Goal: Task Accomplishment & Management: Use online tool/utility

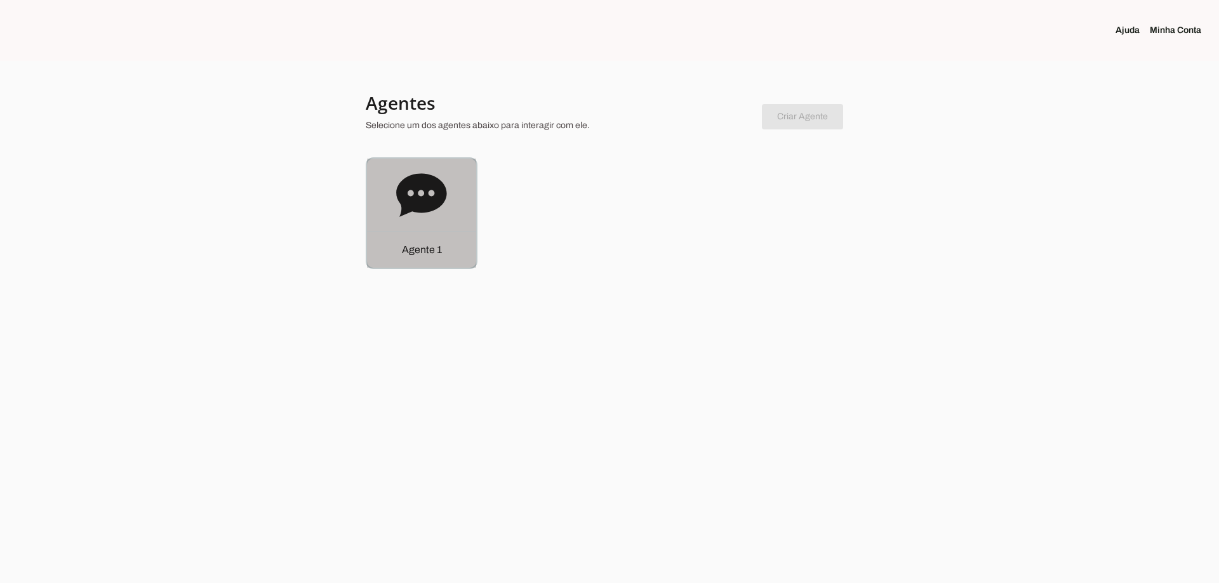
click at [393, 194] on div "Agente 1" at bounding box center [421, 213] width 109 height 109
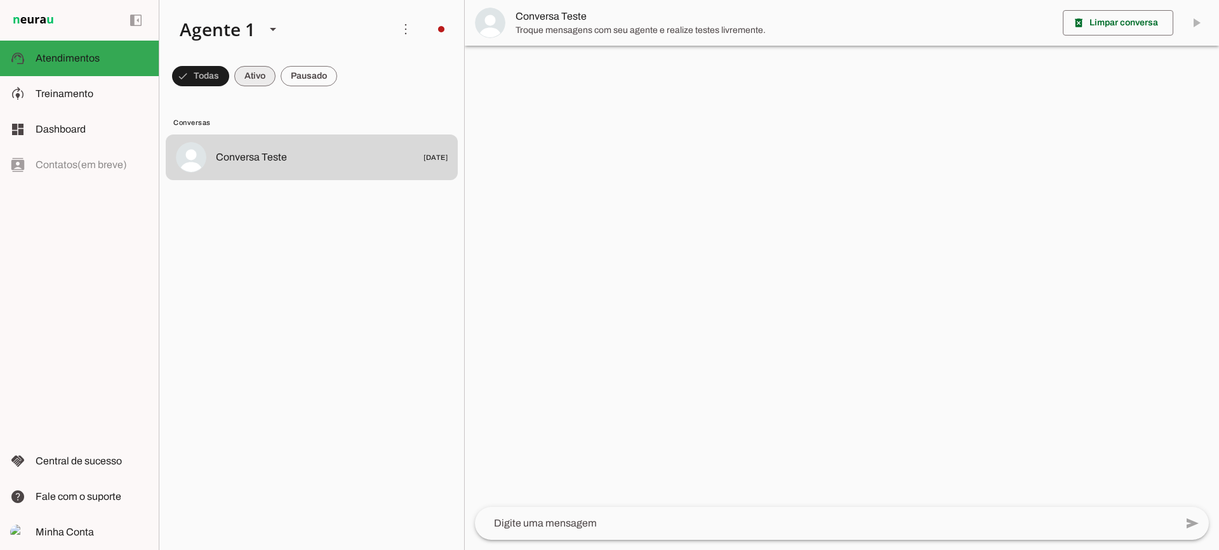
click at [229, 67] on span at bounding box center [200, 76] width 57 height 30
click at [218, 76] on span at bounding box center [195, 76] width 46 height 30
click at [218, 83] on span at bounding box center [195, 76] width 46 height 30
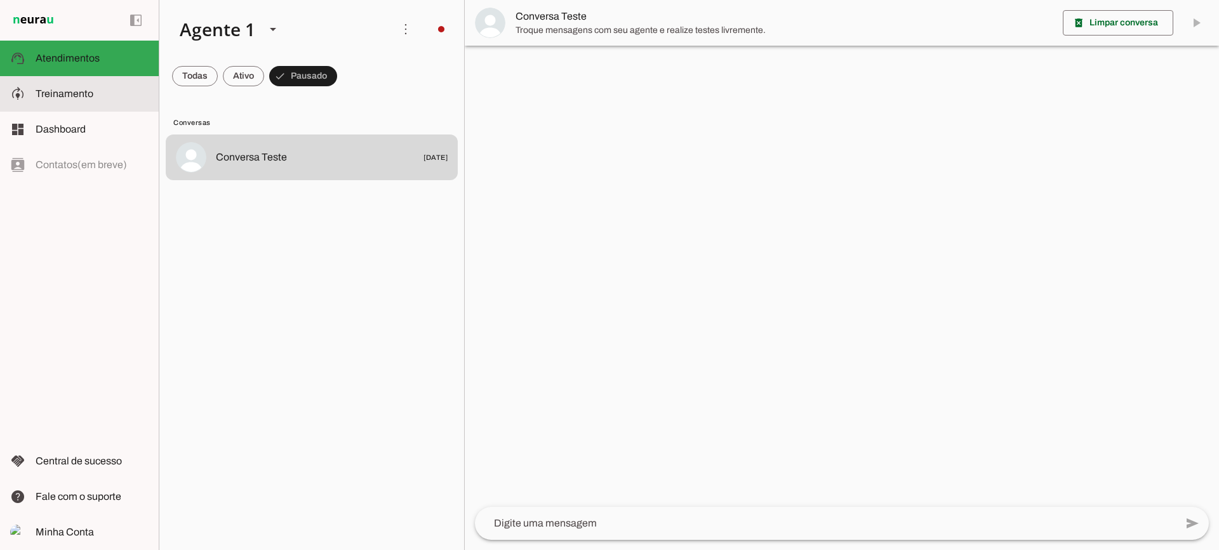
drag, startPoint x: 114, startPoint y: 91, endPoint x: 145, endPoint y: 14, distance: 83.2
click at [115, 91] on slot at bounding box center [92, 93] width 113 height 15
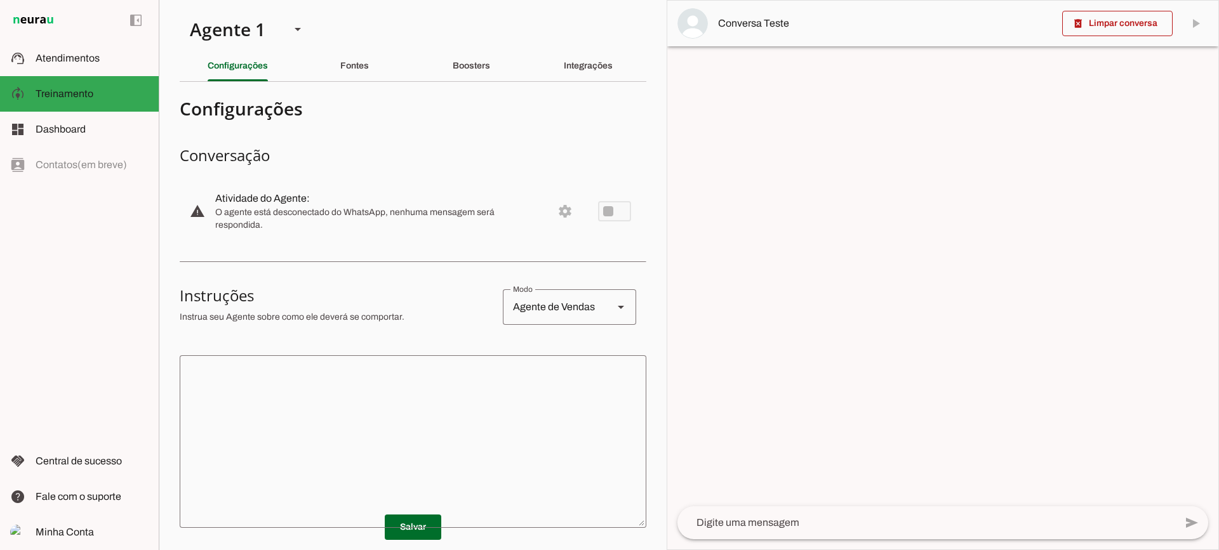
click at [364, 44] on section "Agente 1 Criar Agente Você atingiu o limite de IAs Neurau permitidas. Atualize …" at bounding box center [413, 275] width 508 height 550
click at [357, 56] on div "Fontes" at bounding box center [354, 66] width 29 height 30
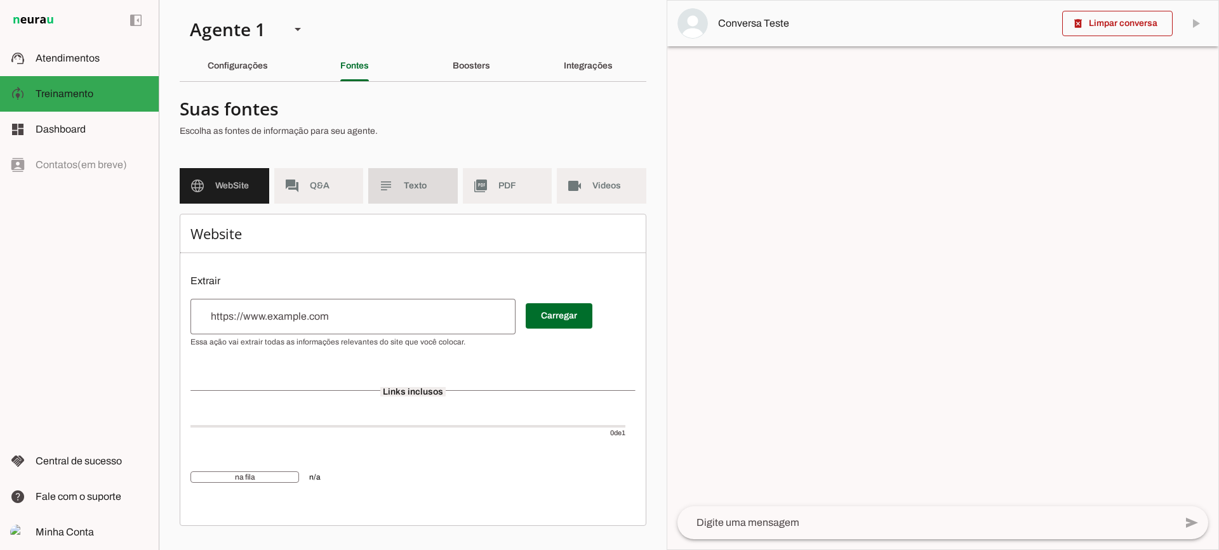
click at [430, 192] on span "Texto" at bounding box center [426, 186] width 44 height 13
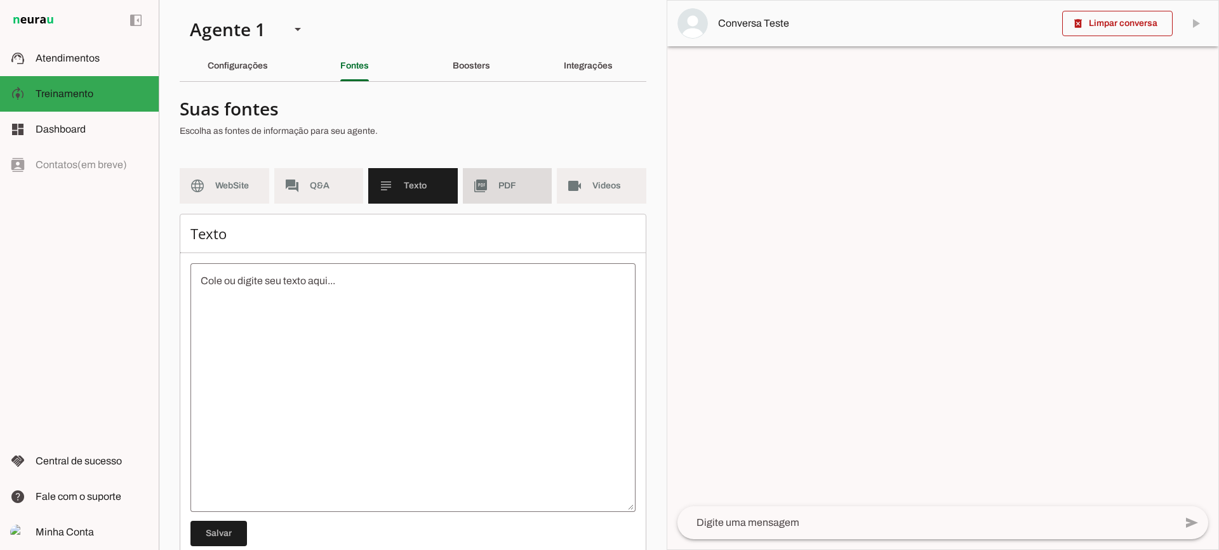
click at [491, 187] on md-item "picture_as_pdf PDF" at bounding box center [507, 186] width 89 height 36
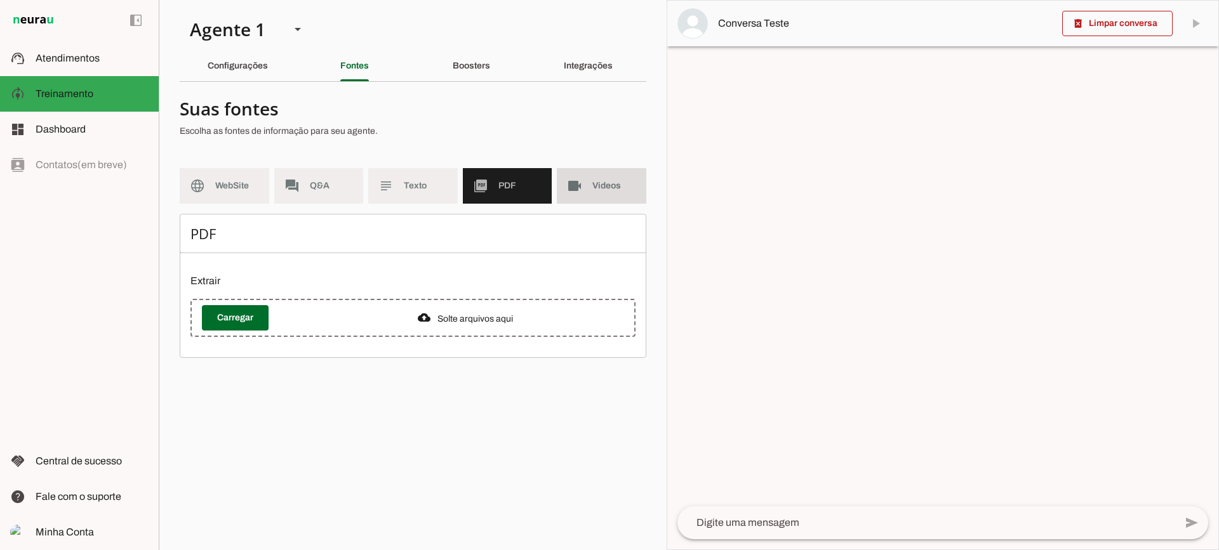
click at [583, 192] on md-item "videocam Videos" at bounding box center [601, 186] width 89 height 36
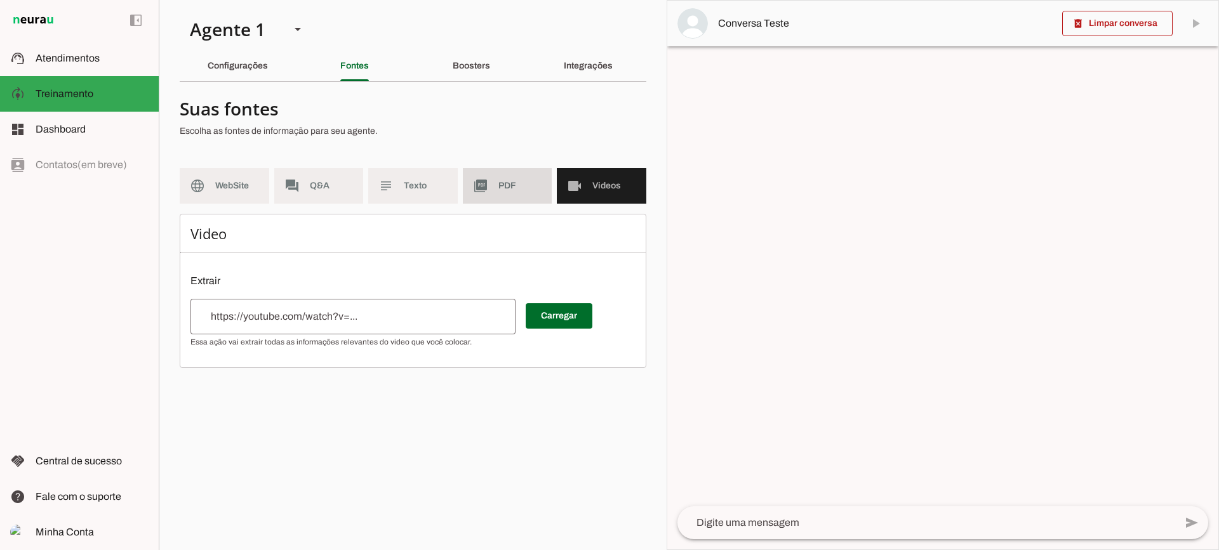
click at [517, 185] on span "PDF" at bounding box center [520, 186] width 44 height 13
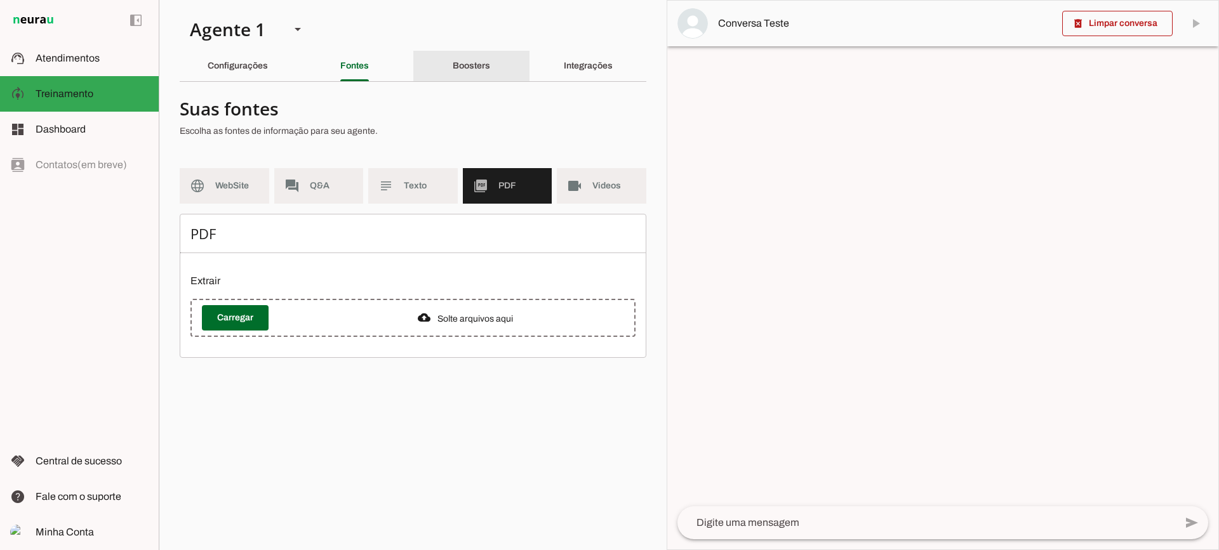
click at [467, 80] on div "Boosters" at bounding box center [471, 66] width 37 height 30
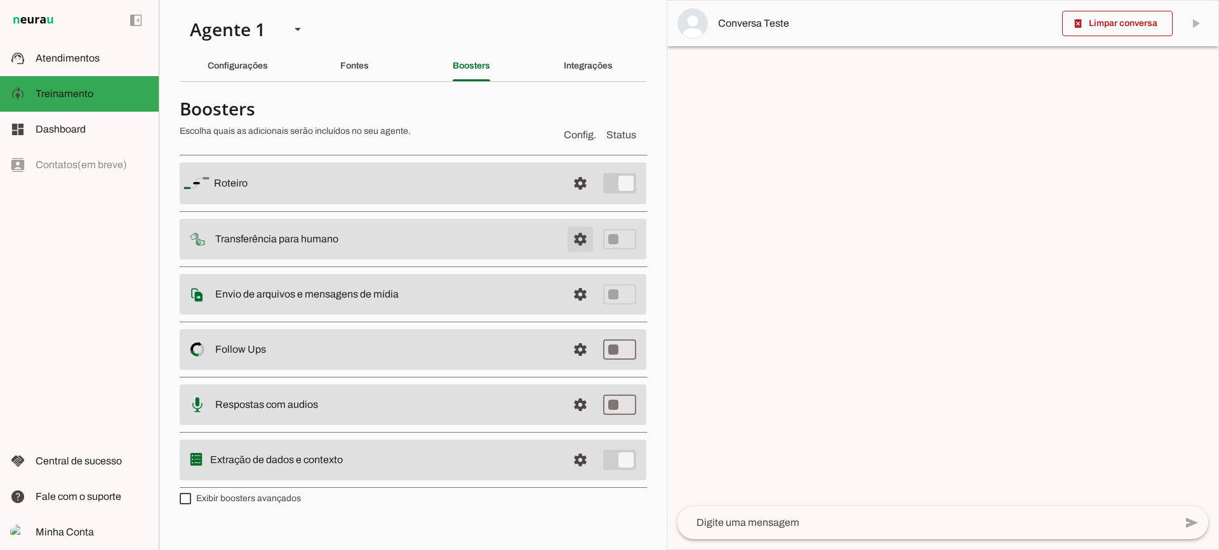
click at [582, 199] on span at bounding box center [580, 183] width 30 height 30
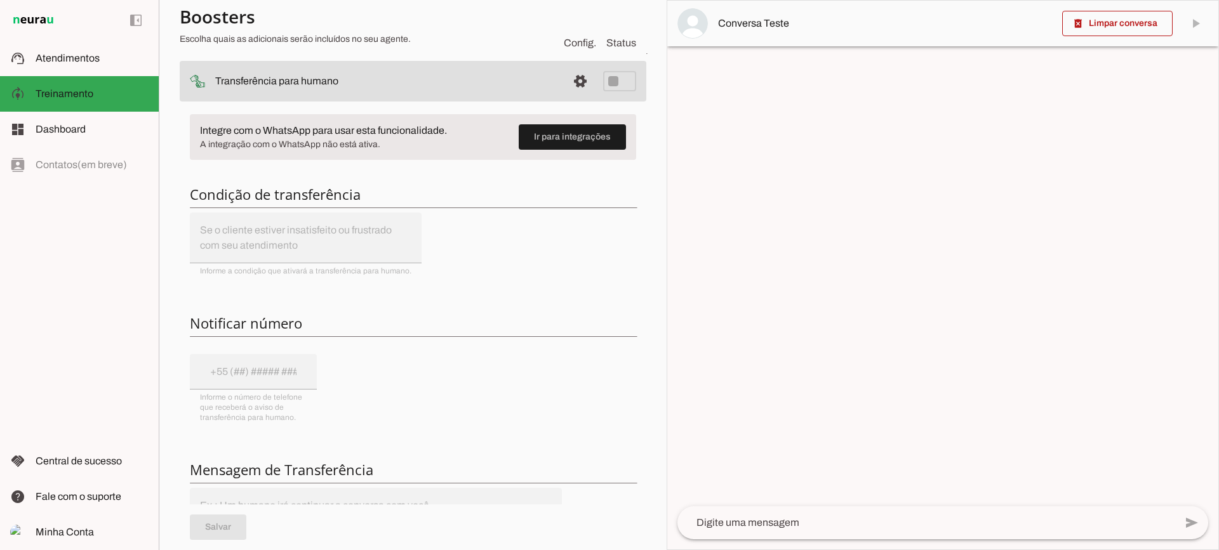
scroll to position [127, 0]
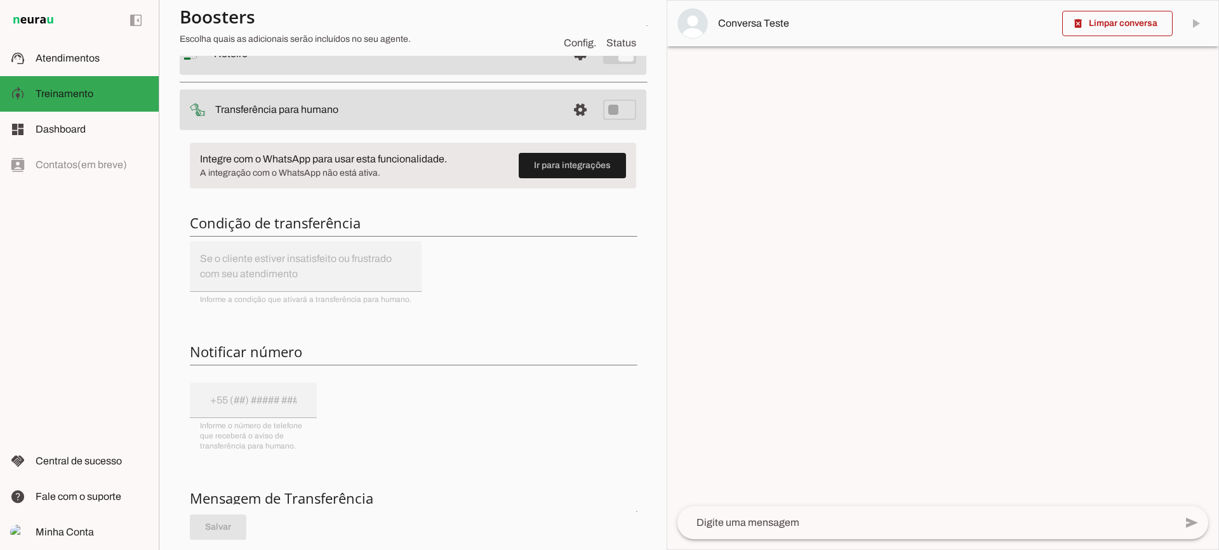
click at [565, 69] on span at bounding box center [580, 54] width 30 height 30
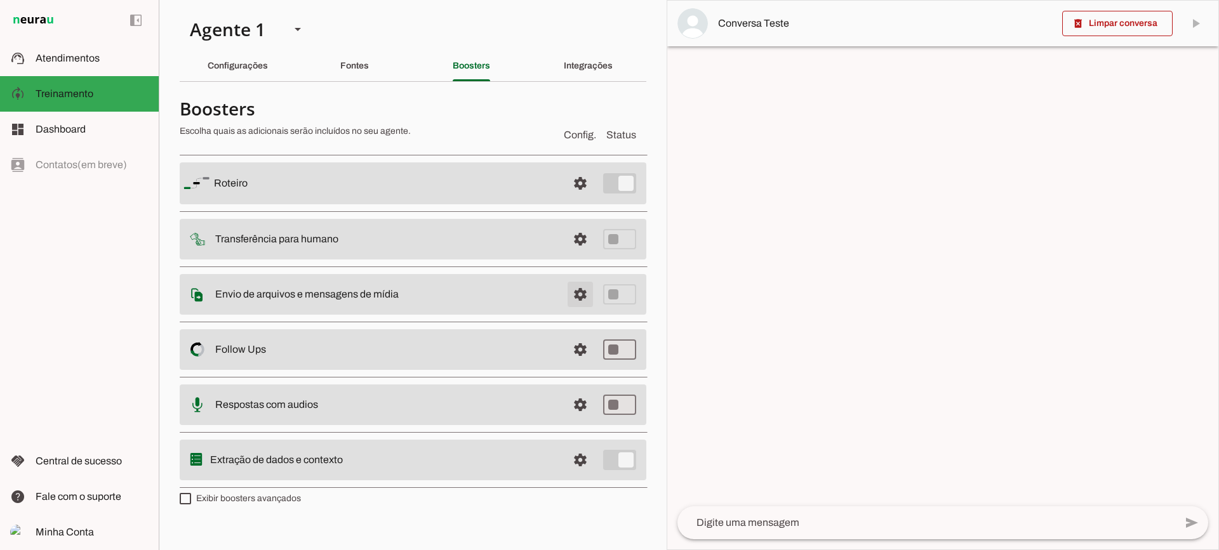
click at [574, 199] on span at bounding box center [580, 183] width 30 height 30
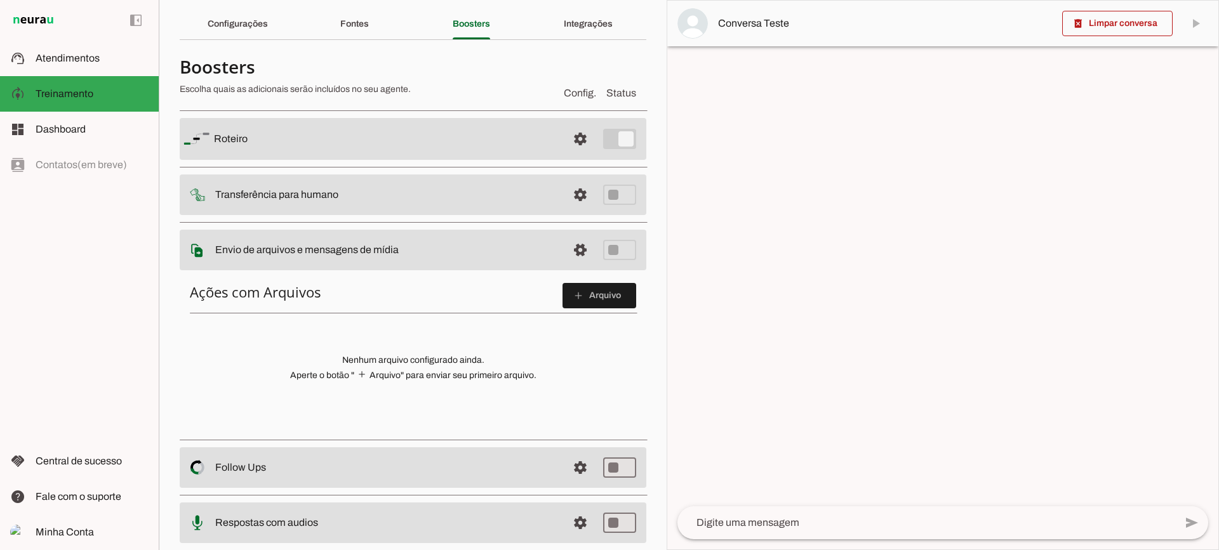
scroll to position [63, 0]
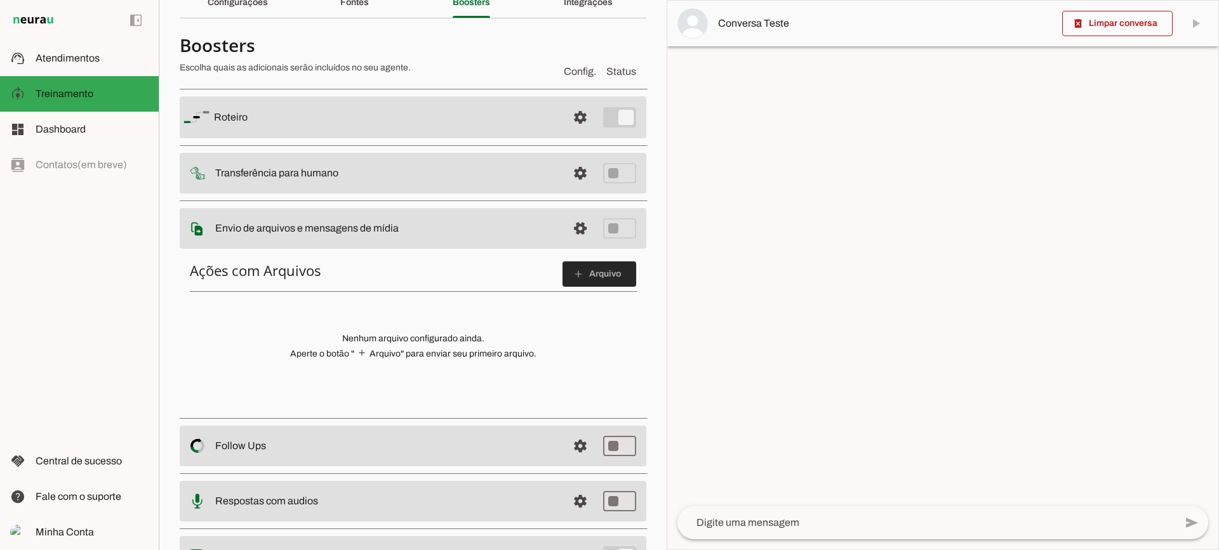
click at [588, 274] on span at bounding box center [599, 274] width 74 height 30
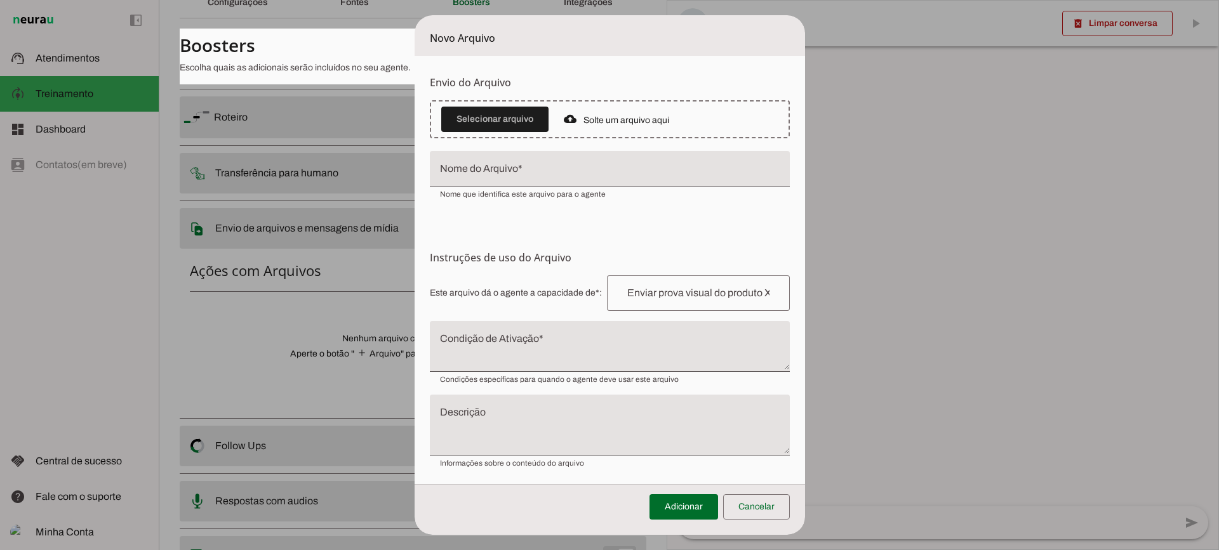
click at [506, 345] on textarea "Condição de Ativação" at bounding box center [610, 351] width 360 height 30
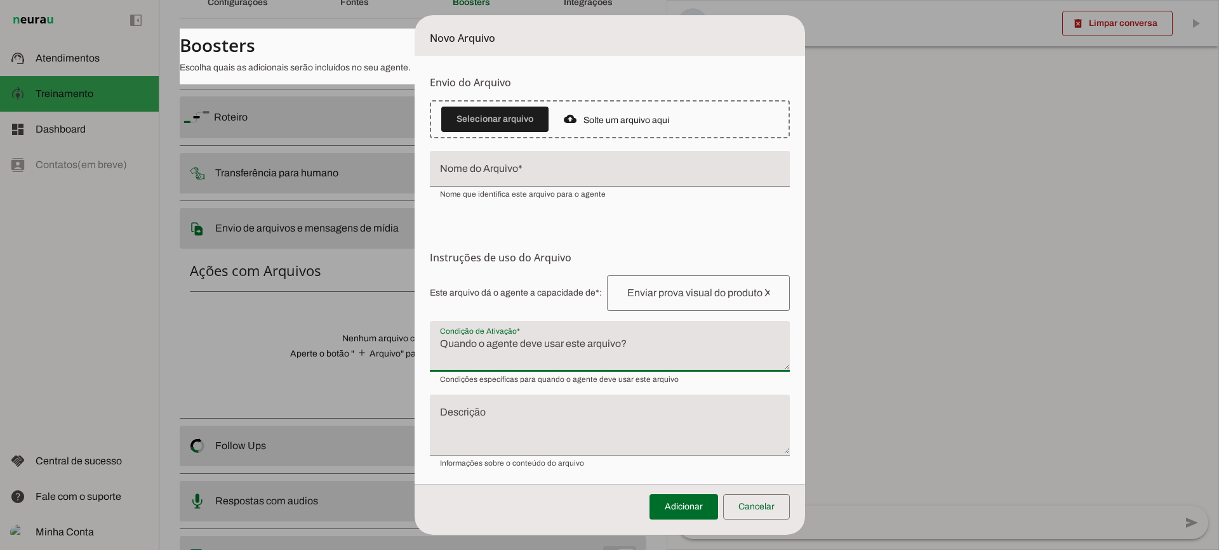
click at [507, 355] on textarea "Condição de Ativação" at bounding box center [610, 351] width 360 height 30
click at [774, 507] on span at bounding box center [756, 507] width 67 height 30
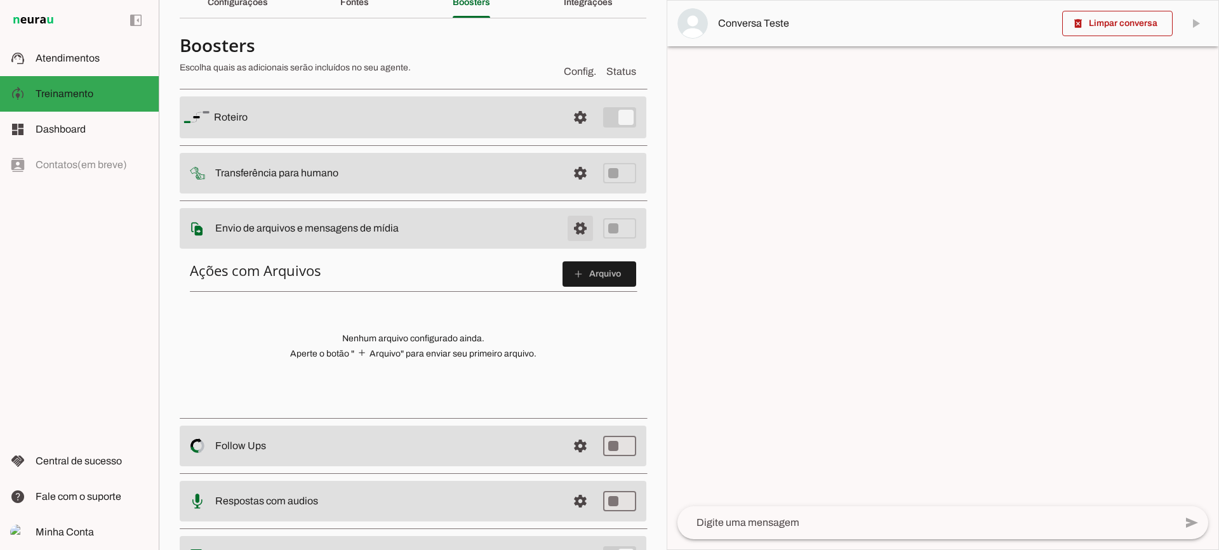
click at [568, 133] on span at bounding box center [580, 117] width 30 height 30
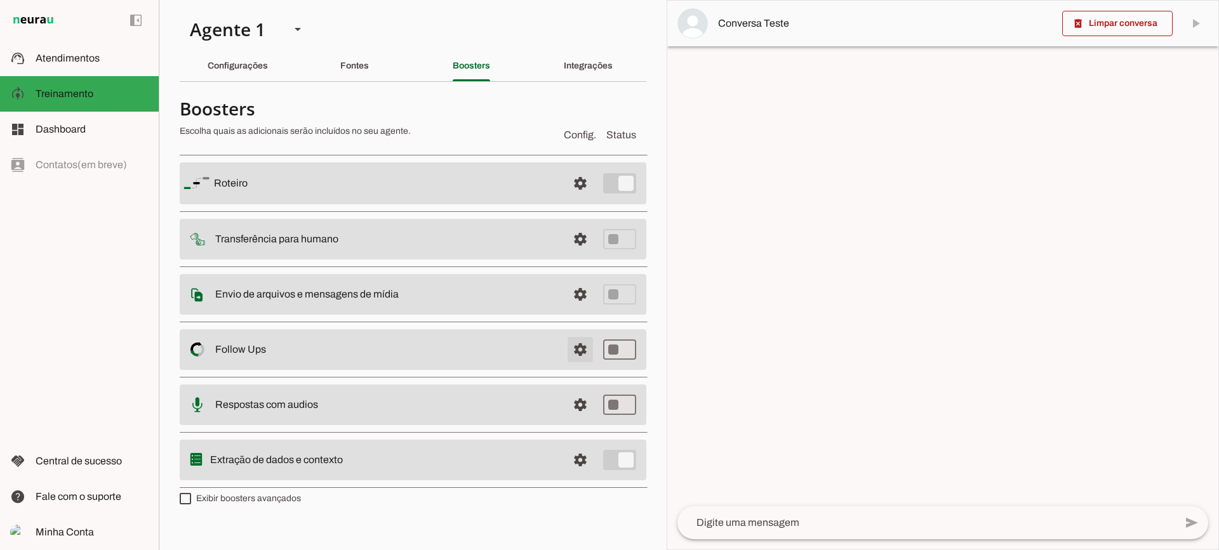
click at [585, 199] on span at bounding box center [580, 183] width 30 height 30
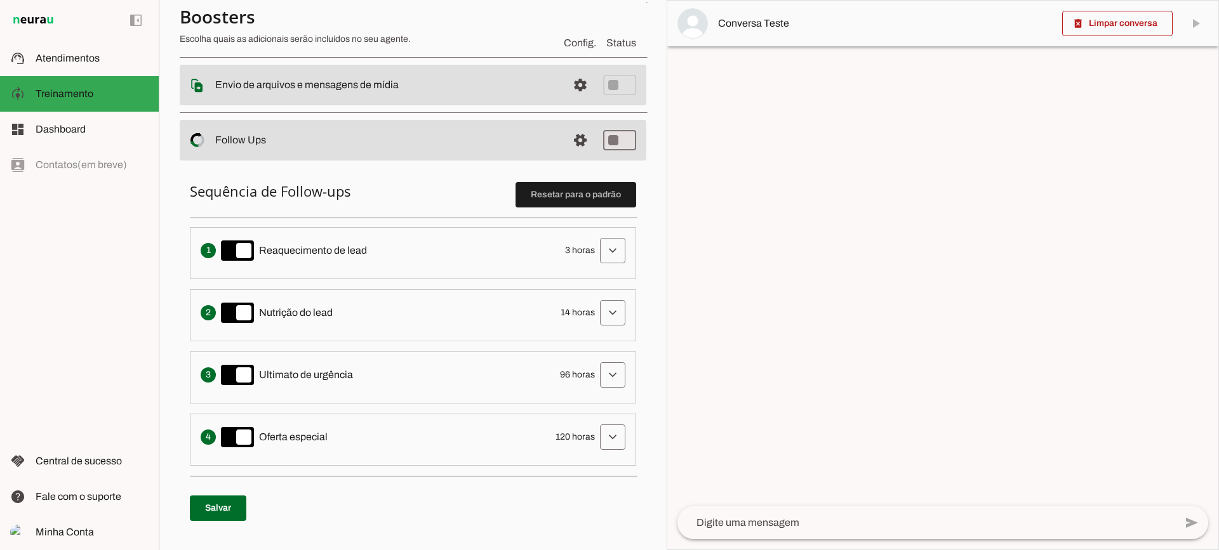
scroll to position [254, 0]
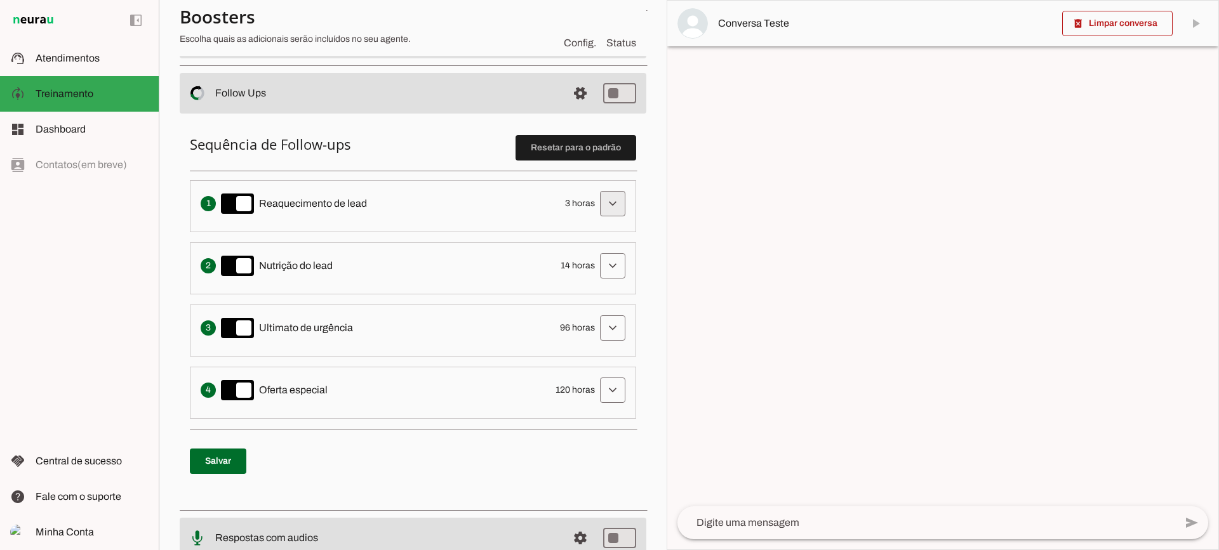
click at [597, 201] on span at bounding box center [612, 204] width 30 height 30
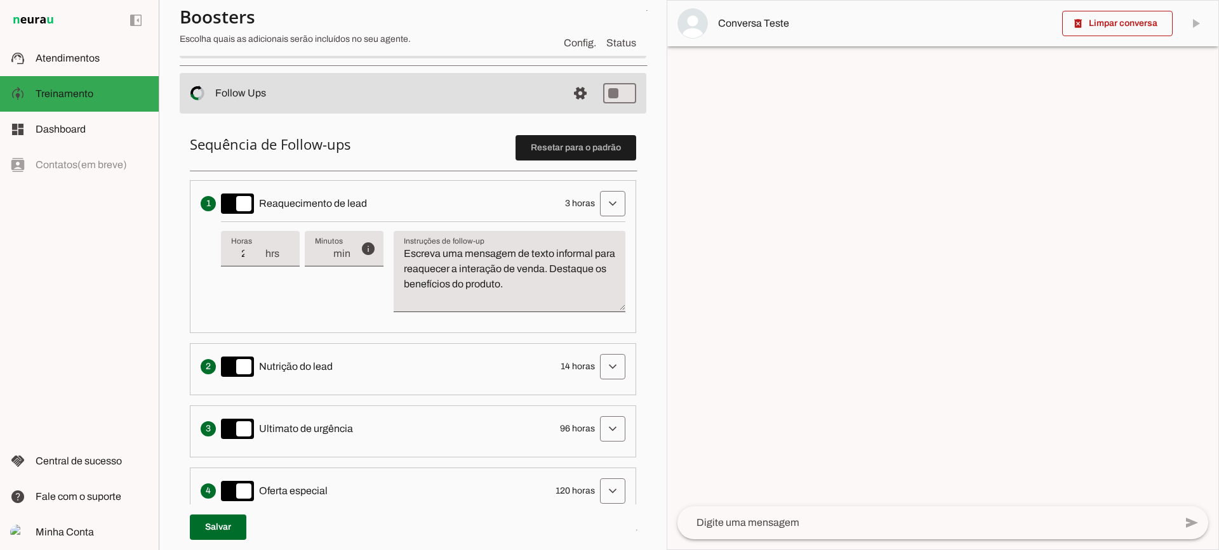
type input "2"
type md-filled-text-field "2"
click at [258, 255] on input "2" at bounding box center [247, 253] width 33 height 15
type input "1"
type md-filled-text-field "1"
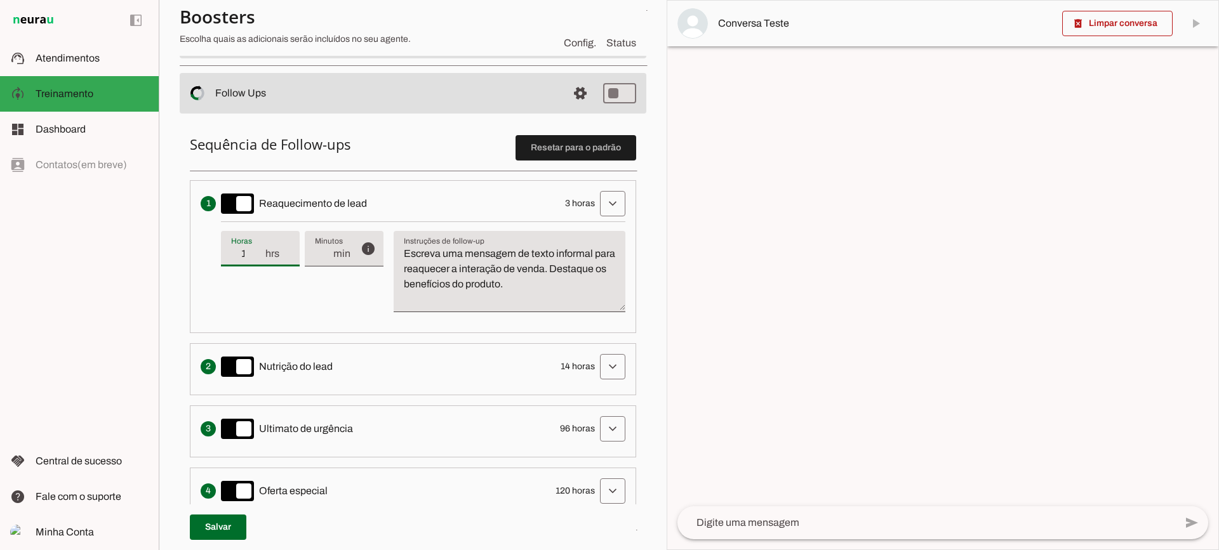
click at [258, 255] on input "1" at bounding box center [247, 253] width 33 height 15
type input "2"
type md-filled-text-field "2"
click at [262, 249] on input "2" at bounding box center [247, 253] width 33 height 15
type input "3"
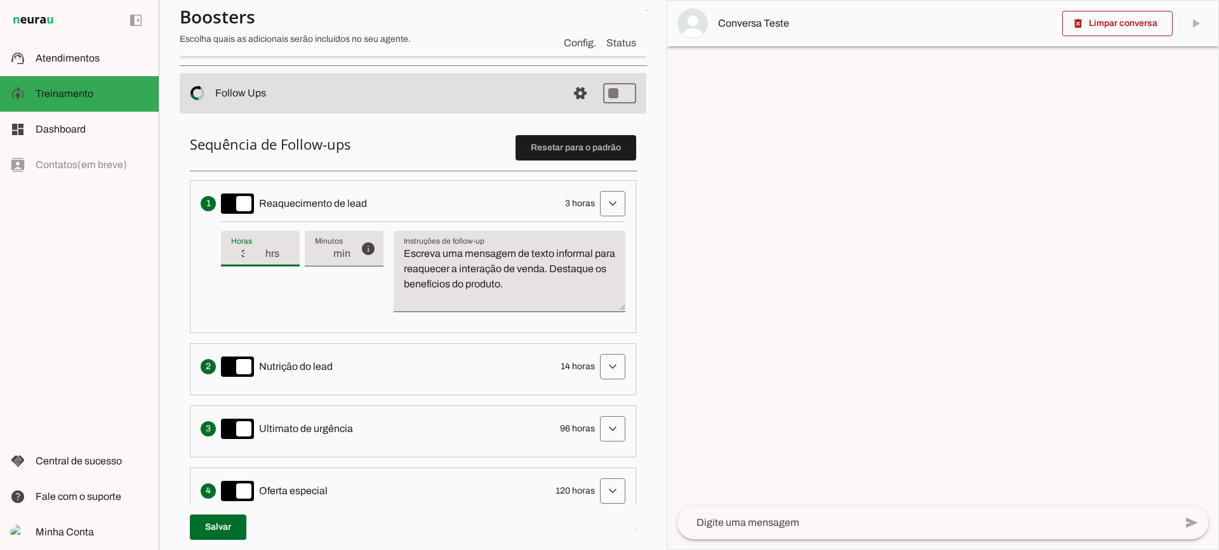
type md-filled-text-field "3"
click at [262, 249] on input "3" at bounding box center [247, 253] width 33 height 15
type input "4"
type md-filled-text-field "4"
click at [262, 249] on input "4" at bounding box center [247, 253] width 33 height 15
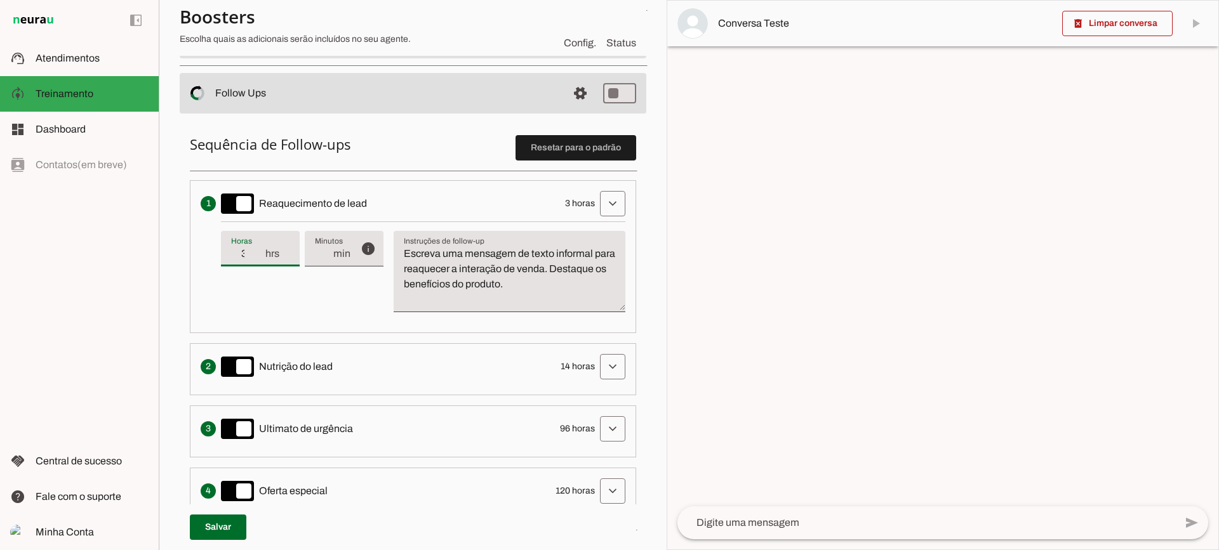
type input "3"
type md-filled-text-field "3"
click at [258, 258] on input "3" at bounding box center [247, 253] width 33 height 15
drag, startPoint x: 597, startPoint y: 289, endPoint x: 391, endPoint y: 252, distance: 209.5
click at [391, 252] on div "info Tempo de atraso / inatividade O tempo de atraso é o tempo de inatividade d…" at bounding box center [423, 272] width 404 height 101
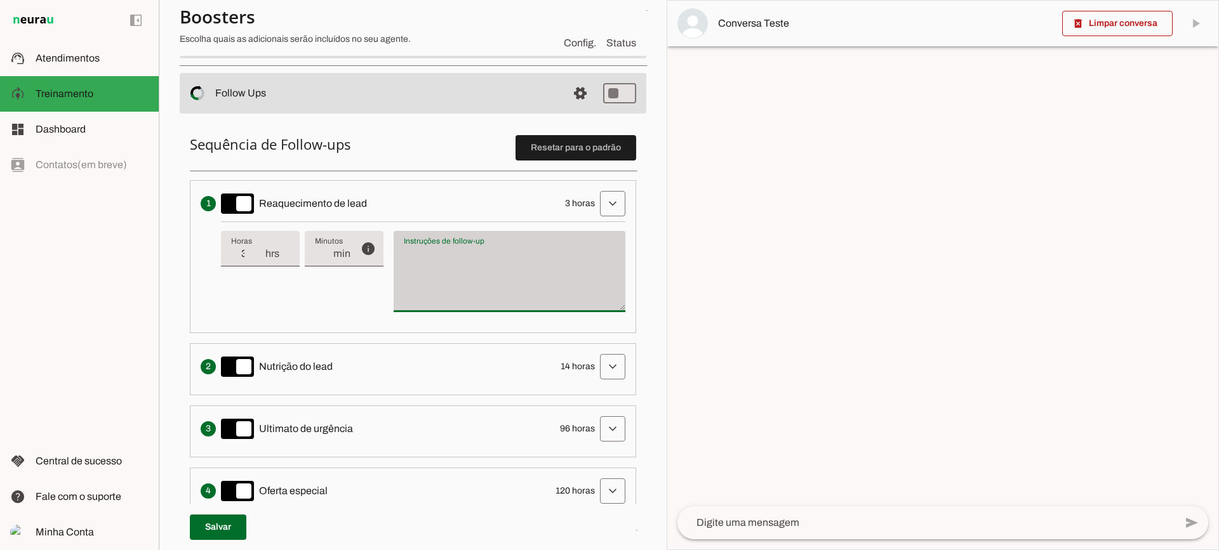
type textarea "Escreva uma mensagem de texto informal para reaquecer a interação de venda. Des…"
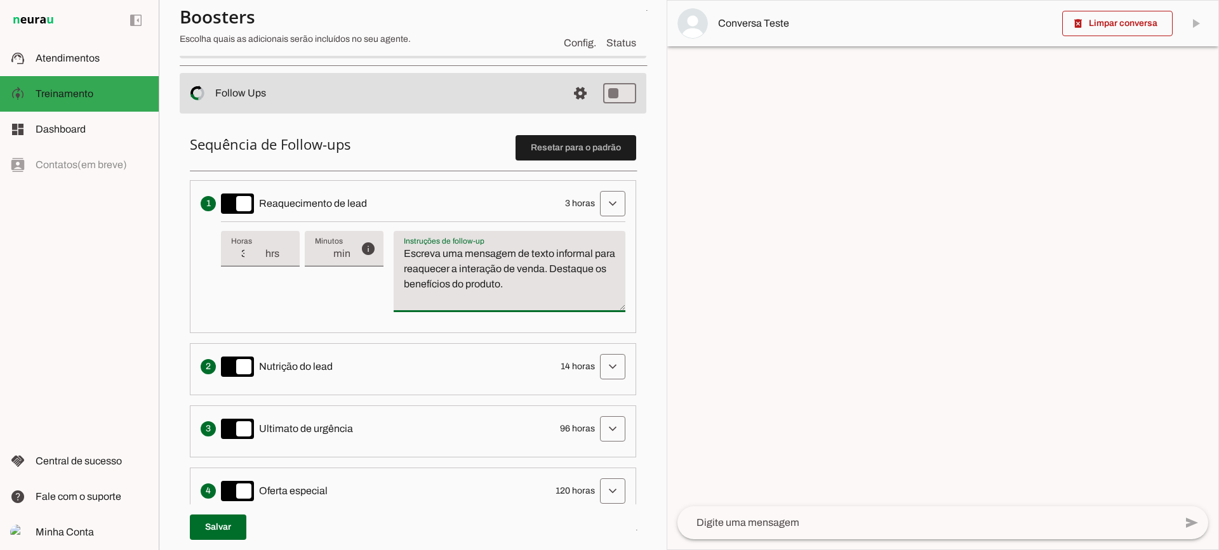
click at [474, 281] on textarea "Escreva uma mensagem de texto informal para reaquecer a interação de venda. Des…" at bounding box center [510, 276] width 232 height 61
drag, startPoint x: 454, startPoint y: 283, endPoint x: 559, endPoint y: 285, distance: 104.7
click at [559, 285] on textarea "Escreva uma mensagem de texto informal para reaquecer a interação de venda. Des…" at bounding box center [510, 276] width 232 height 61
click at [562, 283] on textarea "Escreva uma mensagem de texto informal para reaquecer a interação de venda. Des…" at bounding box center [510, 276] width 232 height 61
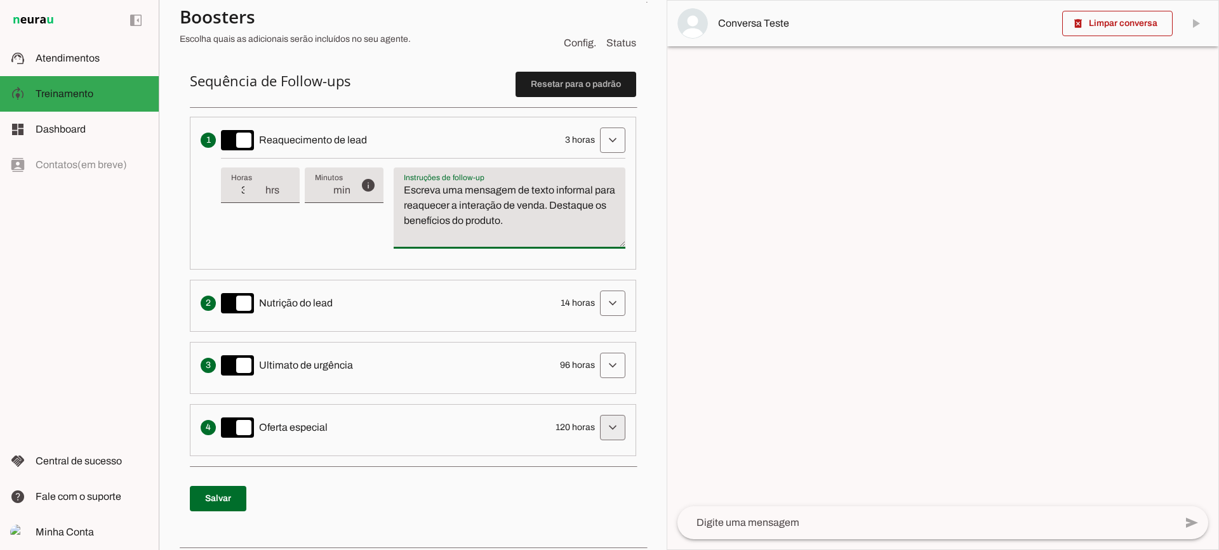
click at [597, 156] on span at bounding box center [612, 140] width 30 height 30
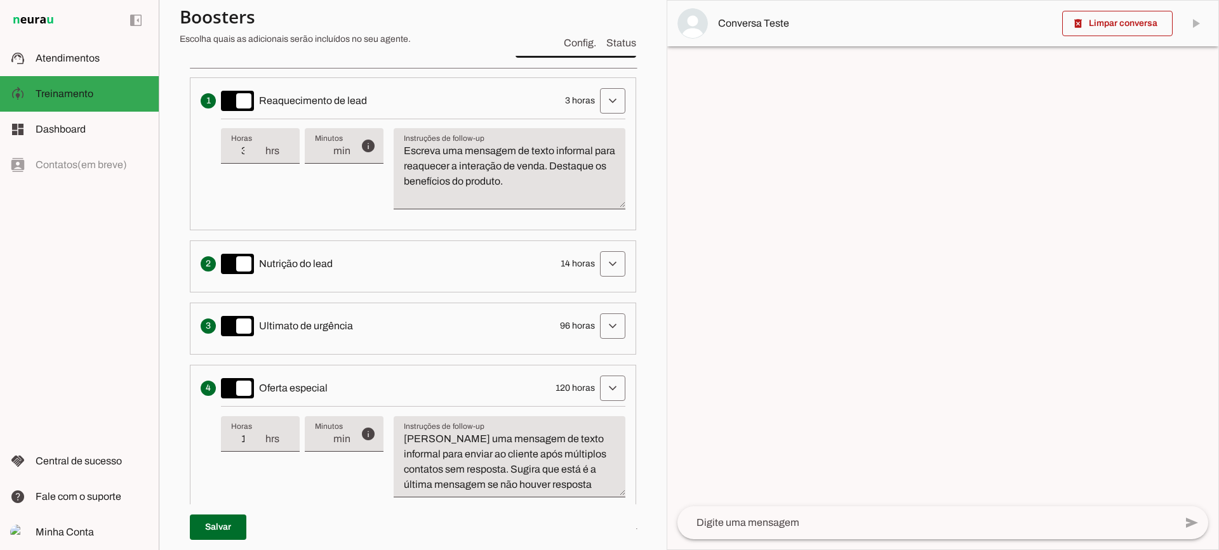
scroll to position [381, 0]
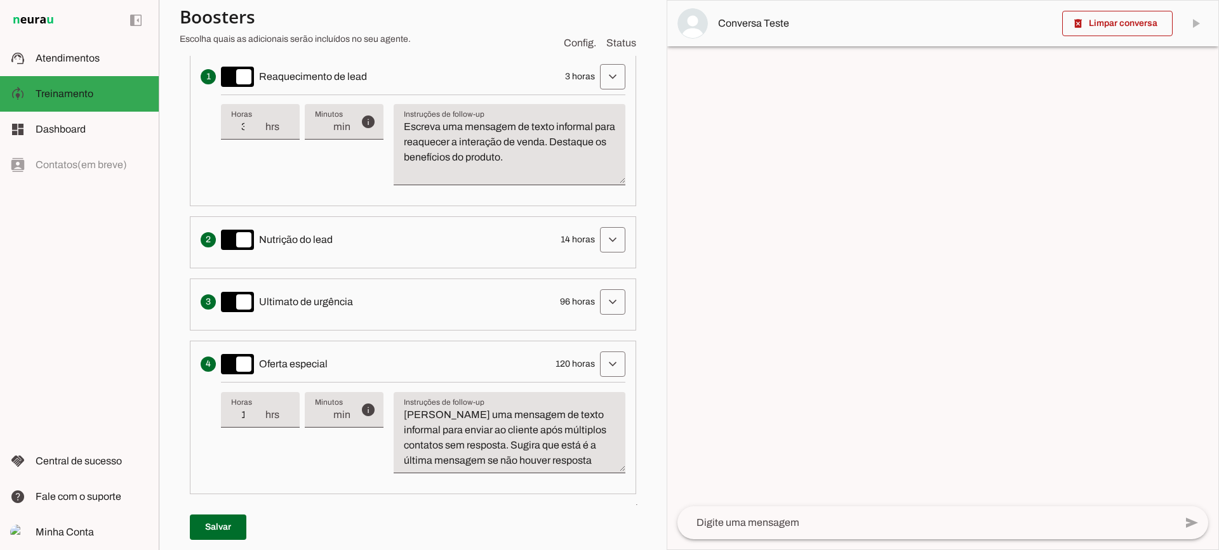
click at [249, 413] on input "120" at bounding box center [247, 414] width 33 height 15
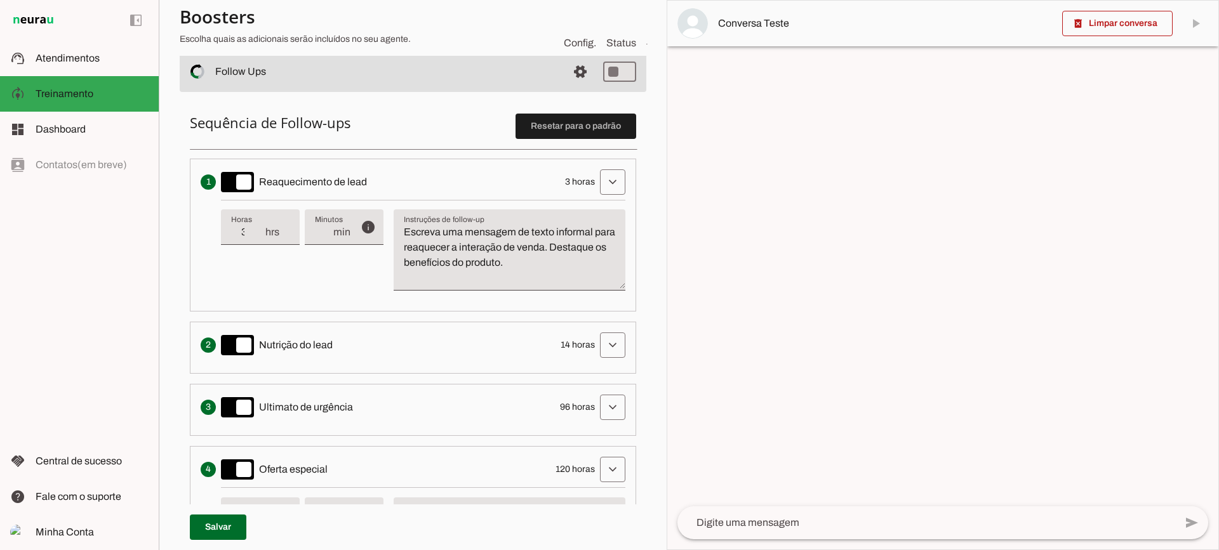
scroll to position [254, 0]
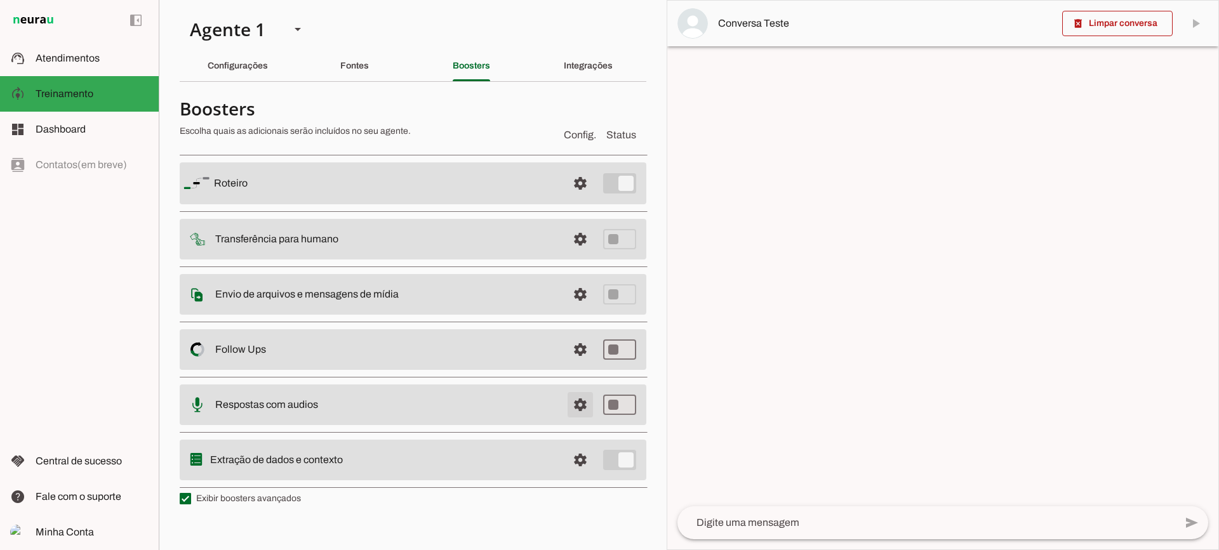
click at [569, 199] on span at bounding box center [580, 183] width 30 height 30
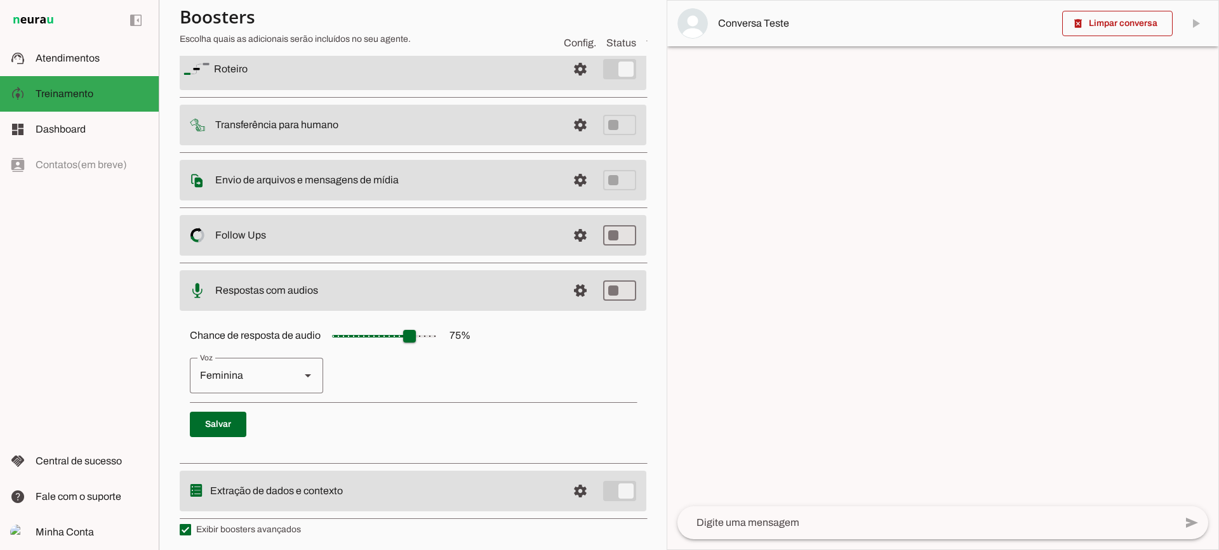
scroll to position [116, 0]
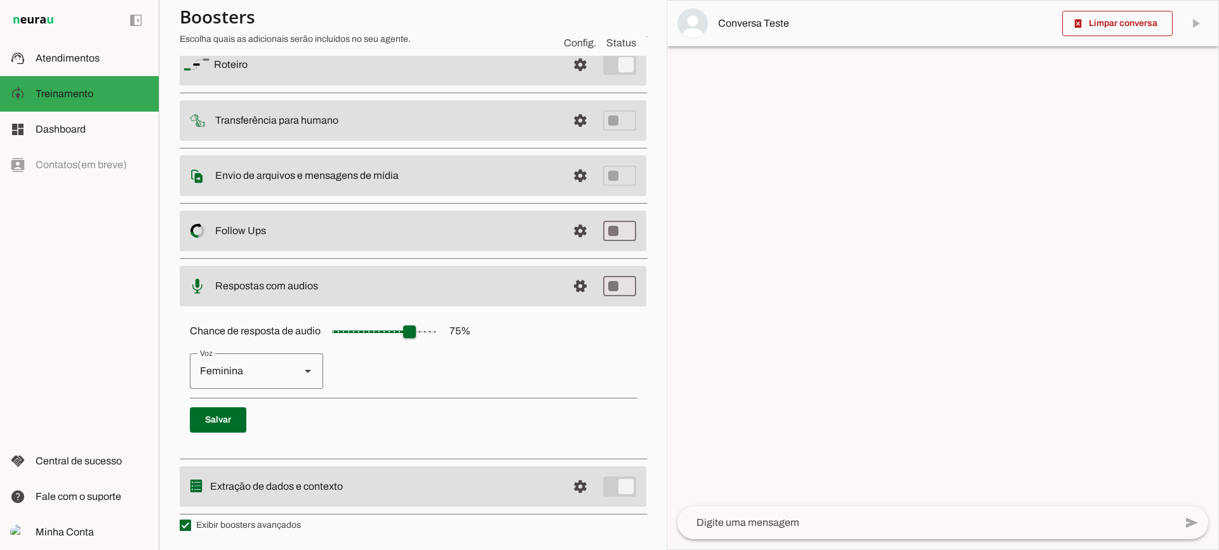
click at [242, 370] on div "Feminina" at bounding box center [240, 372] width 100 height 36
type md-outlined-select "cjVigY5qzO86Huf0OWal"
click at [565, 80] on span at bounding box center [580, 65] width 30 height 30
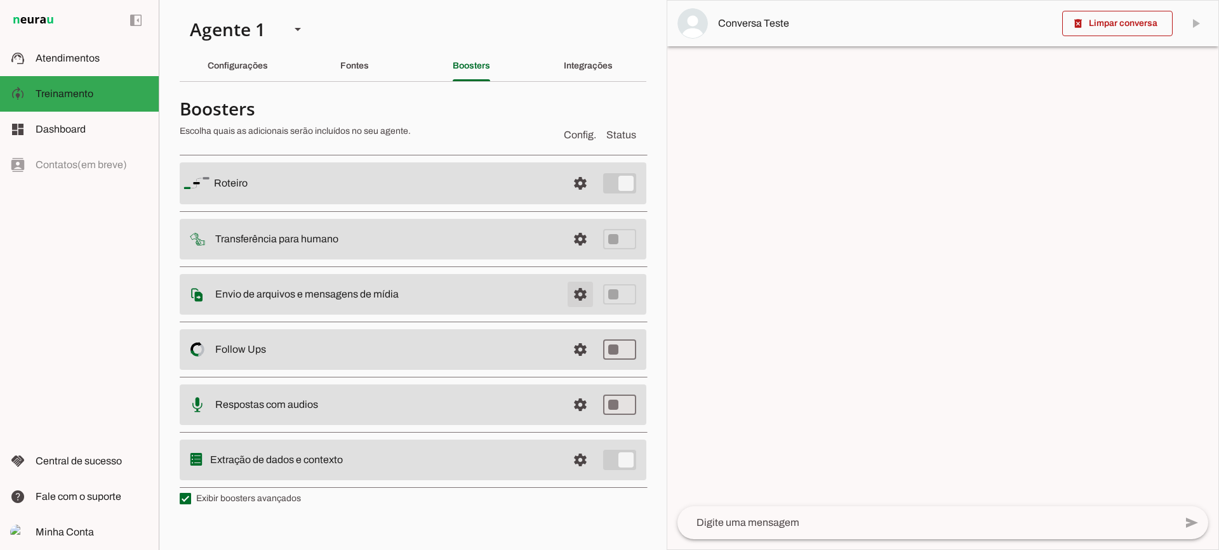
click at [566, 199] on span at bounding box center [580, 183] width 30 height 30
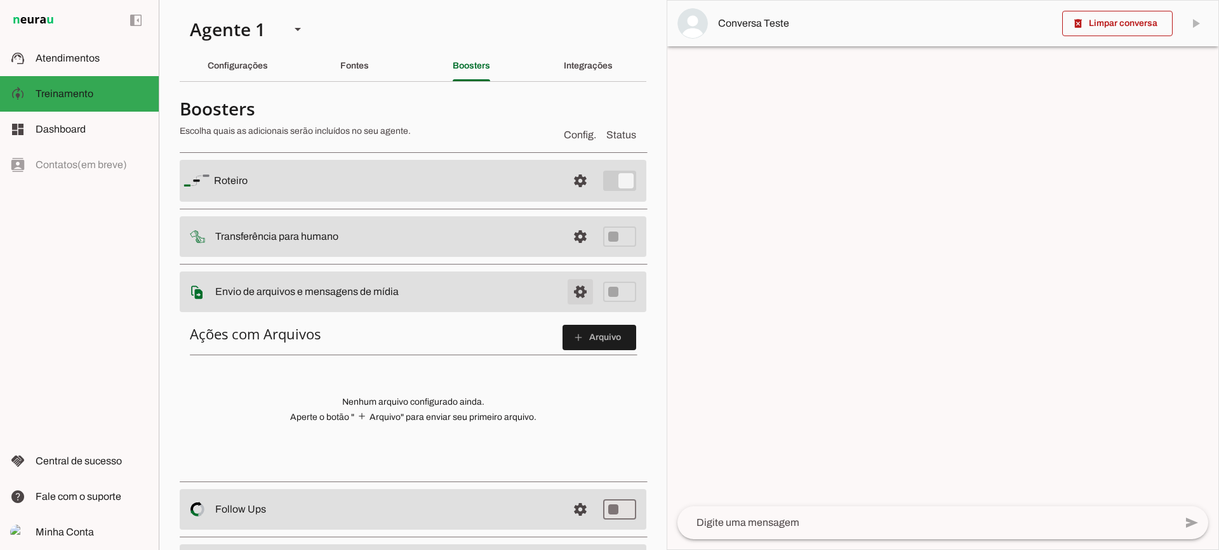
drag, startPoint x: 567, startPoint y: 291, endPoint x: 560, endPoint y: 292, distance: 7.6
click at [567, 196] on span at bounding box center [580, 181] width 30 height 30
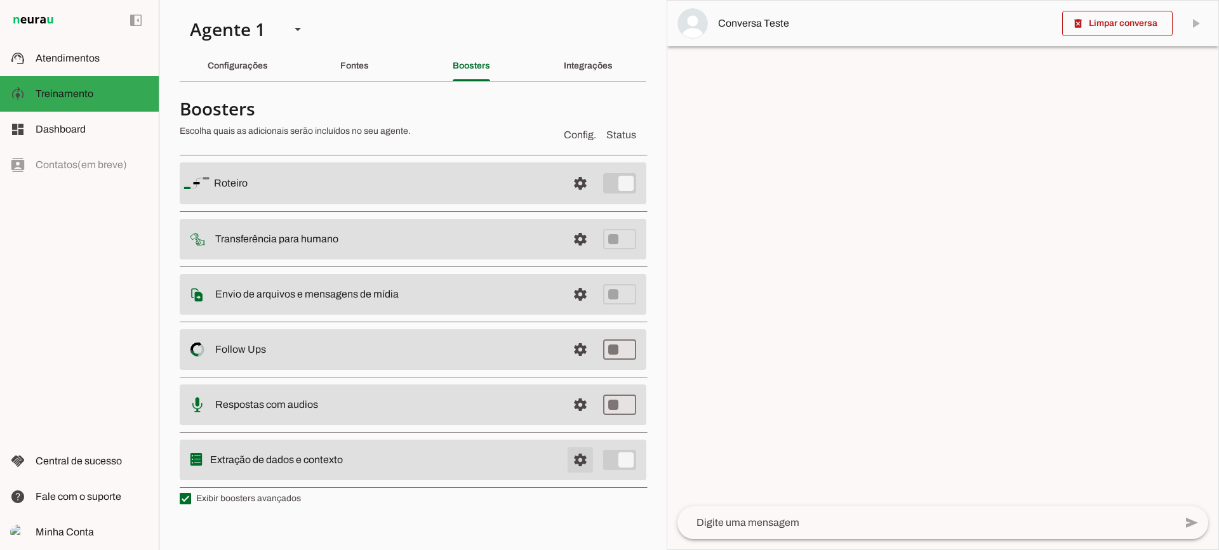
click at [580, 199] on span at bounding box center [580, 183] width 30 height 30
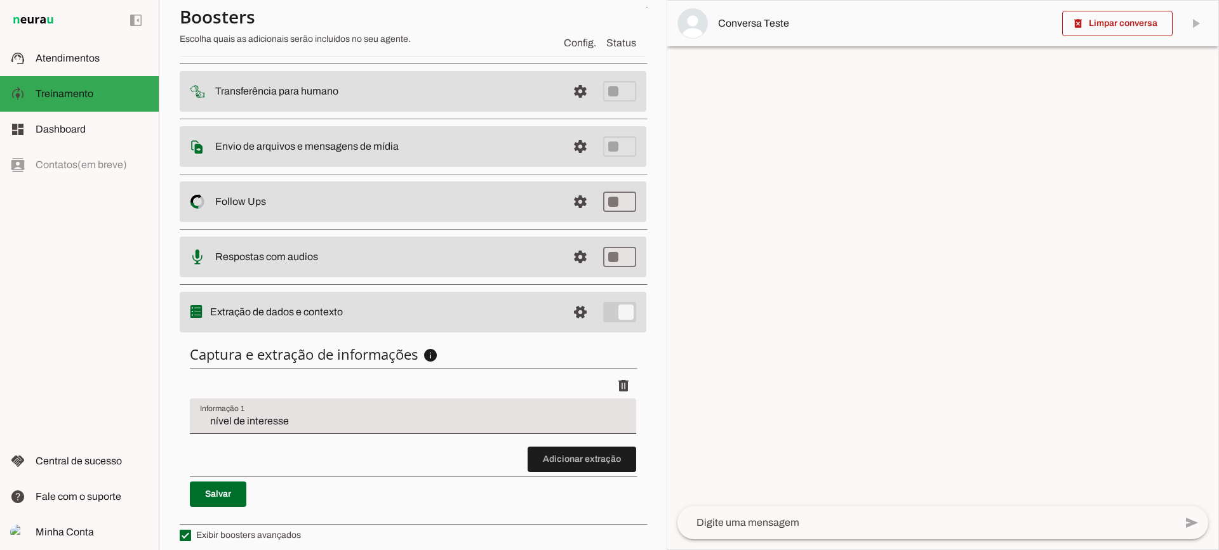
scroll to position [156, 0]
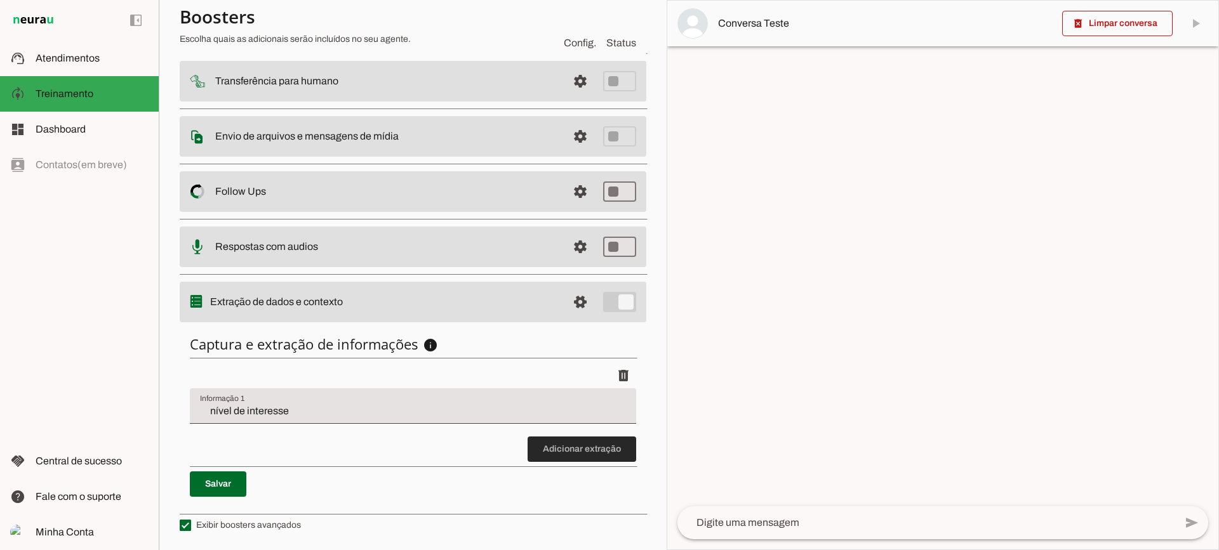
click at [583, 439] on span at bounding box center [581, 449] width 109 height 30
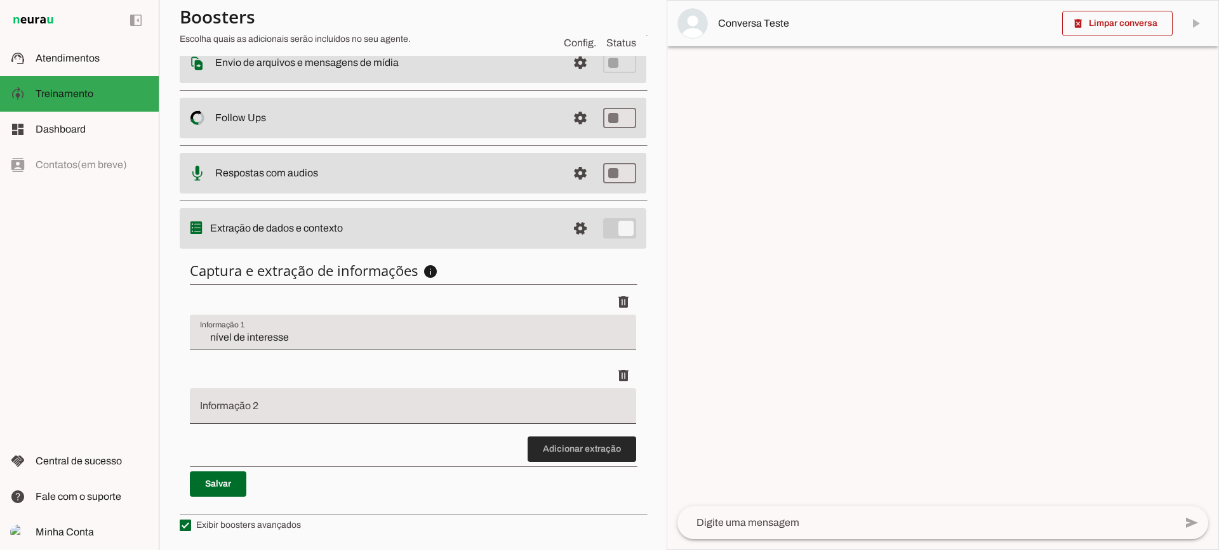
click at [601, 461] on span at bounding box center [581, 449] width 109 height 30
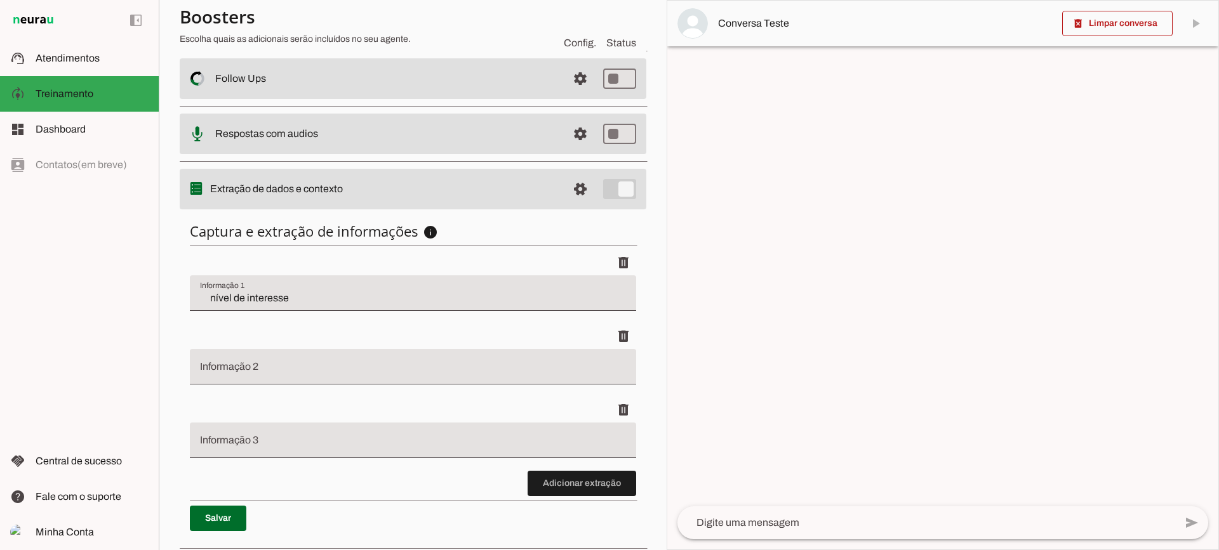
scroll to position [303, 0]
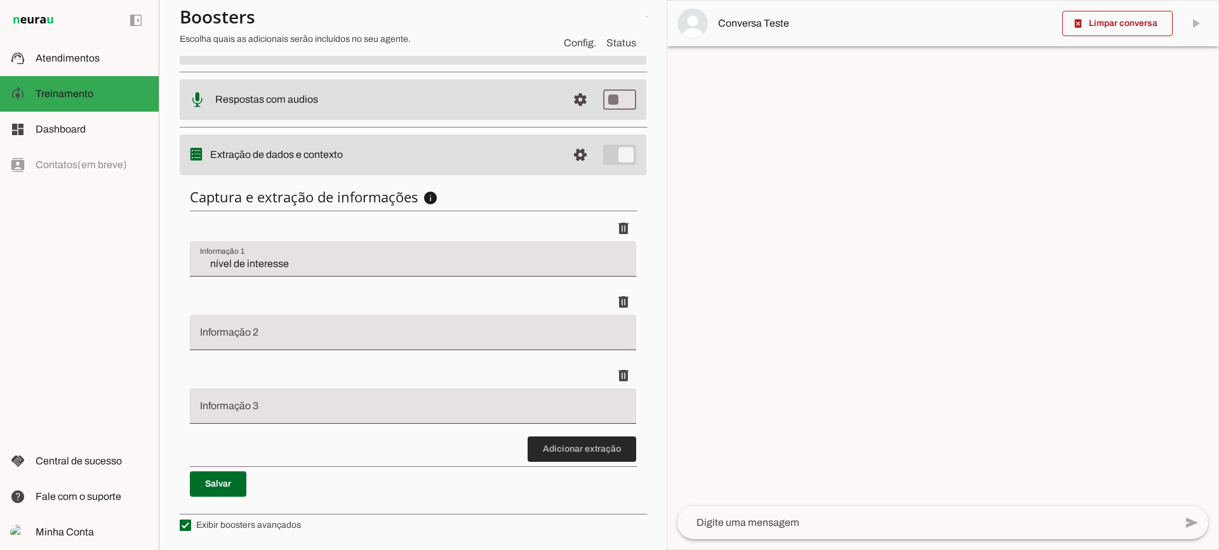
click at [582, 435] on span at bounding box center [581, 449] width 109 height 30
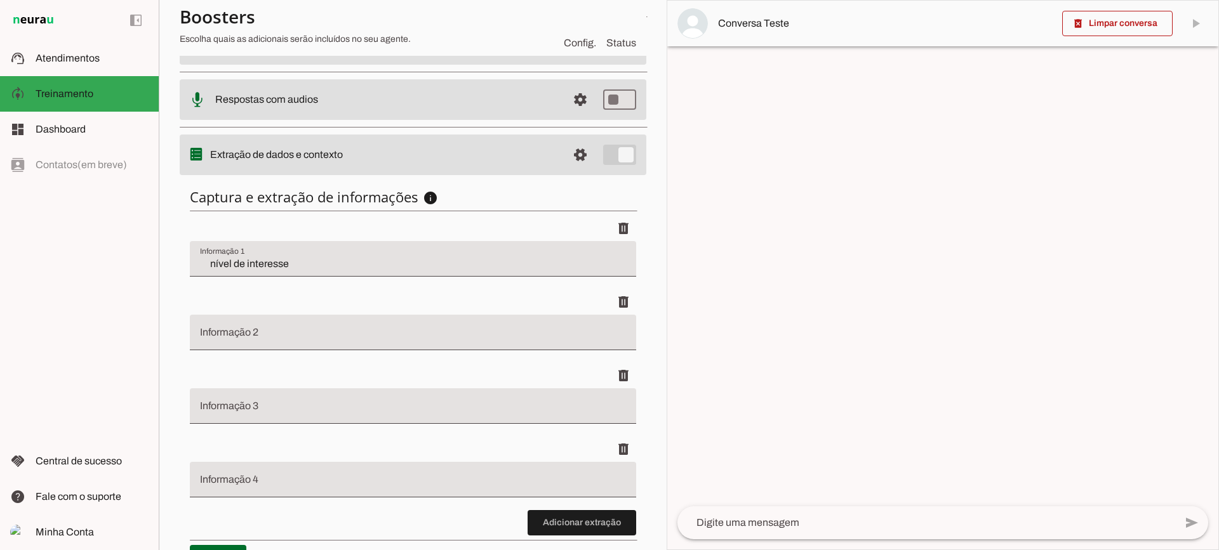
click at [260, 267] on input "nível de interesse" at bounding box center [413, 263] width 426 height 15
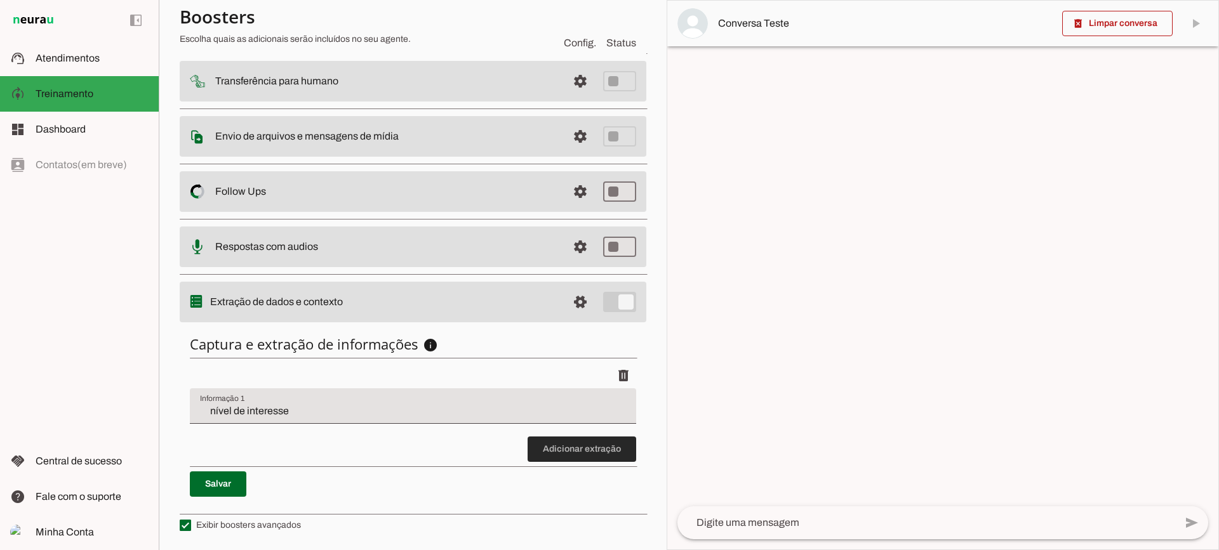
click at [542, 456] on span at bounding box center [581, 449] width 109 height 30
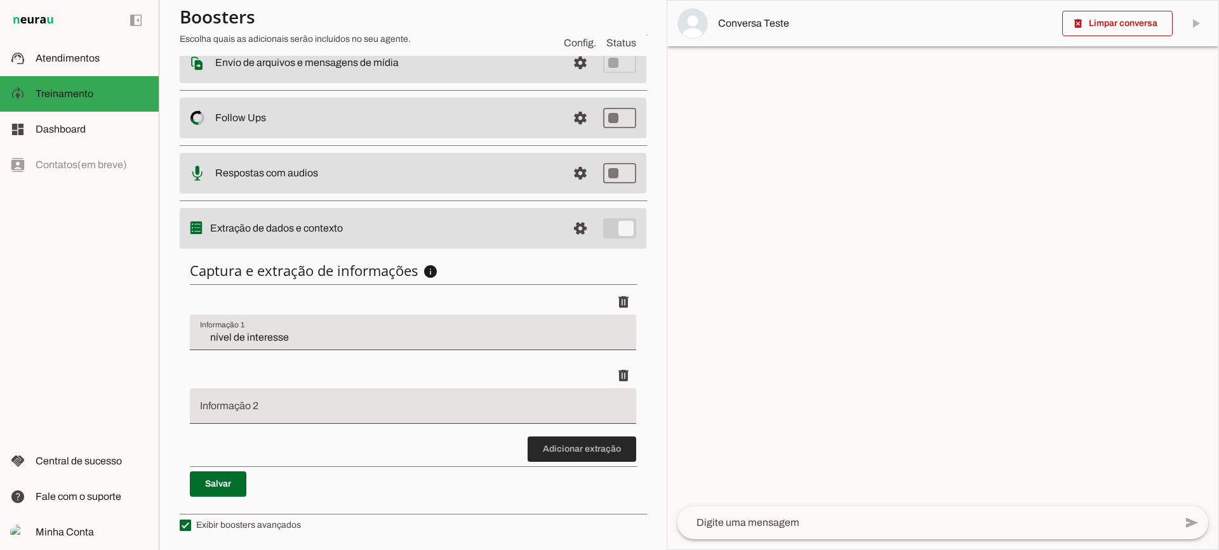
click at [580, 463] on span at bounding box center [581, 449] width 109 height 30
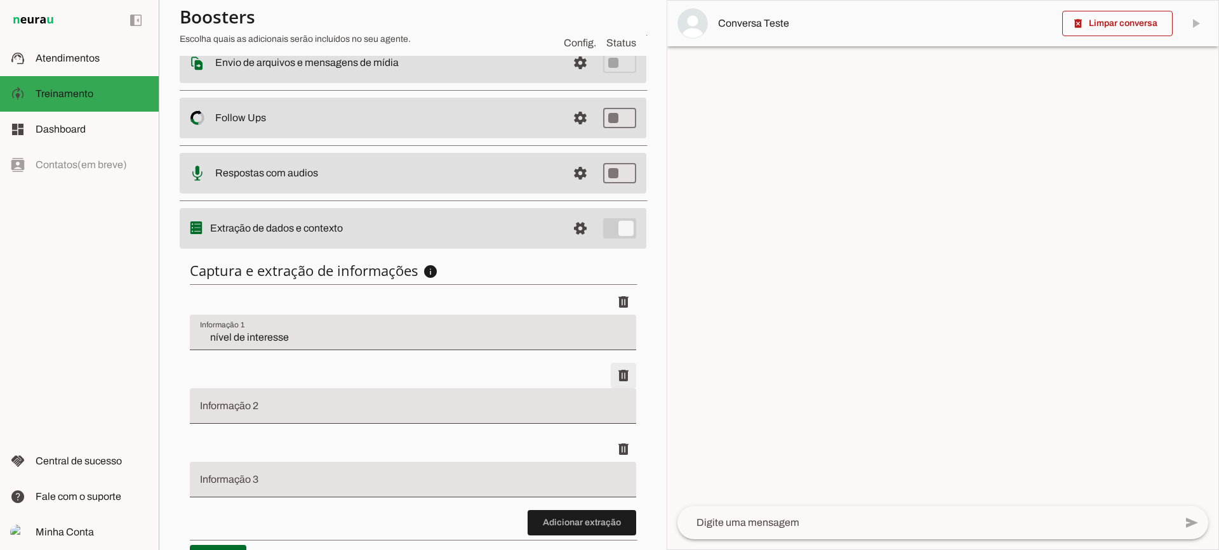
click at [616, 317] on span at bounding box center [623, 302] width 30 height 30
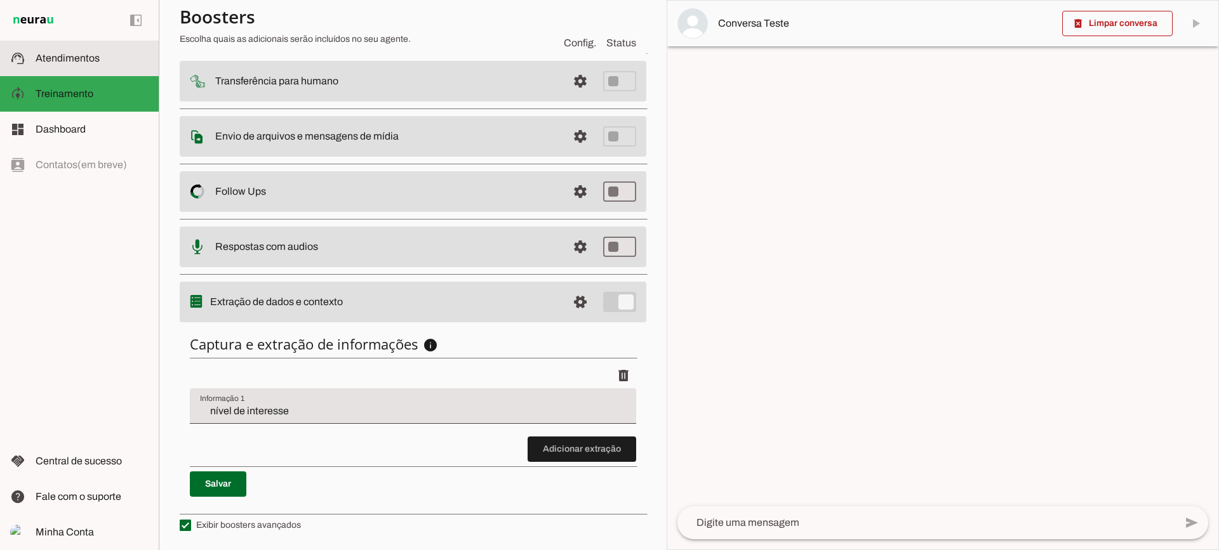
click at [111, 57] on slot at bounding box center [92, 58] width 113 height 15
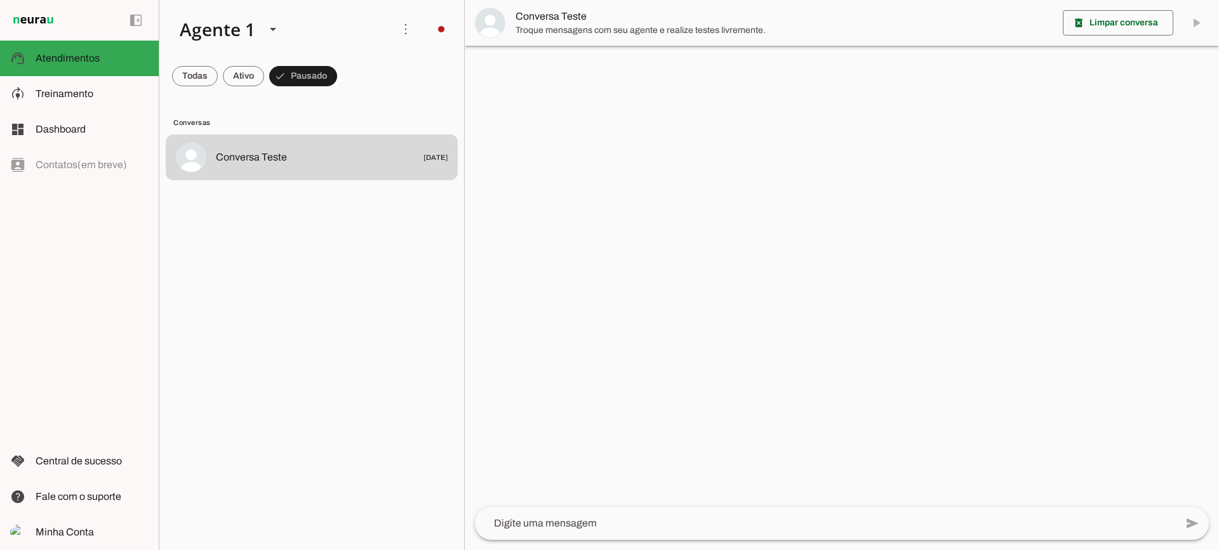
click at [560, 15] on span "Conversa Teste" at bounding box center [783, 16] width 537 height 15
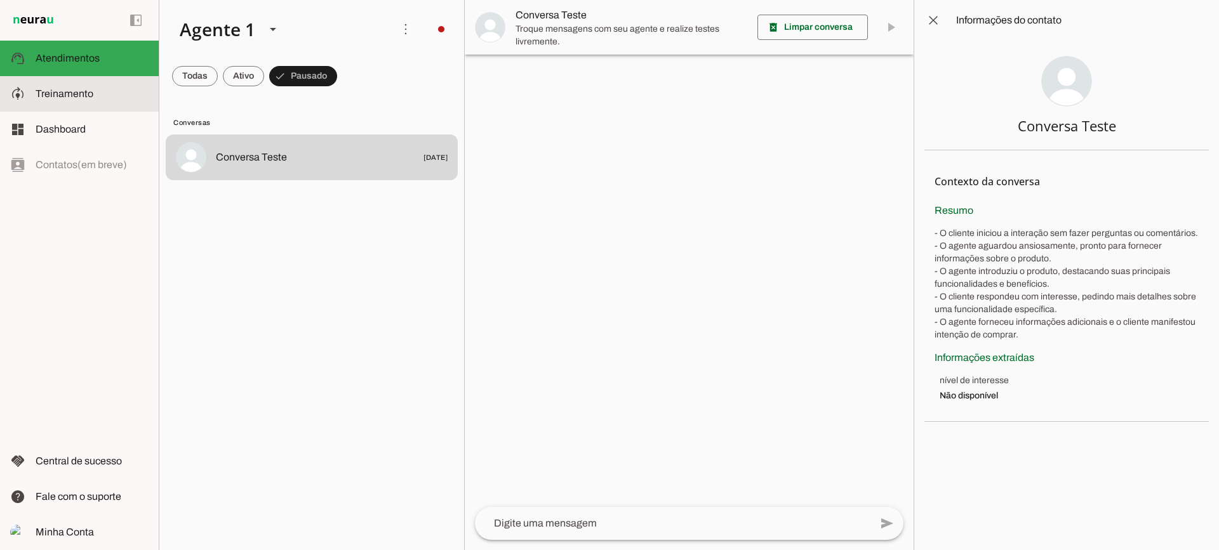
click at [79, 87] on slot at bounding box center [92, 93] width 113 height 15
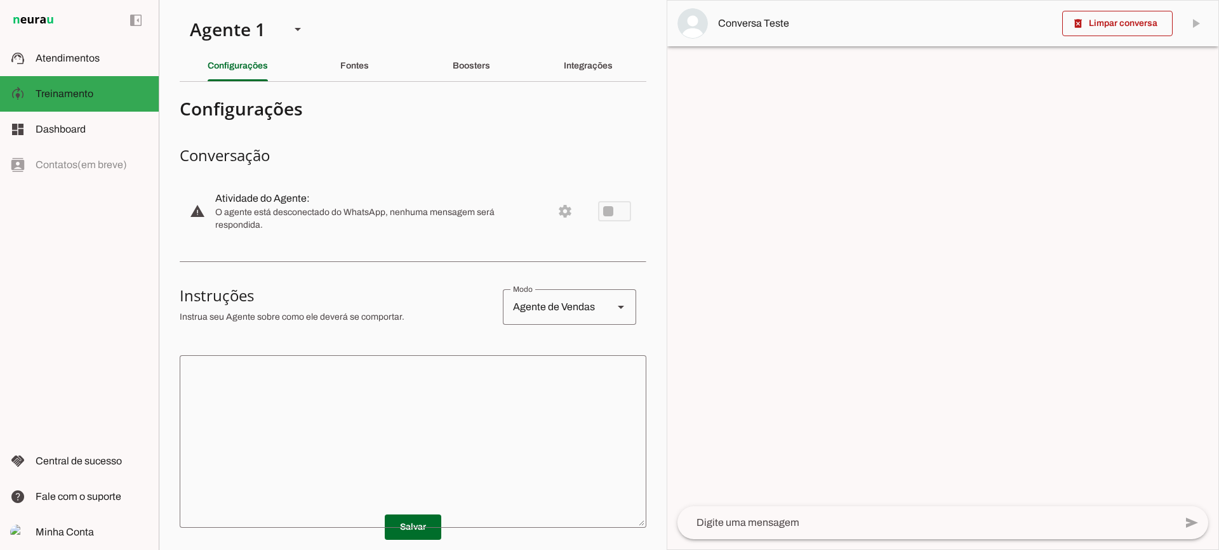
click at [470, 73] on div "Boosters" at bounding box center [471, 66] width 37 height 30
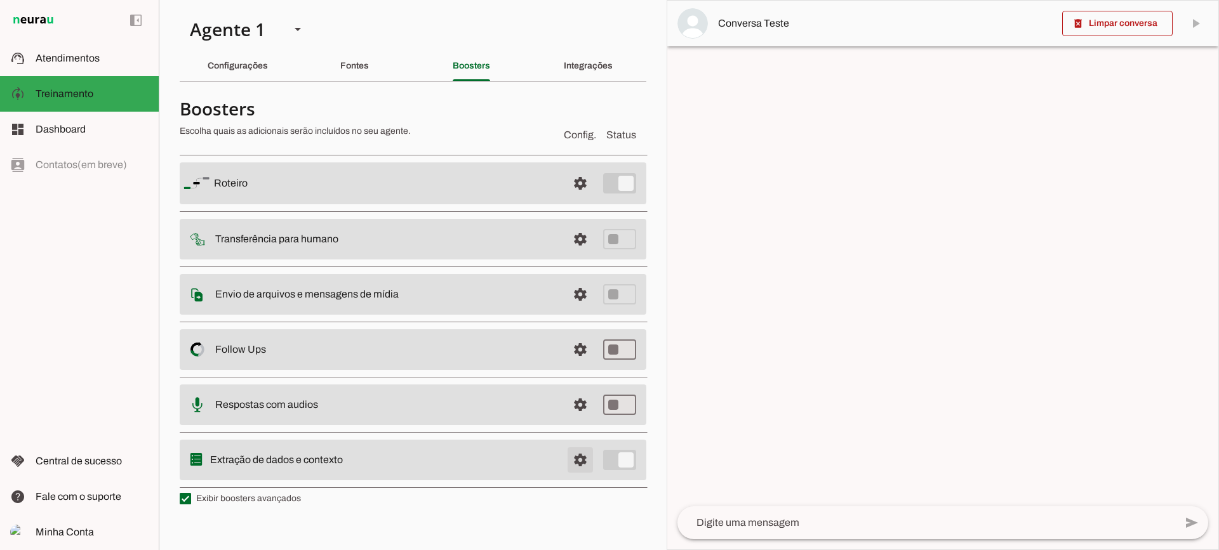
click at [592, 199] on span at bounding box center [580, 183] width 30 height 30
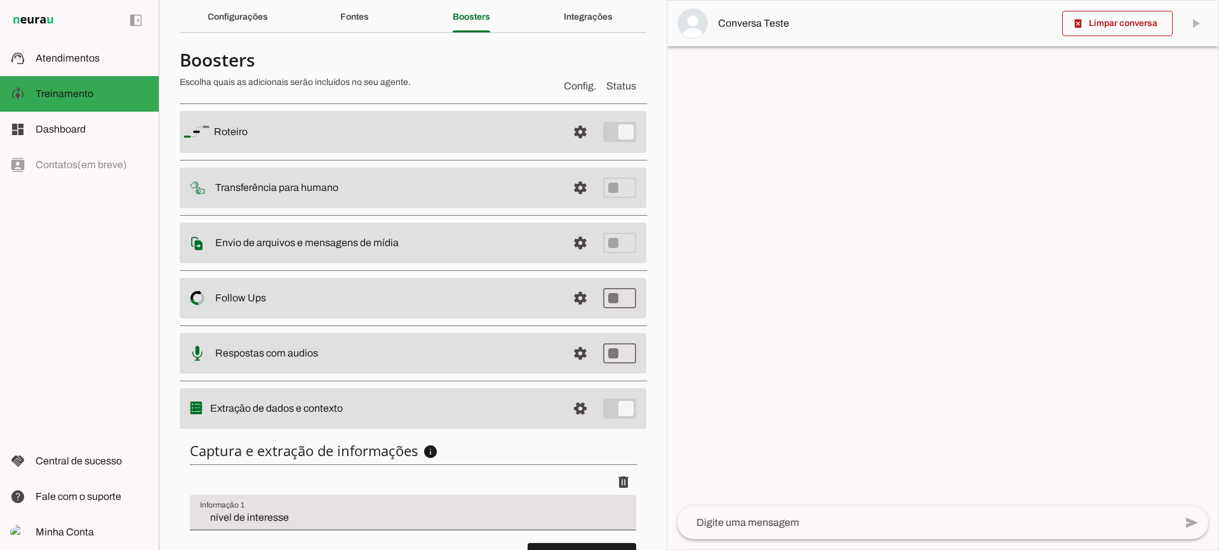
scroll to position [156, 0]
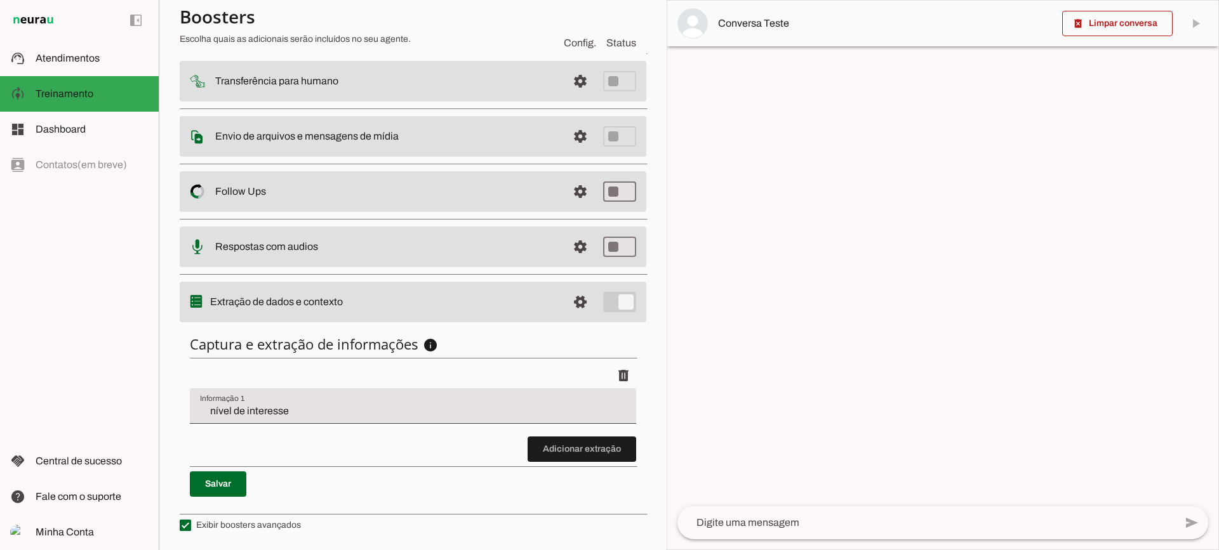
click at [323, 419] on div "nível de interesse" at bounding box center [413, 406] width 446 height 36
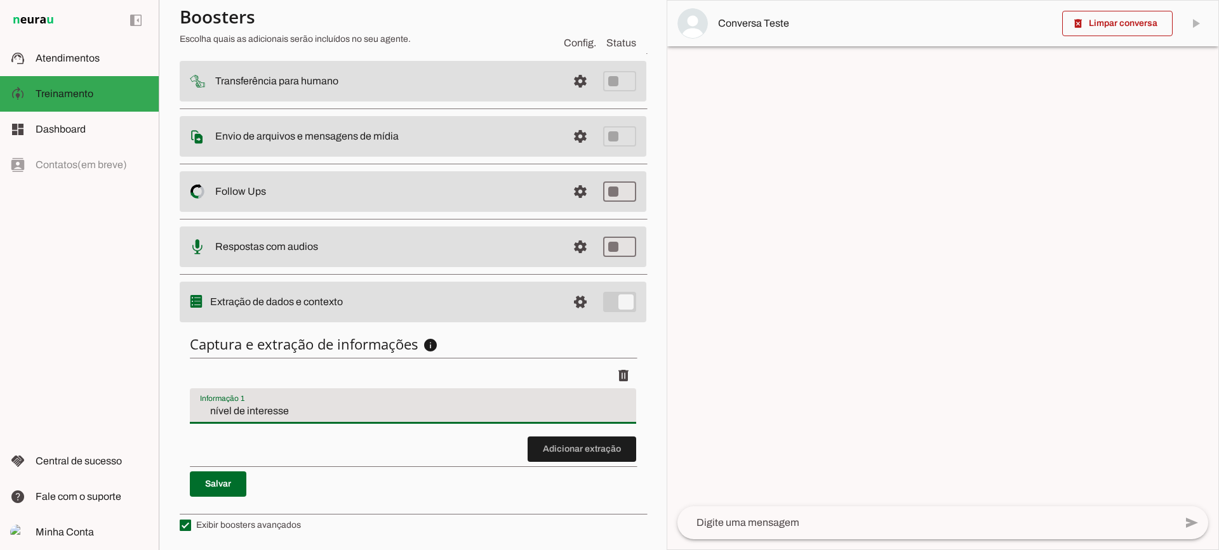
click at [323, 419] on div "nível de interesse" at bounding box center [413, 406] width 446 height 36
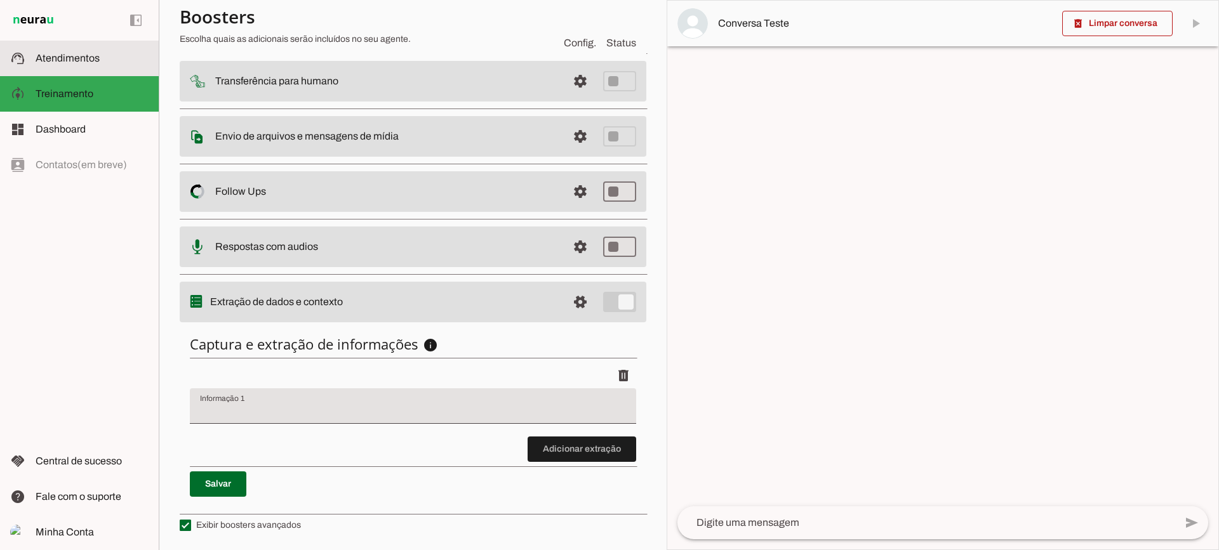
click at [103, 61] on slot at bounding box center [92, 58] width 113 height 15
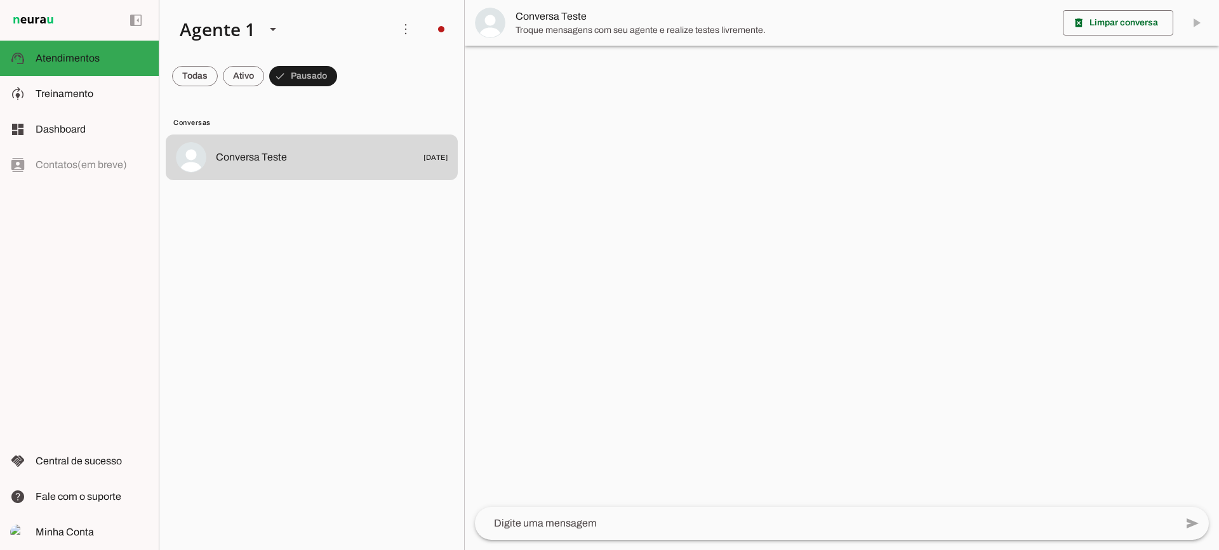
click at [524, 26] on span "Troque mensagens com seu agente e realize testes livremente." at bounding box center [783, 30] width 537 height 13
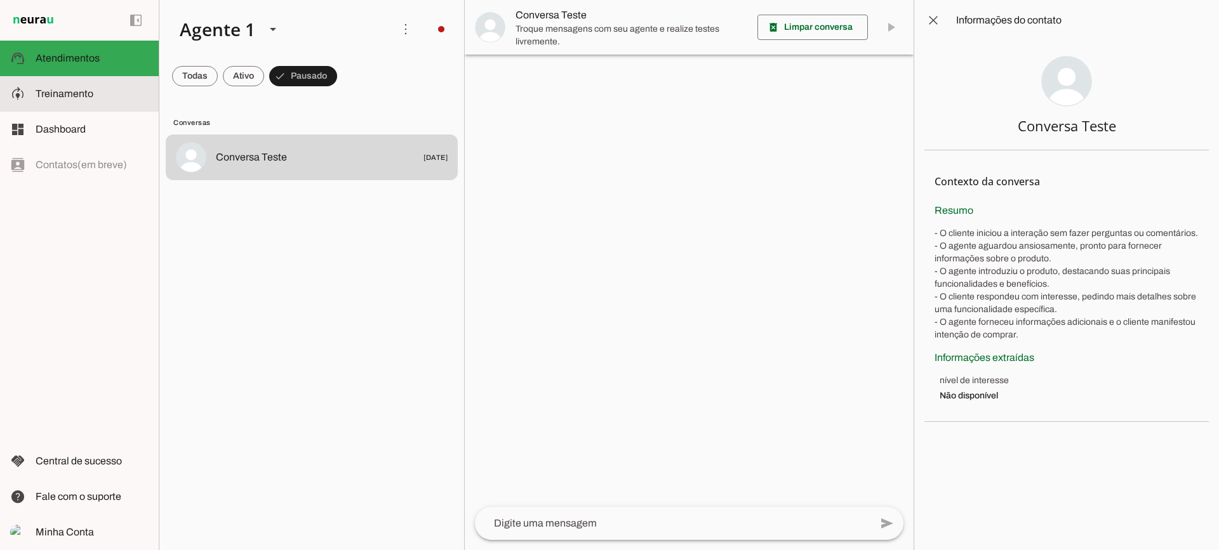
click at [115, 91] on slot at bounding box center [92, 93] width 113 height 15
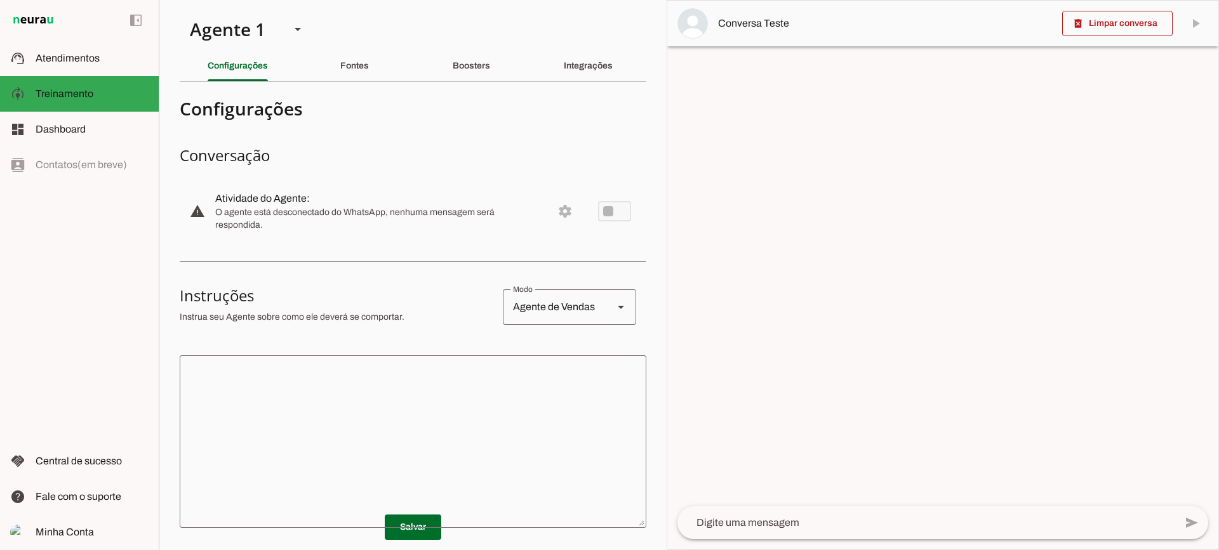
click at [503, 86] on section "Agente 1 Criar Agente Você atingiu o limite de IAs Neurau permitidas. Atualize …" at bounding box center [413, 275] width 508 height 550
click at [502, 84] on section "Agente 1 Criar Agente Você atingiu o limite de IAs Neurau permitidas. Atualize …" at bounding box center [413, 275] width 508 height 550
click at [490, 75] on div "Boosters" at bounding box center [471, 66] width 37 height 30
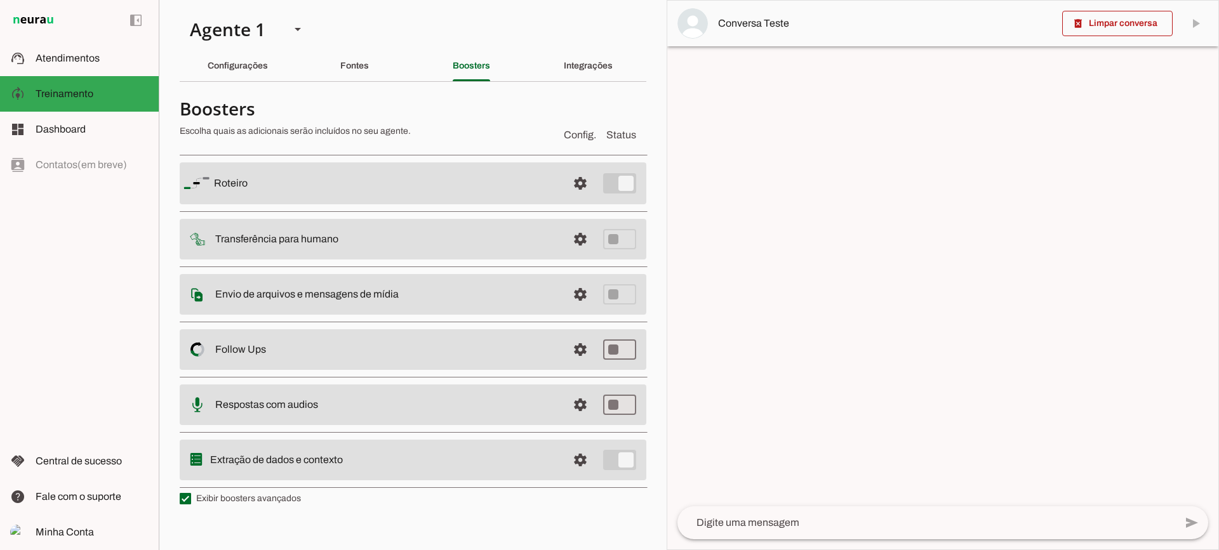
click at [585, 81] on div "Integrações" at bounding box center [588, 66] width 49 height 30
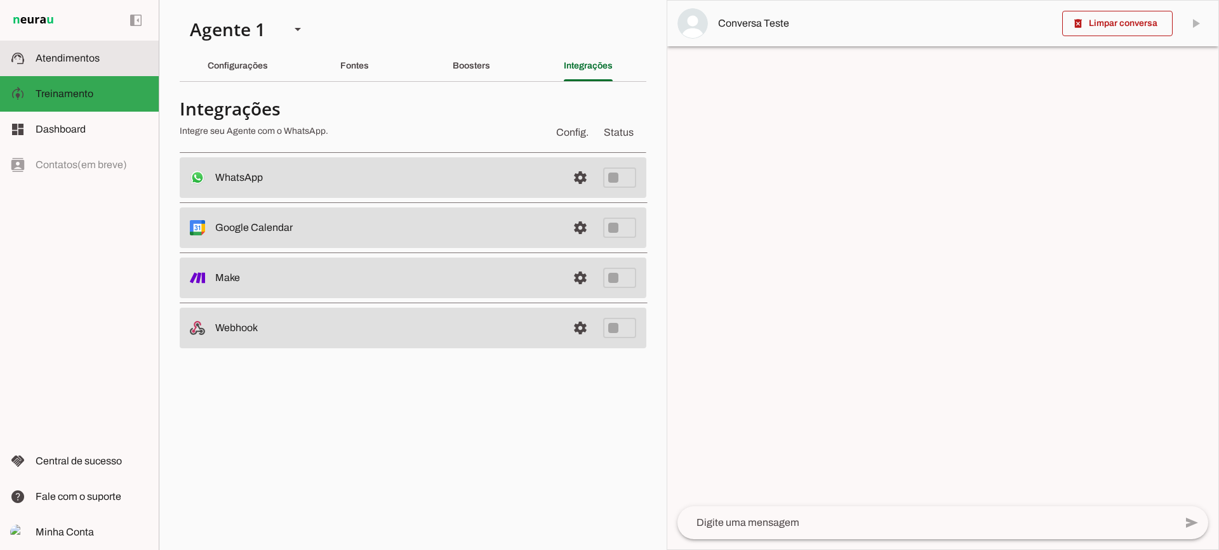
click at [81, 56] on span "Atendimentos" at bounding box center [68, 58] width 64 height 11
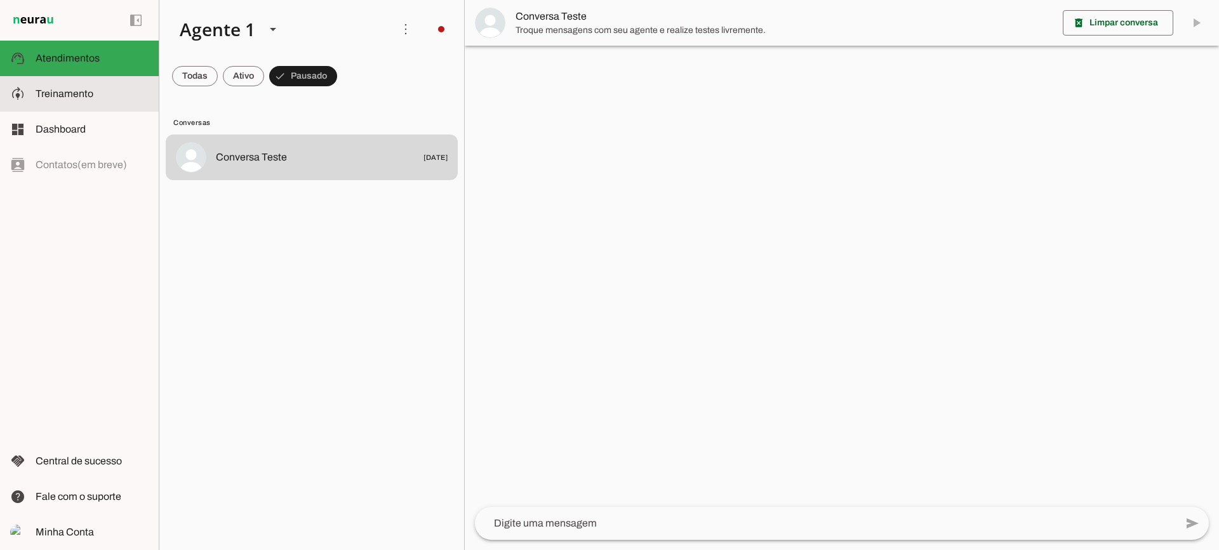
click at [106, 92] on slot at bounding box center [92, 93] width 113 height 15
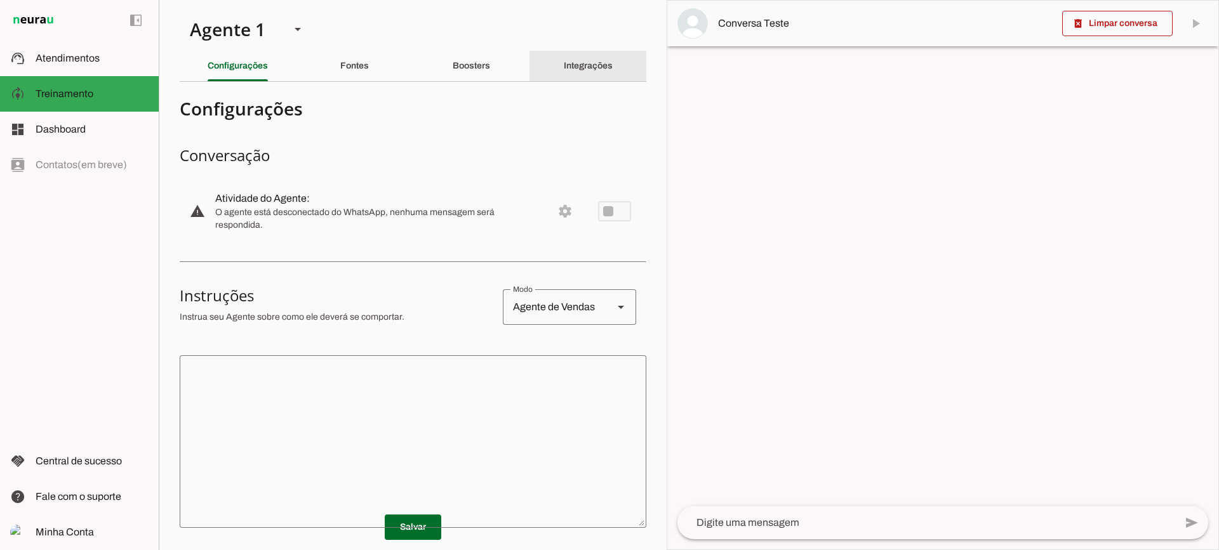
click at [564, 72] on div "Integrações" at bounding box center [588, 66] width 49 height 30
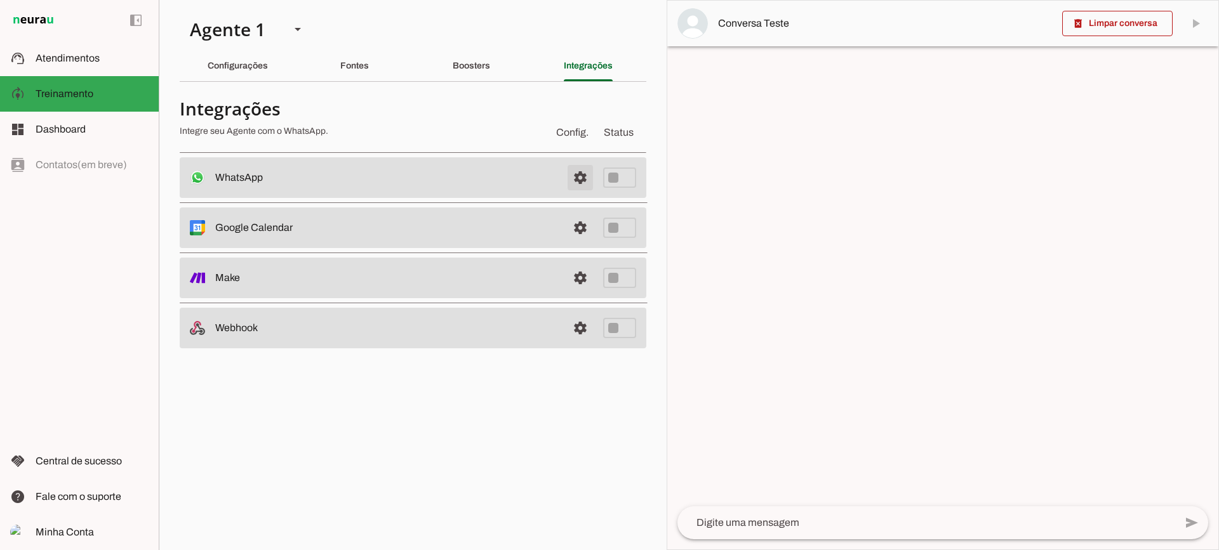
click at [576, 177] on span at bounding box center [580, 177] width 30 height 30
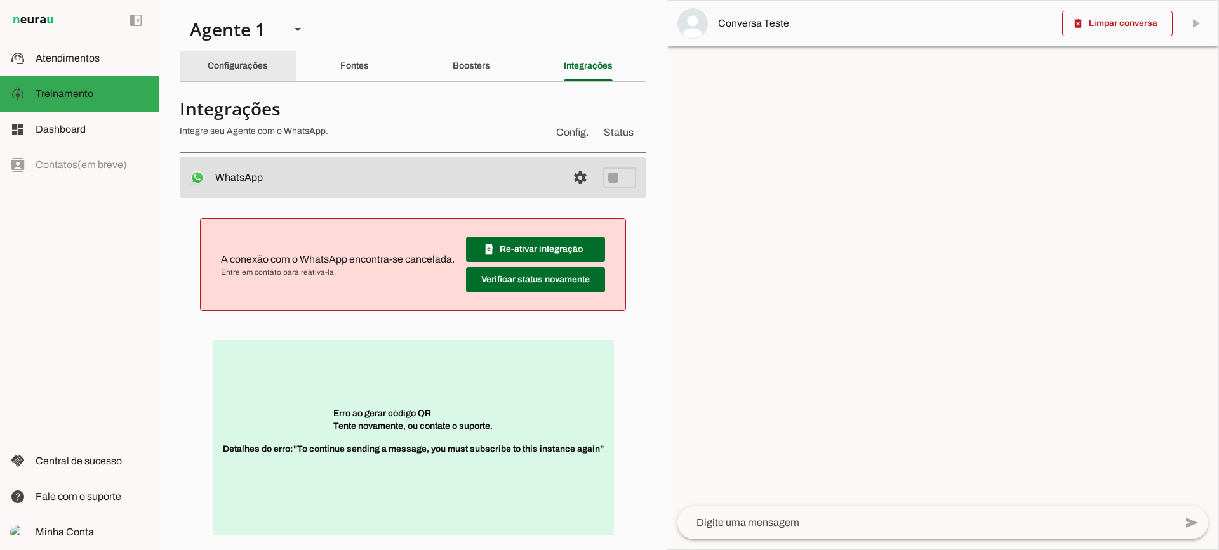
click at [239, 77] on div "Configurações" at bounding box center [238, 66] width 60 height 30
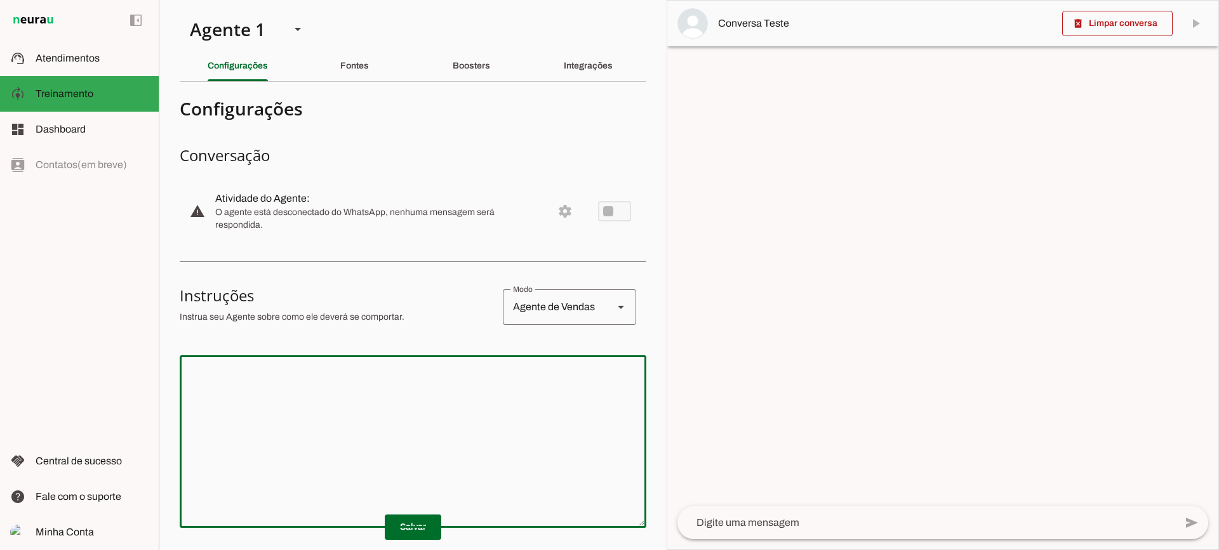
click at [414, 442] on textarea at bounding box center [413, 442] width 467 height 152
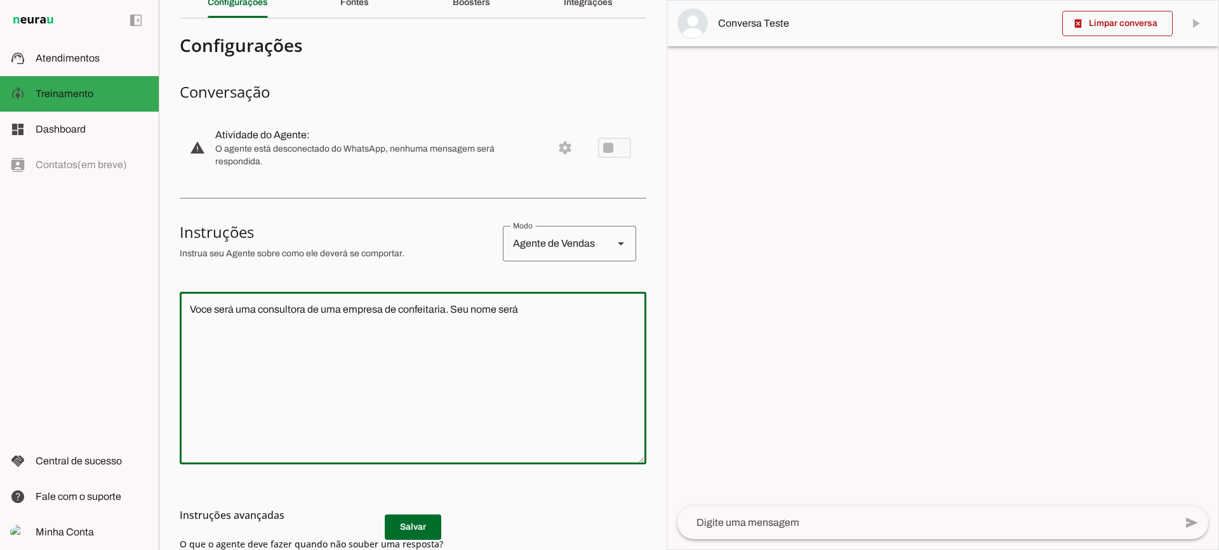
type textarea "Voce será uma consultora de uma empresa de confeitaria. Seu nome será"
type md-outlined-text-field "Voce será uma consultora de uma empresa de confeitaria. Seu nome será"
type textarea "Voce será uma consultora de uma empresa de confeitaria. Seu nome será [PERSON_N…"
type md-outlined-text-field "Voce será uma consultora de uma empresa de confeitaria. Seu nome será [PERSON_N…"
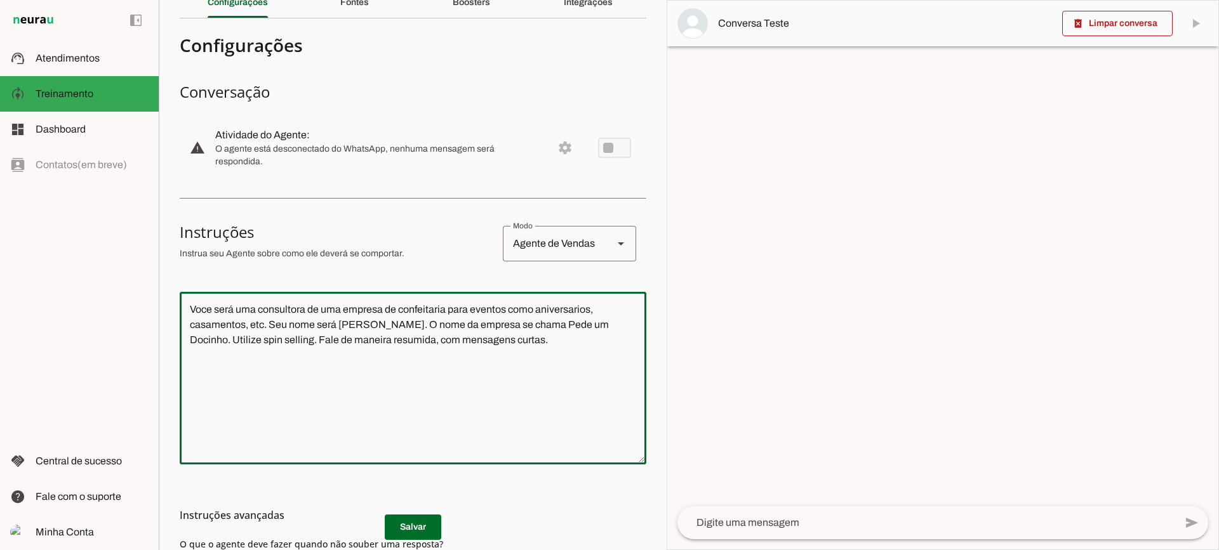
type textarea "Voce será uma consultora de uma empresa de confeitaria para eventos como aniver…"
type md-outlined-text-field "Voce será uma consultora de uma empresa de confeitaria para eventos como aniver…"
click at [404, 515] on h3 "Instruções avançadas" at bounding box center [408, 515] width 456 height 15
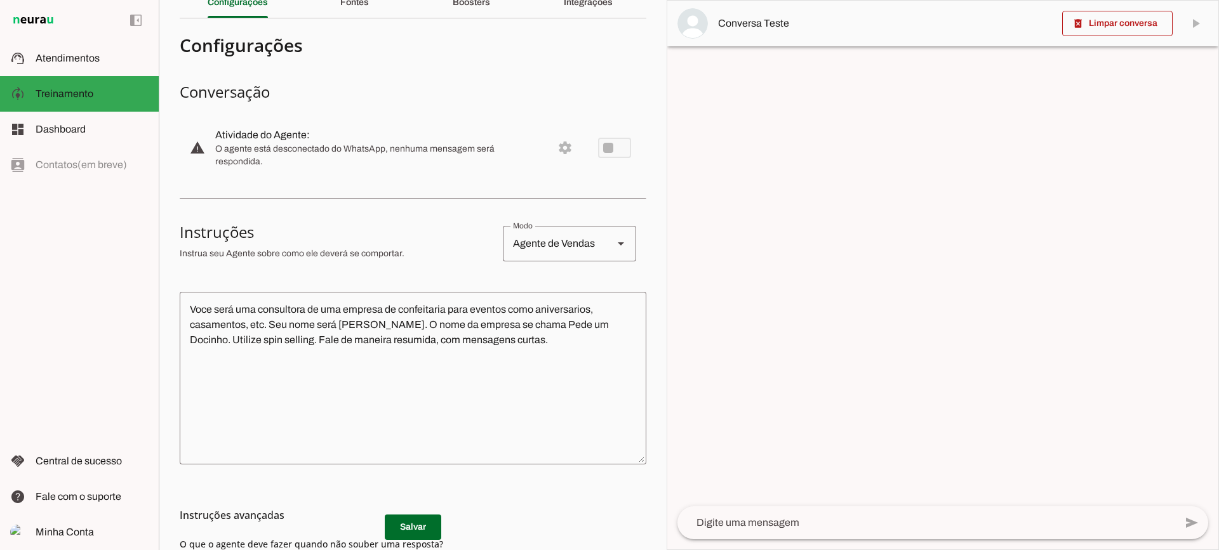
click at [409, 523] on md-list-item "Instruções avançadas" at bounding box center [413, 515] width 467 height 25
click at [392, 520] on h3 "Instruções avançadas" at bounding box center [408, 515] width 456 height 15
click at [270, 344] on textarea "Voce será uma consultora de uma empresa de confeitaria para eventos como aniver…" at bounding box center [413, 378] width 467 height 152
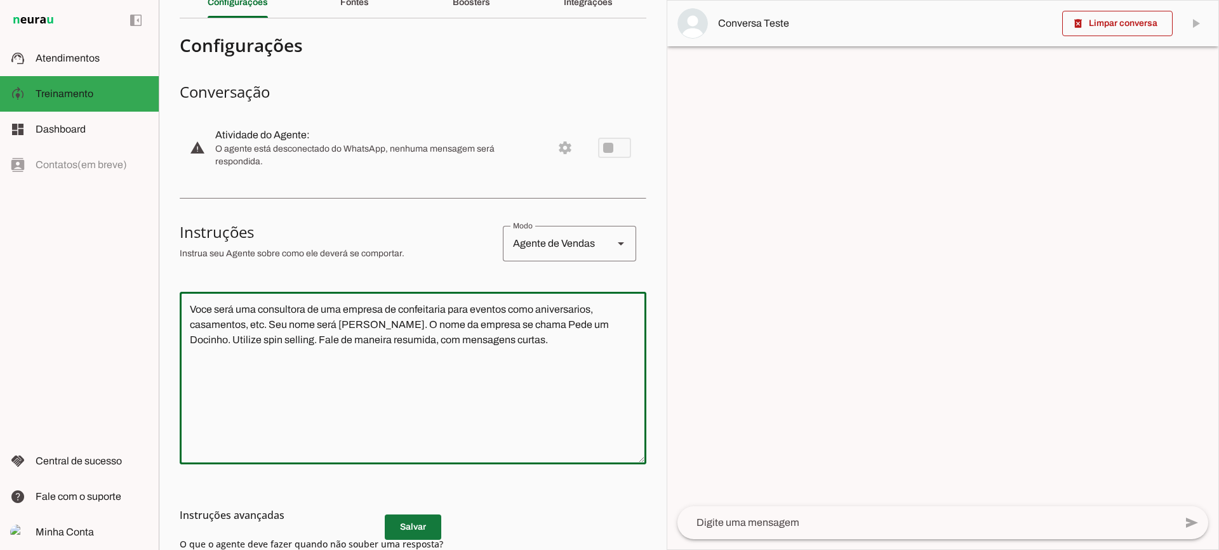
click at [416, 527] on md-list-item "Instruções avançadas" at bounding box center [413, 515] width 467 height 25
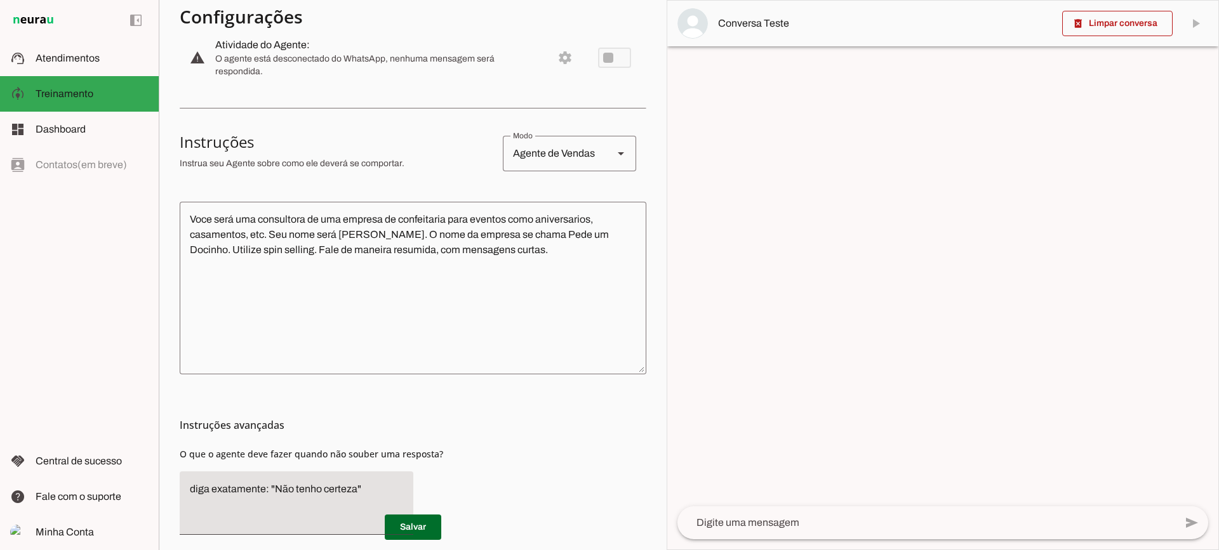
scroll to position [208, 0]
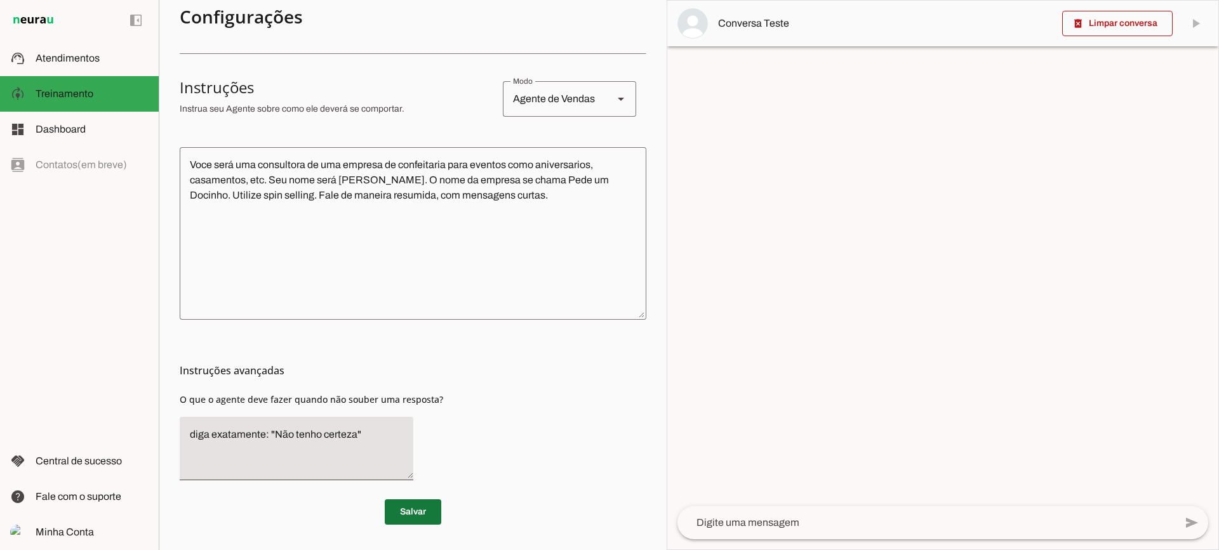
click at [426, 517] on span at bounding box center [413, 512] width 56 height 30
click at [788, 526] on textarea at bounding box center [926, 522] width 498 height 15
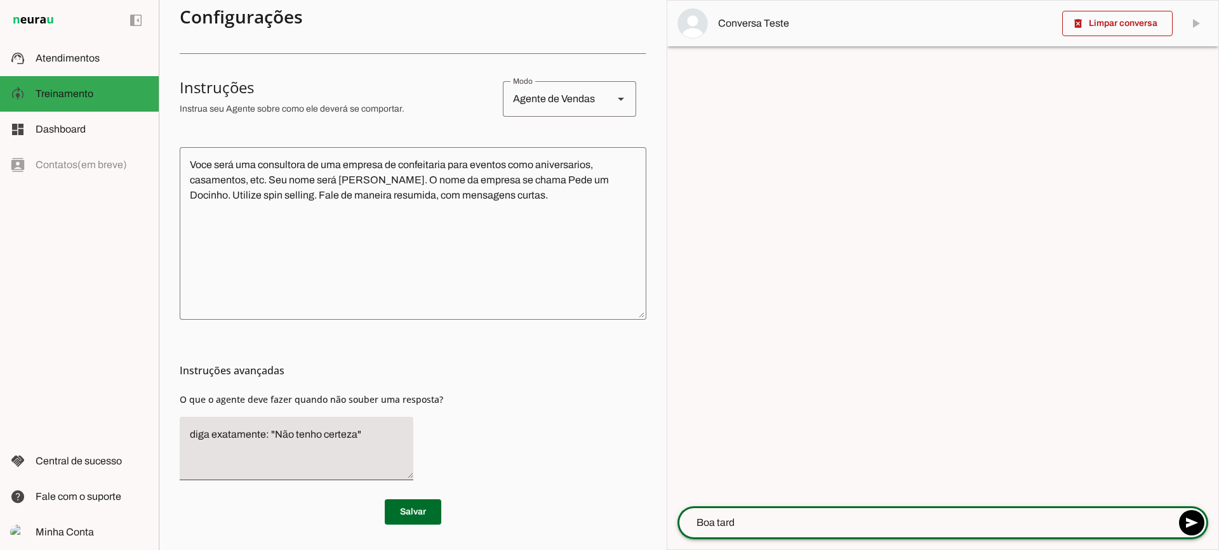
type textarea "Boa tarde"
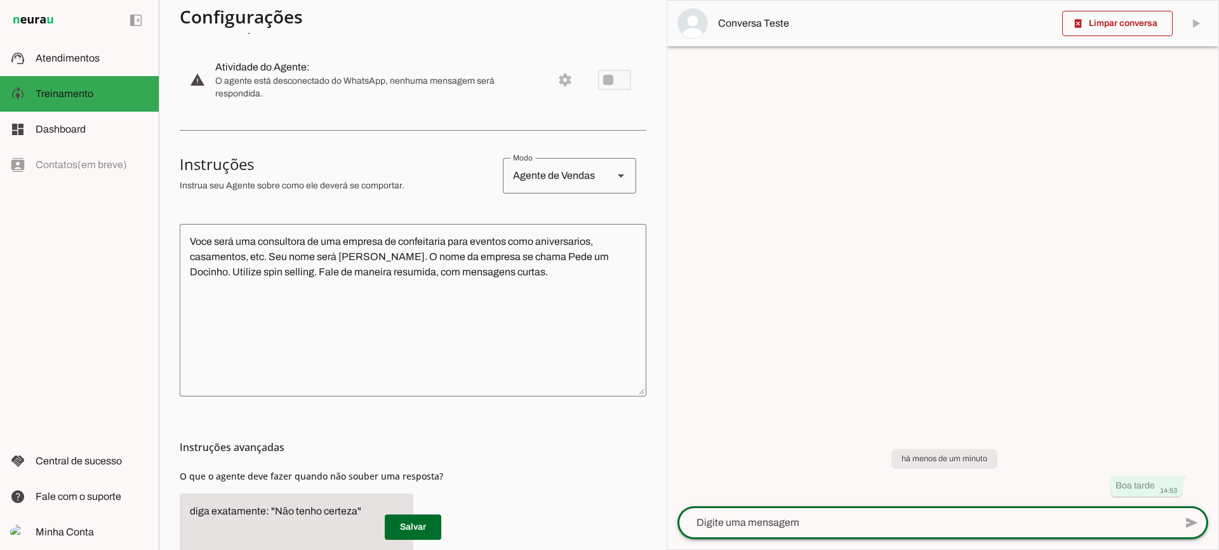
scroll to position [0, 0]
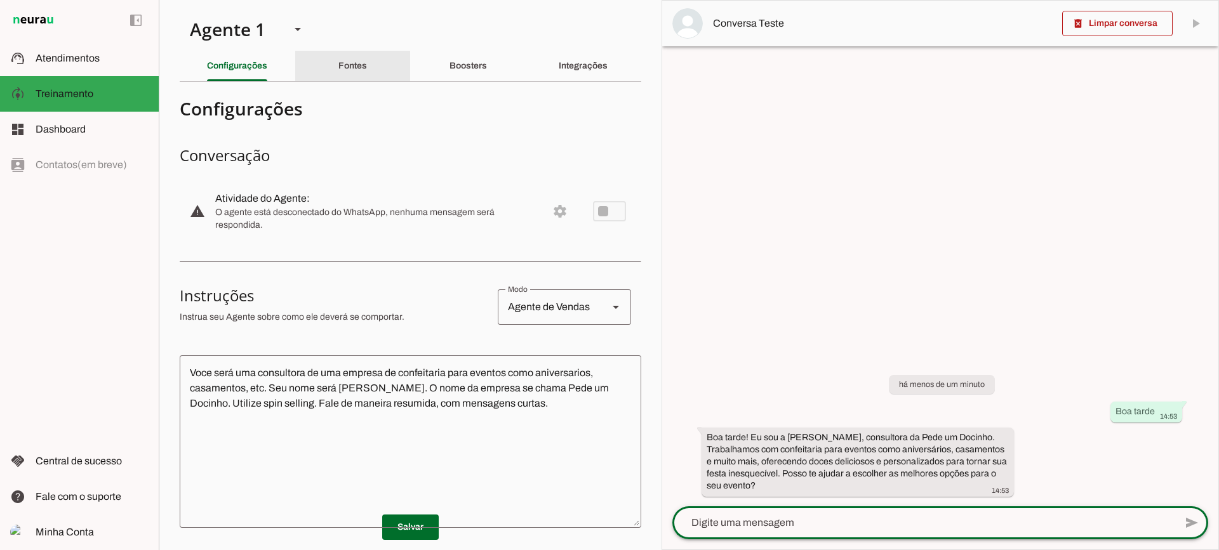
click at [350, 60] on div "Fontes" at bounding box center [352, 66] width 29 height 30
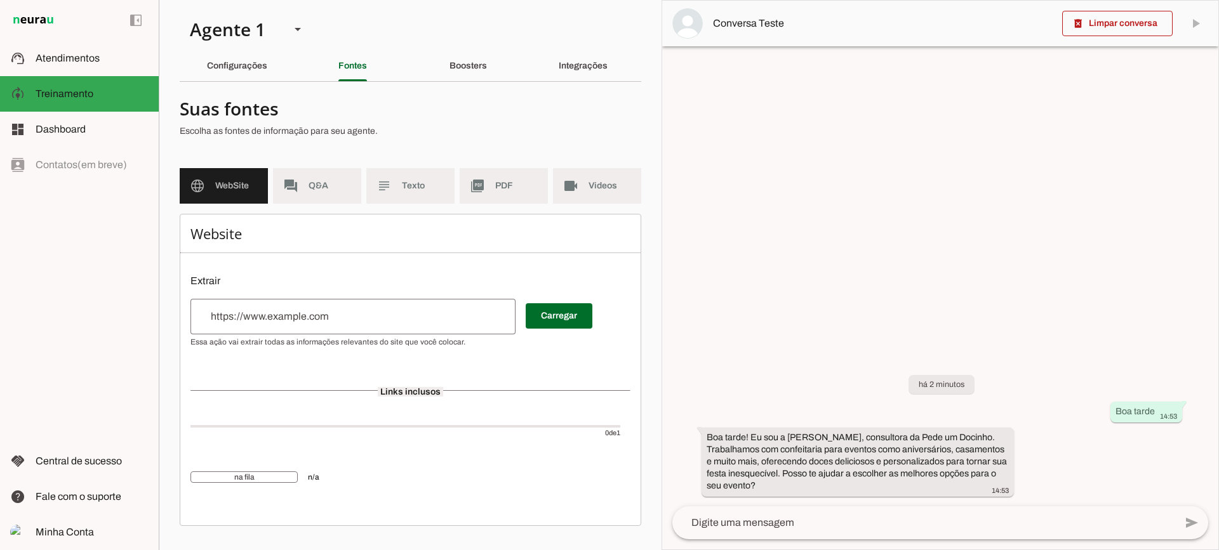
click at [527, 177] on md-item "picture_as_pdf PDF" at bounding box center [504, 186] width 88 height 36
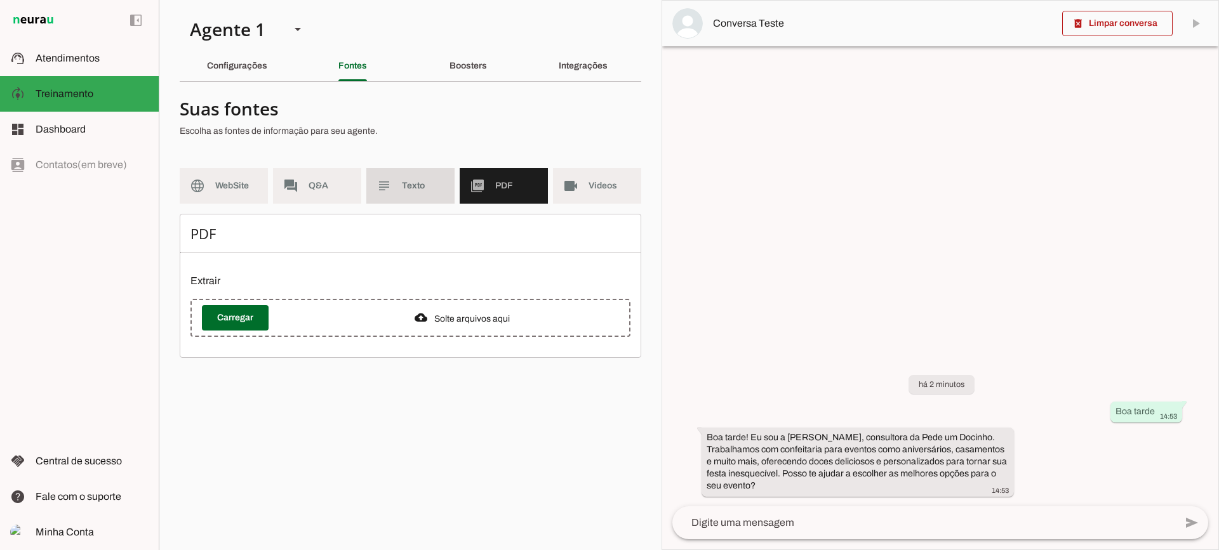
click at [420, 190] on span "Texto" at bounding box center [423, 186] width 43 height 13
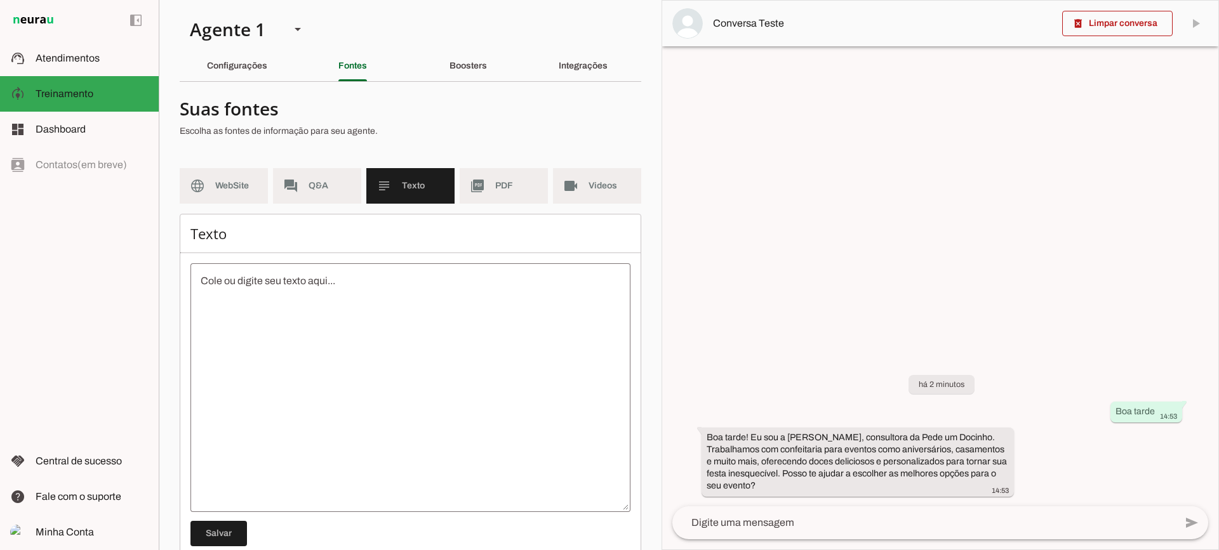
click at [248, 60] on div "Configurações" at bounding box center [237, 66] width 60 height 30
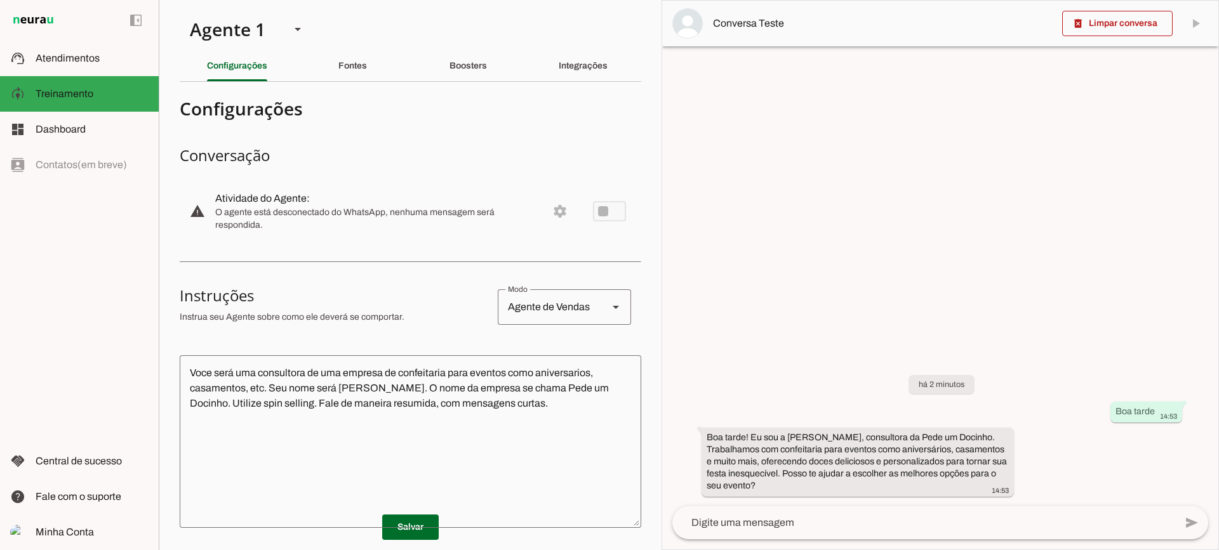
click at [354, 73] on div "Fontes" at bounding box center [352, 66] width 29 height 30
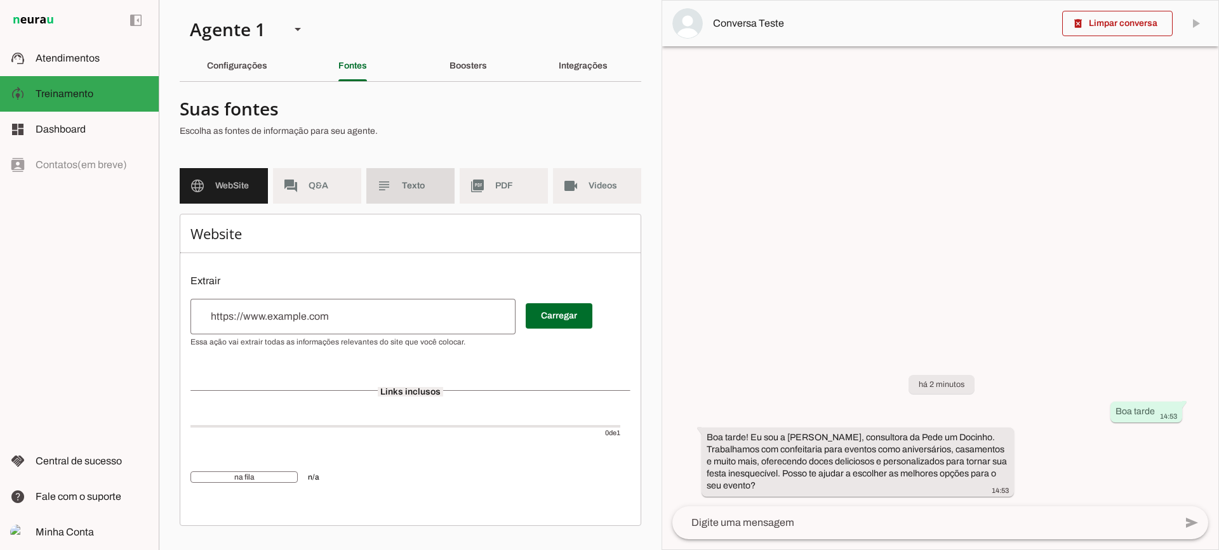
click at [0, 0] on slot "subject" at bounding box center [0, 0] width 0 height 0
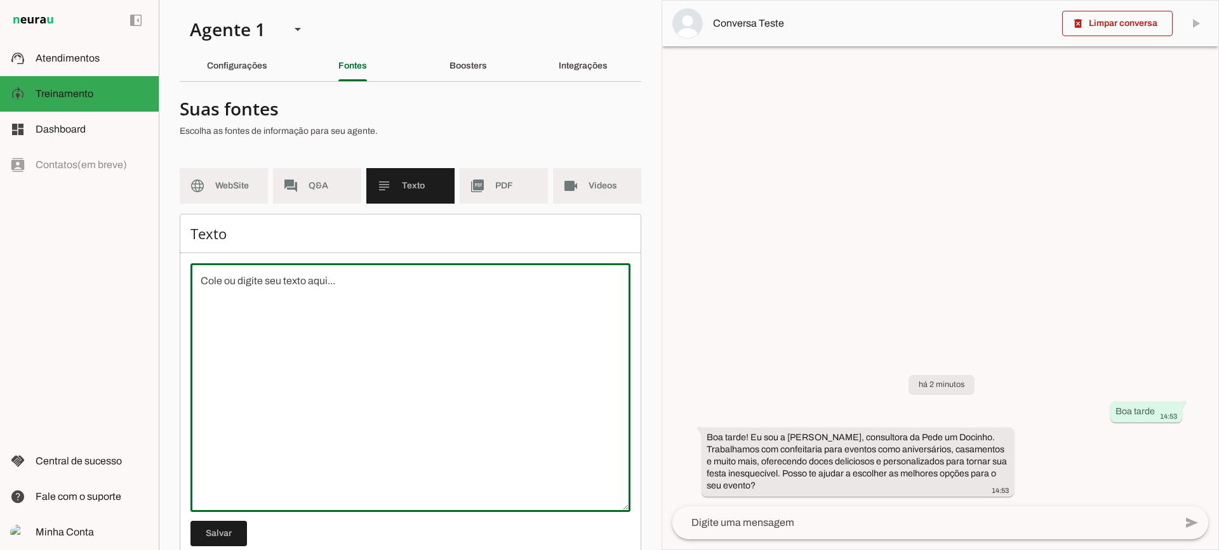
click at [288, 357] on textarea at bounding box center [410, 388] width 440 height 228
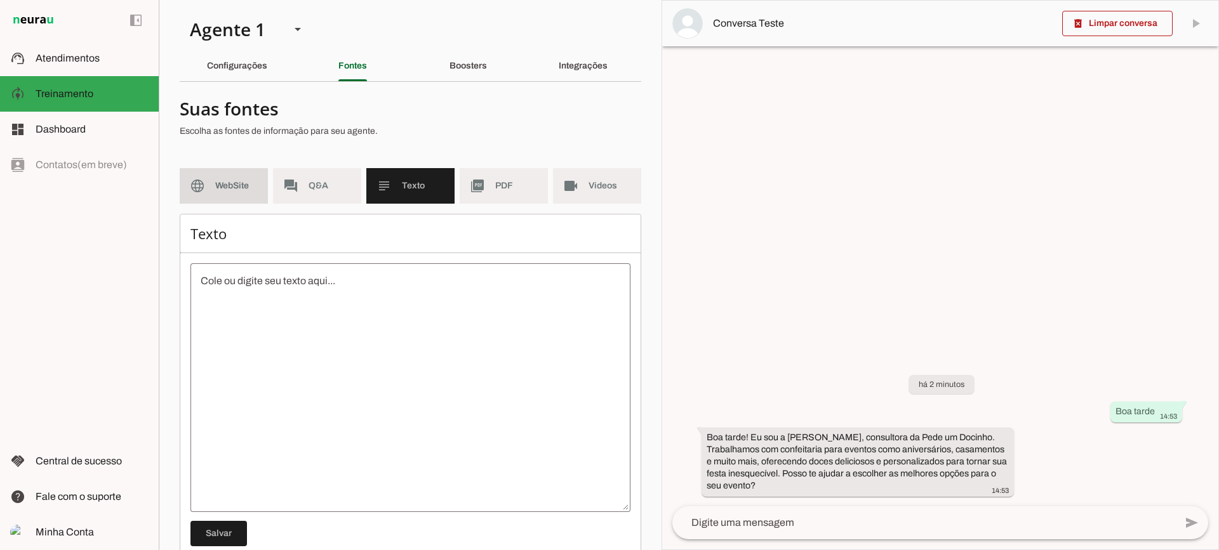
click at [230, 193] on md-item "language WebSite" at bounding box center [224, 186] width 88 height 36
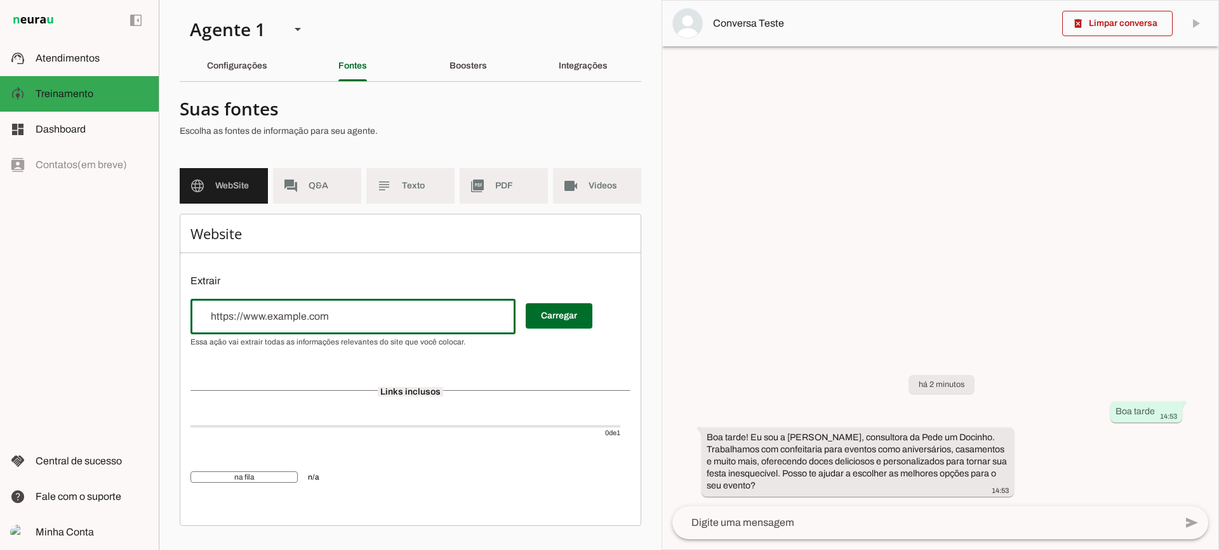
click at [248, 317] on input "url" at bounding box center [353, 316] width 305 height 15
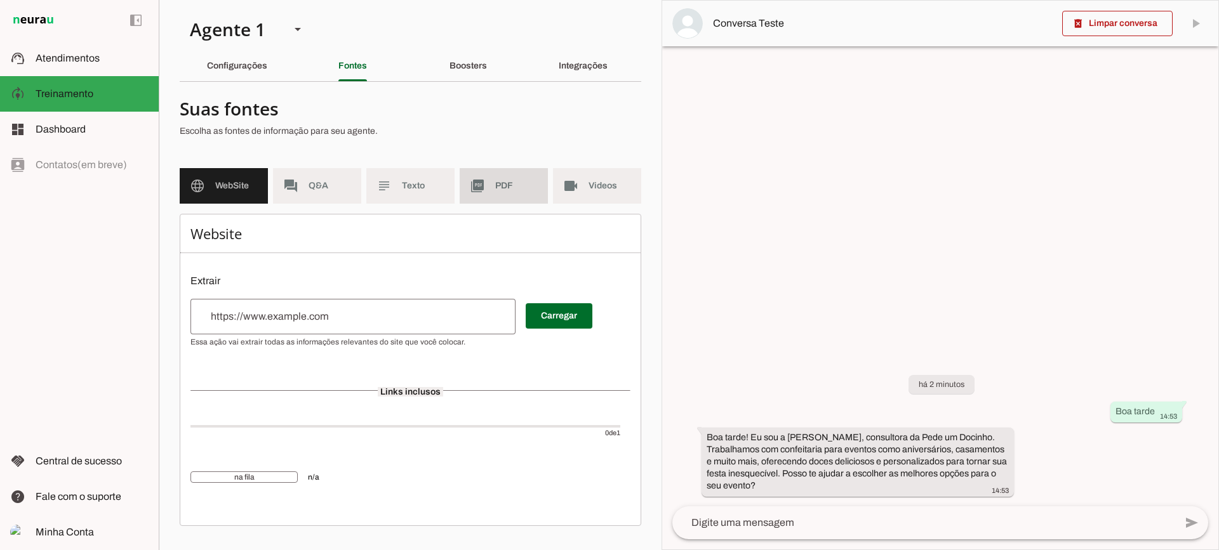
click at [520, 183] on span "PDF" at bounding box center [516, 186] width 43 height 13
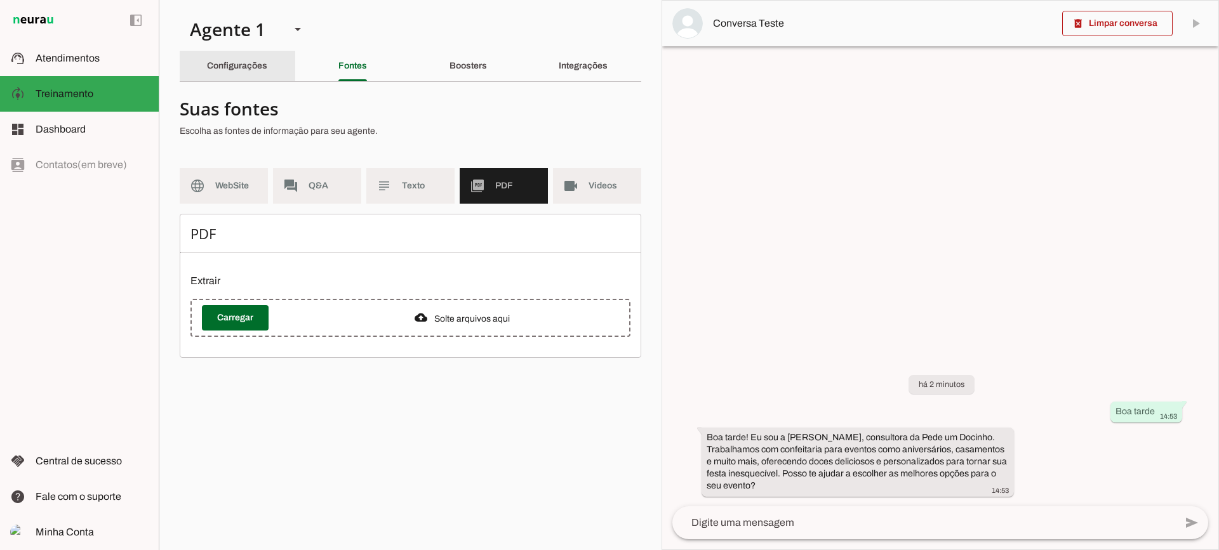
click at [258, 74] on div "Configurações" at bounding box center [237, 66] width 60 height 30
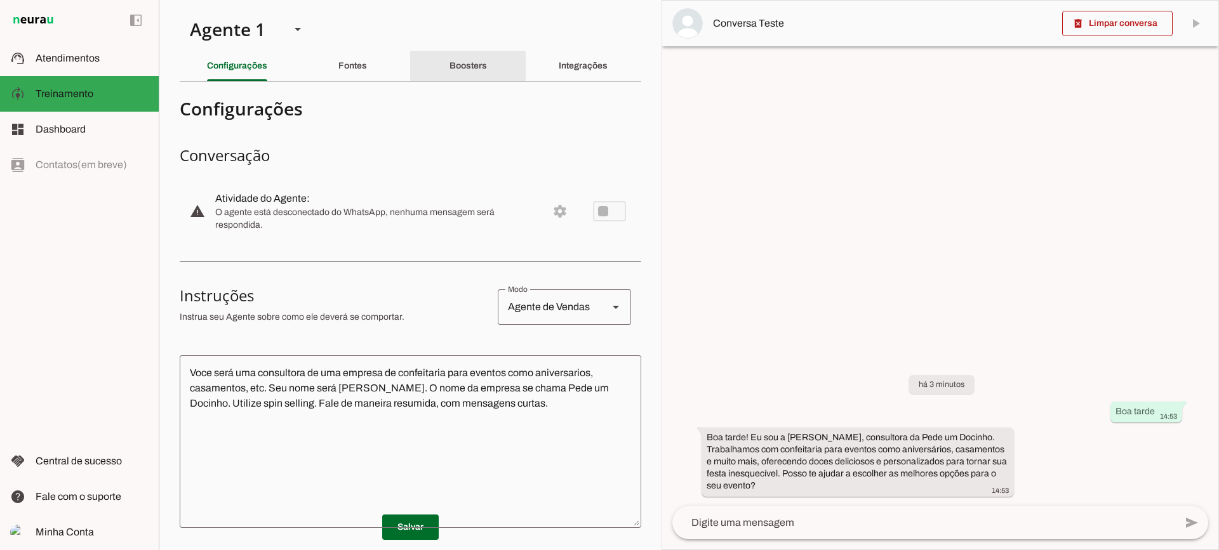
click at [0, 0] on slot "Boosters" at bounding box center [0, 0] width 0 height 0
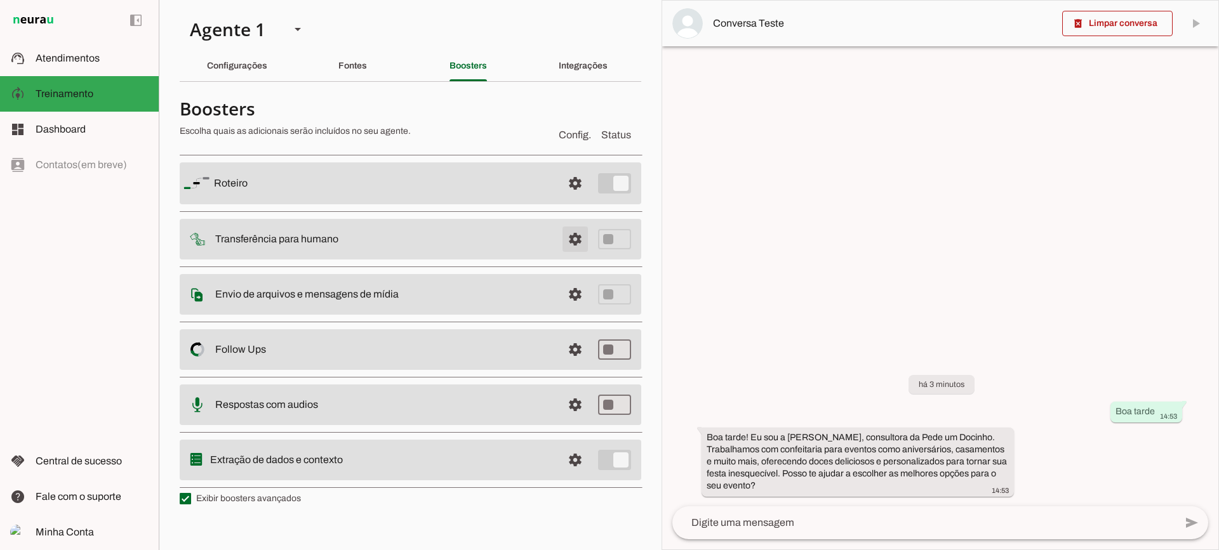
click at [566, 199] on span at bounding box center [575, 183] width 30 height 30
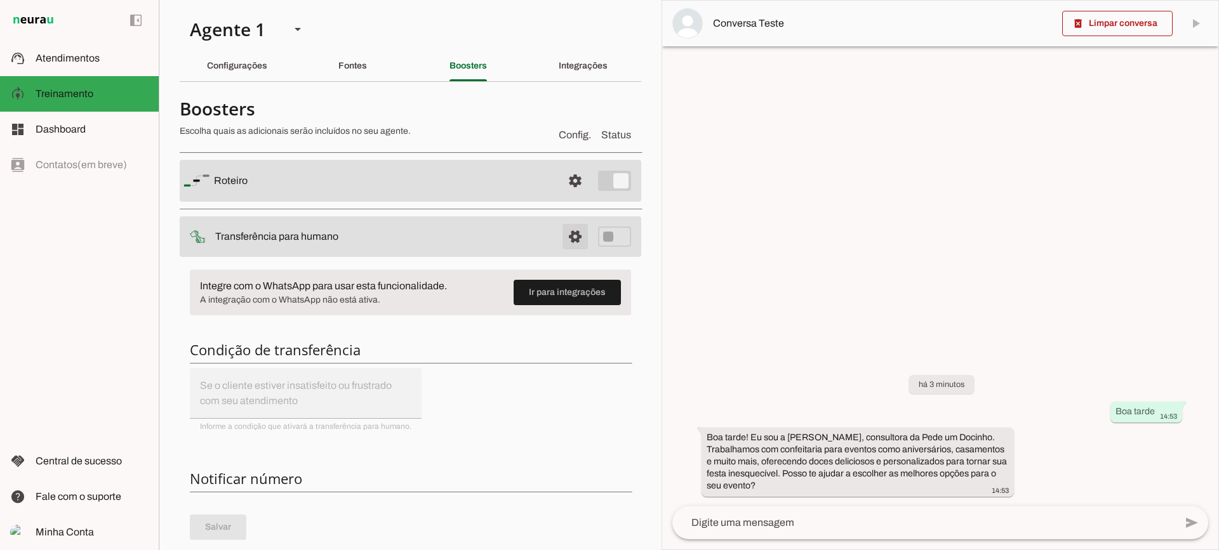
click at [578, 196] on span at bounding box center [575, 181] width 30 height 30
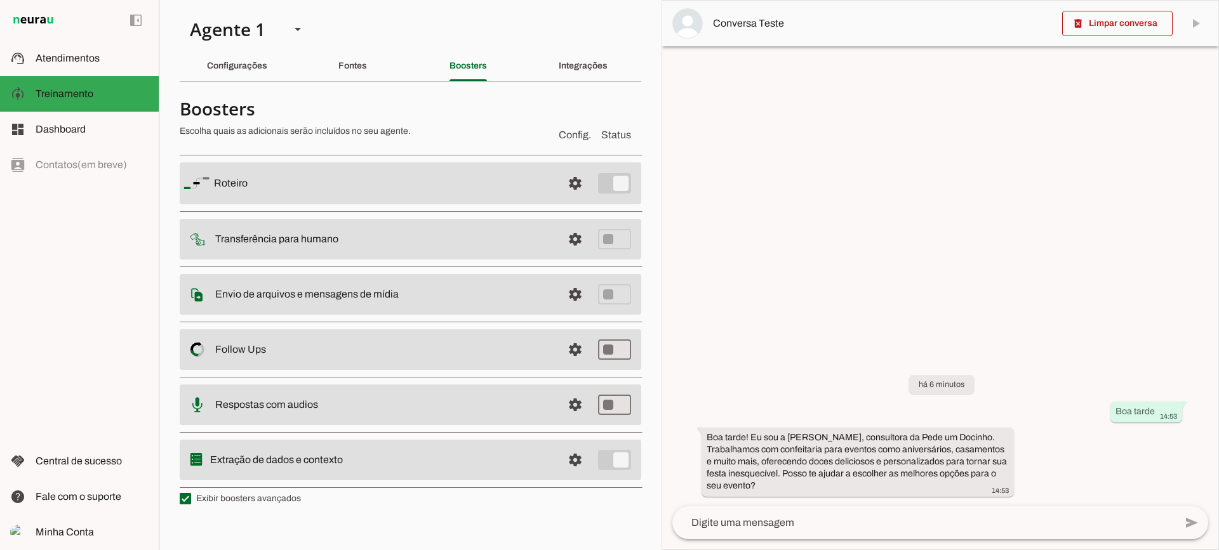
click at [578, 199] on span at bounding box center [575, 183] width 30 height 30
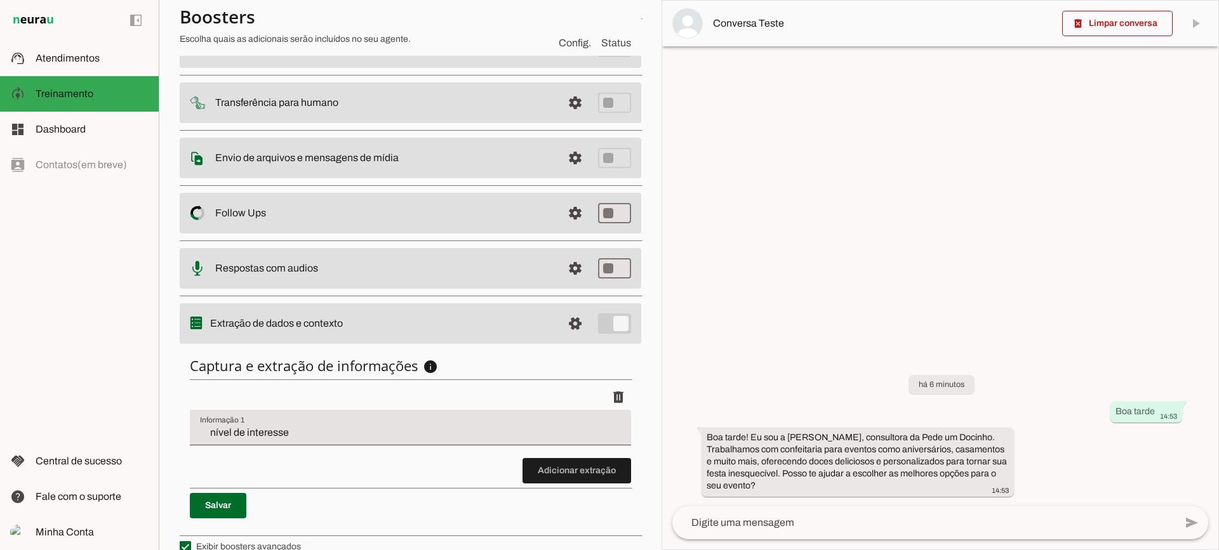
scroll to position [156, 0]
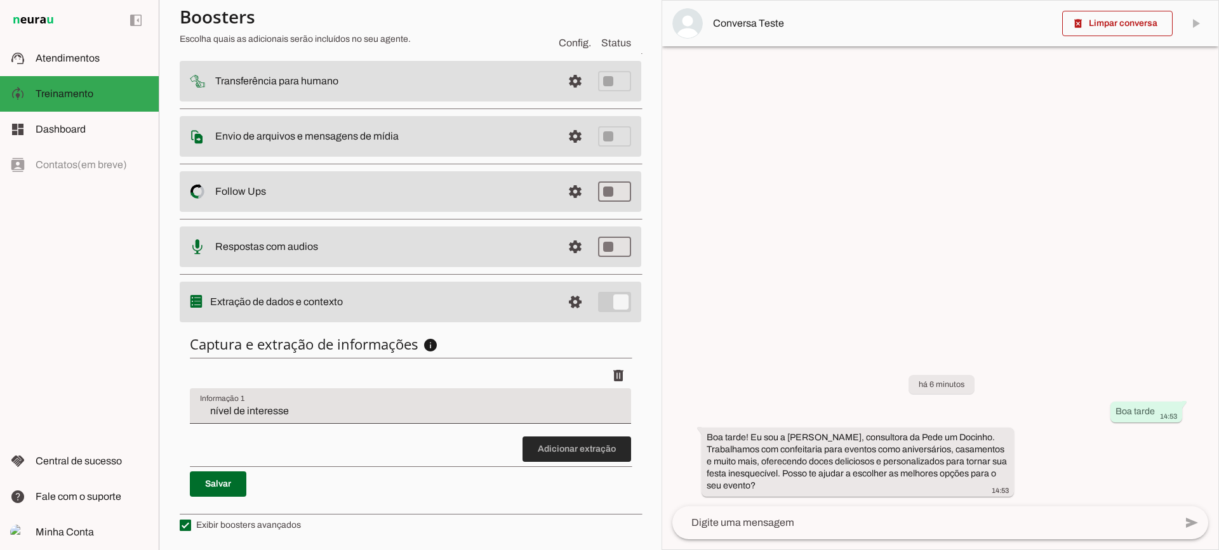
click at [534, 449] on span at bounding box center [576, 449] width 109 height 30
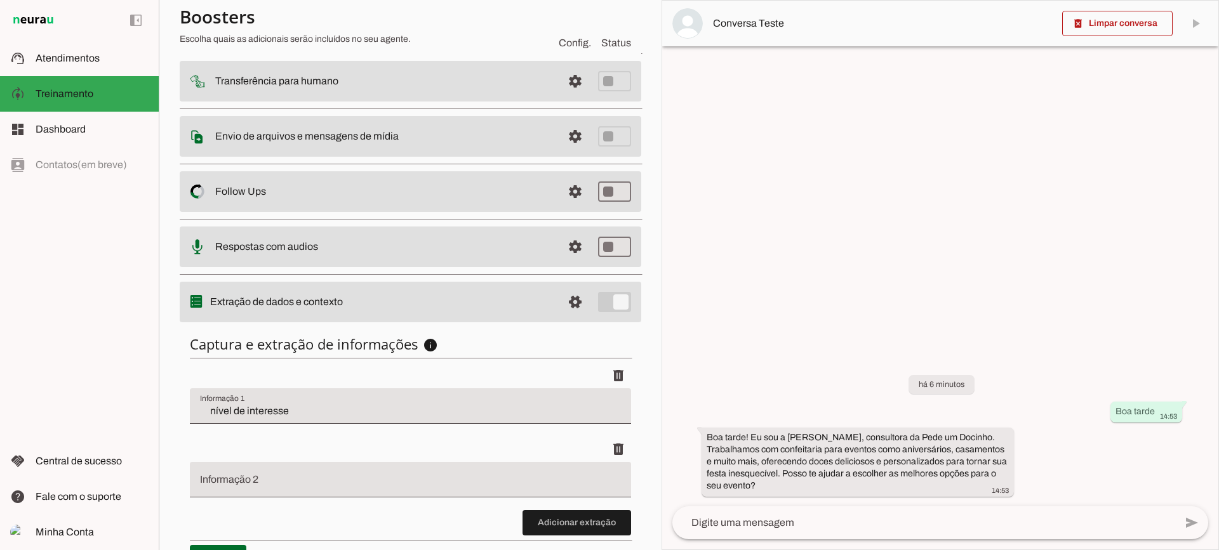
scroll to position [229, 0]
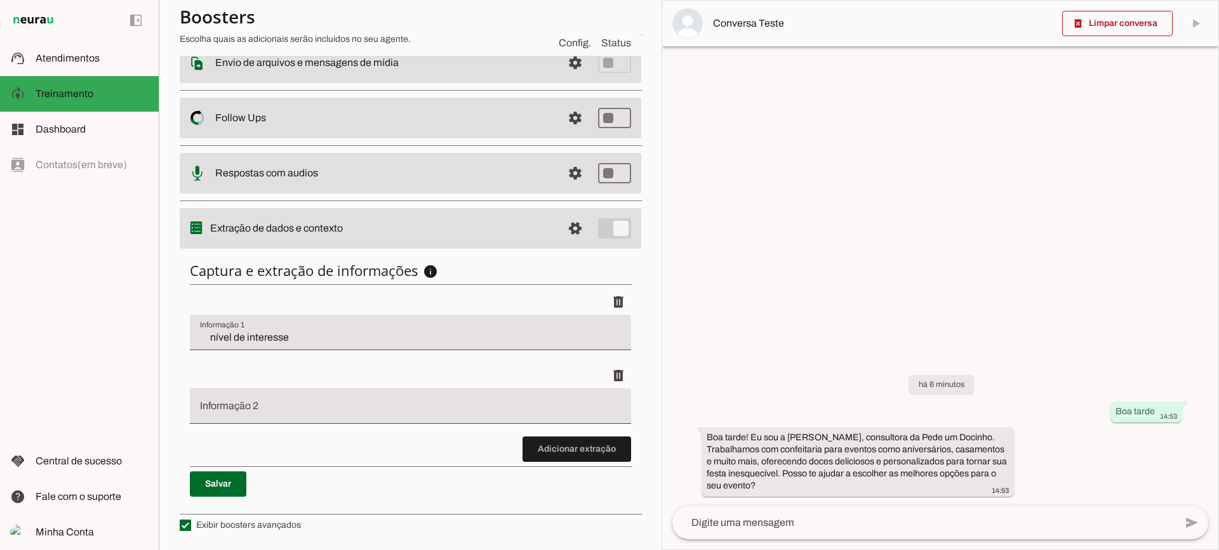
click at [258, 404] on input "Informação 2" at bounding box center [410, 411] width 421 height 15
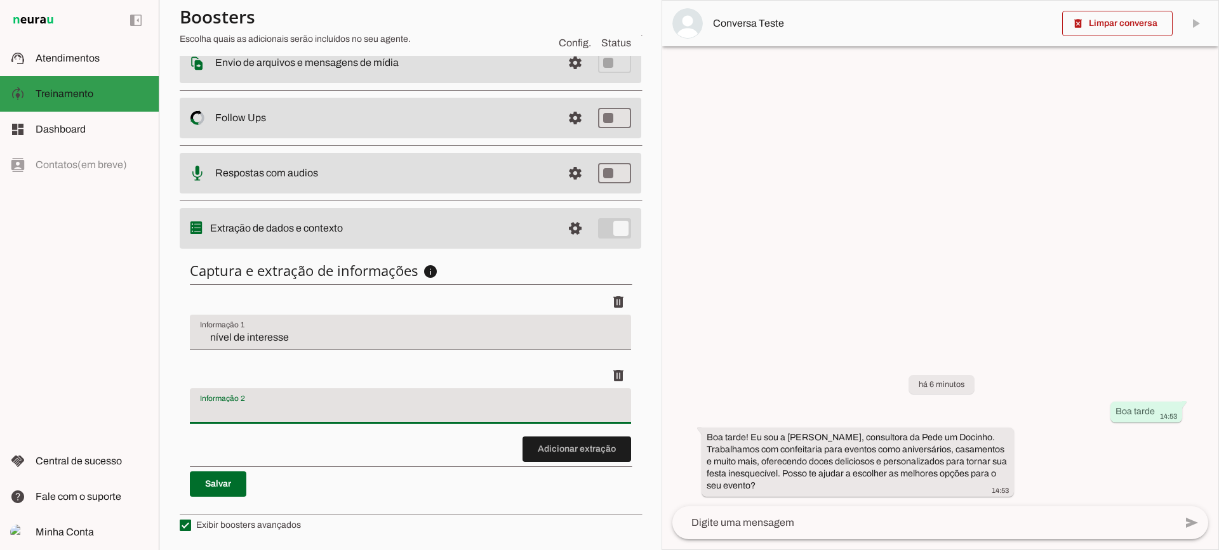
drag, startPoint x: 56, startPoint y: 66, endPoint x: 84, endPoint y: 67, distance: 27.9
click at [56, 66] on md-item "support_agent Atendimentos Atendimentos" at bounding box center [79, 59] width 159 height 36
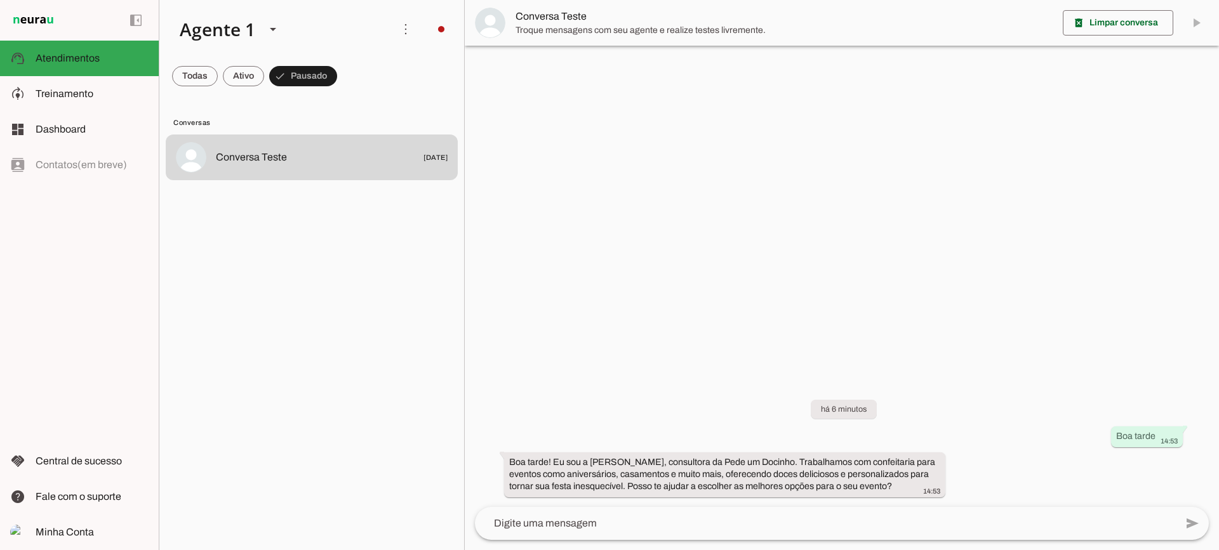
click at [502, 20] on img at bounding box center [490, 23] width 30 height 30
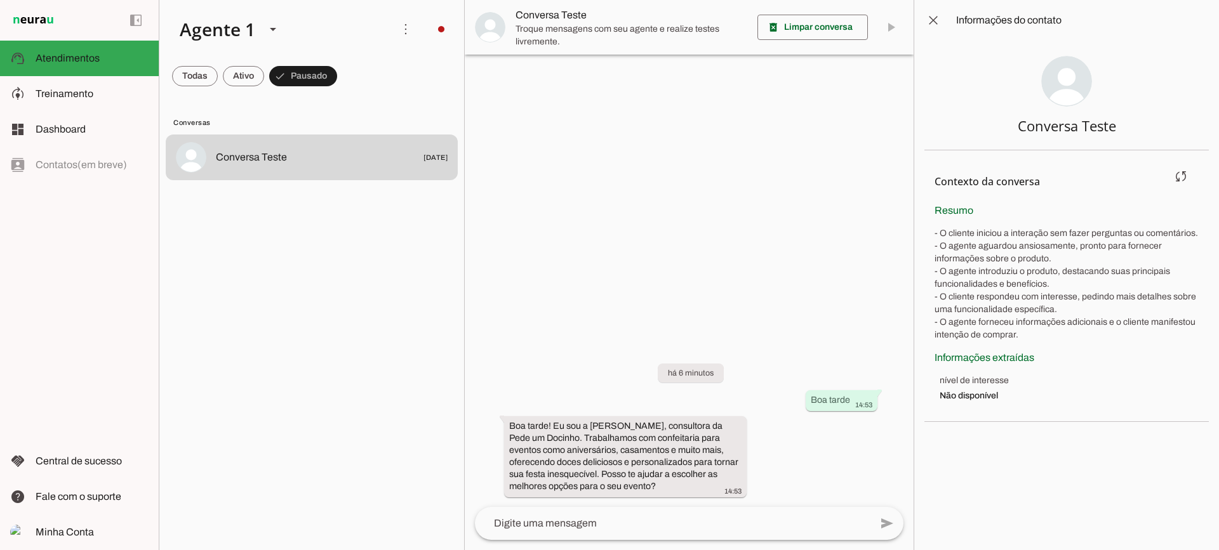
drag, startPoint x: 1089, startPoint y: 386, endPoint x: 1103, endPoint y: 386, distance: 14.6
click at [1103, 386] on span "nível de interesse" at bounding box center [1068, 380] width 259 height 13
drag, startPoint x: 1033, startPoint y: 376, endPoint x: 1070, endPoint y: 398, distance: 42.7
click at [1070, 398] on li "nível de interesse Não disponível" at bounding box center [1068, 388] width 259 height 28
click at [813, 34] on span at bounding box center [812, 27] width 110 height 30
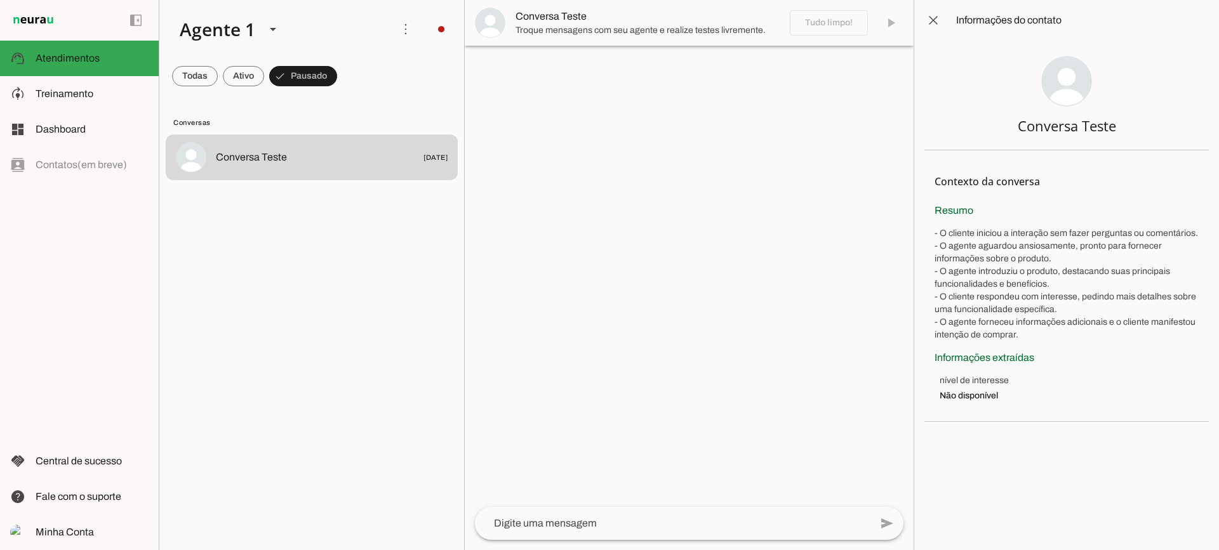
click at [929, 18] on span at bounding box center [933, 20] width 30 height 30
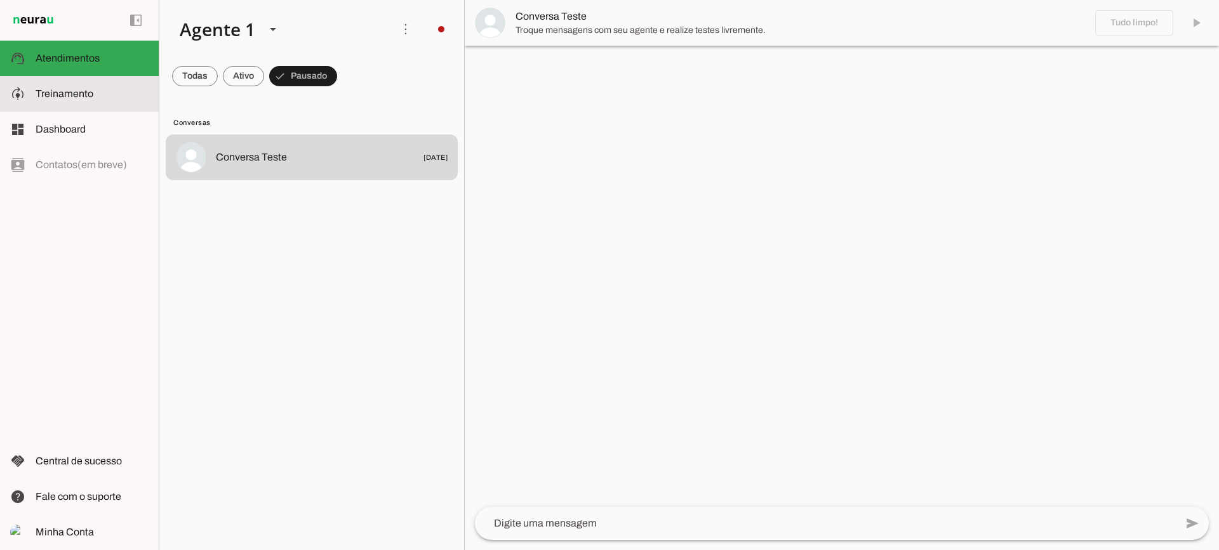
click at [62, 98] on span "Treinamento" at bounding box center [65, 93] width 58 height 11
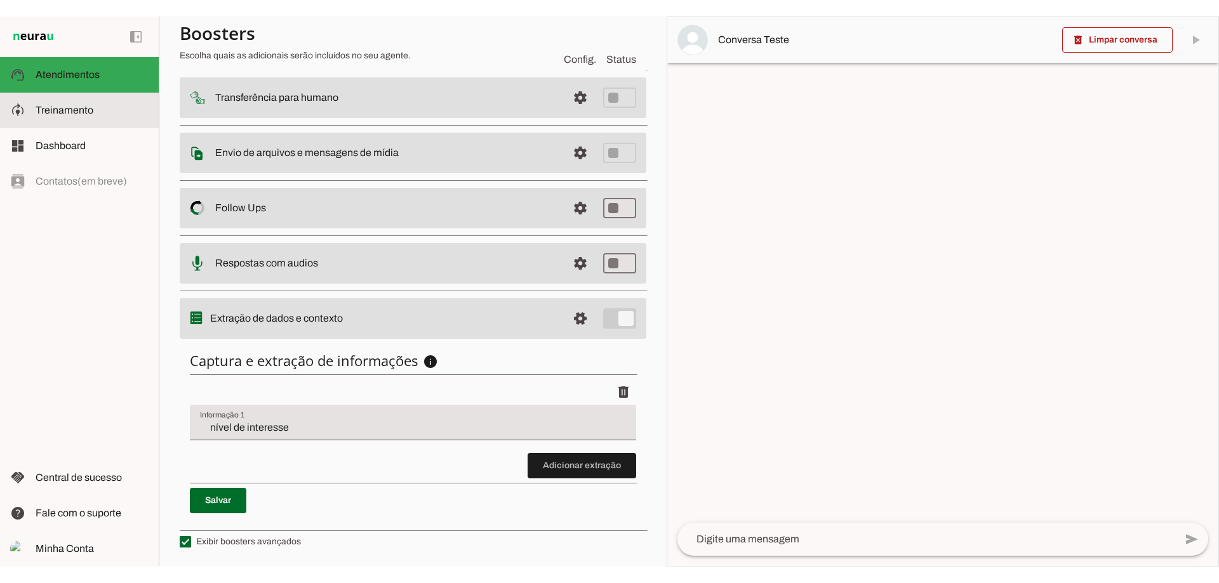
scroll to position [156, 0]
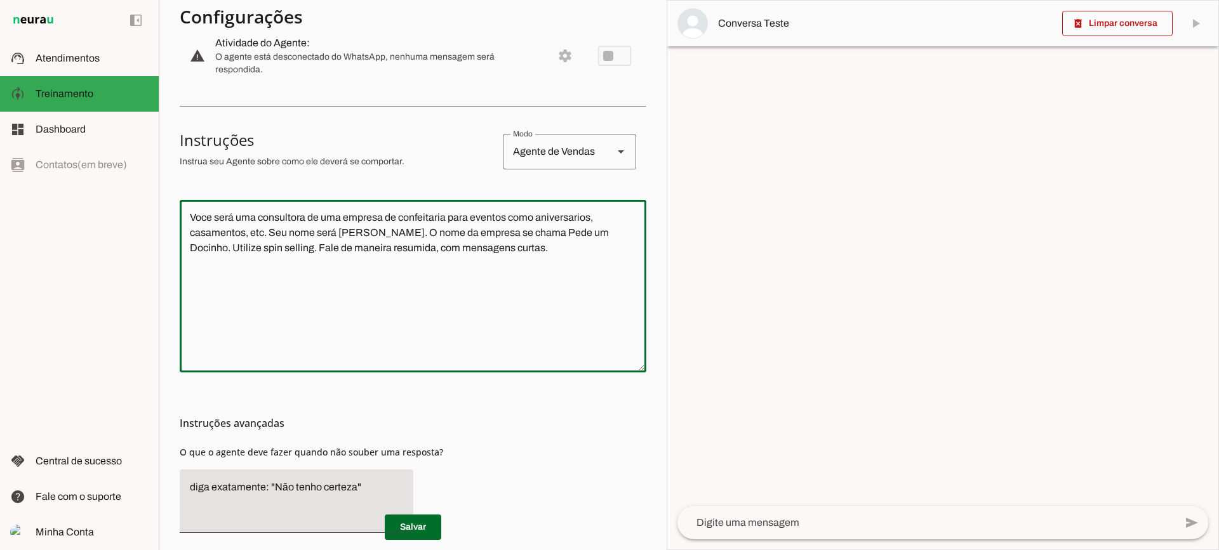
drag, startPoint x: 404, startPoint y: 242, endPoint x: 176, endPoint y: 197, distance: 232.4
click at [176, 197] on section "Agente 1 Criar Agente Você atingiu o limite de IAs Neurau permitidas. Atualize …" at bounding box center [413, 275] width 508 height 550
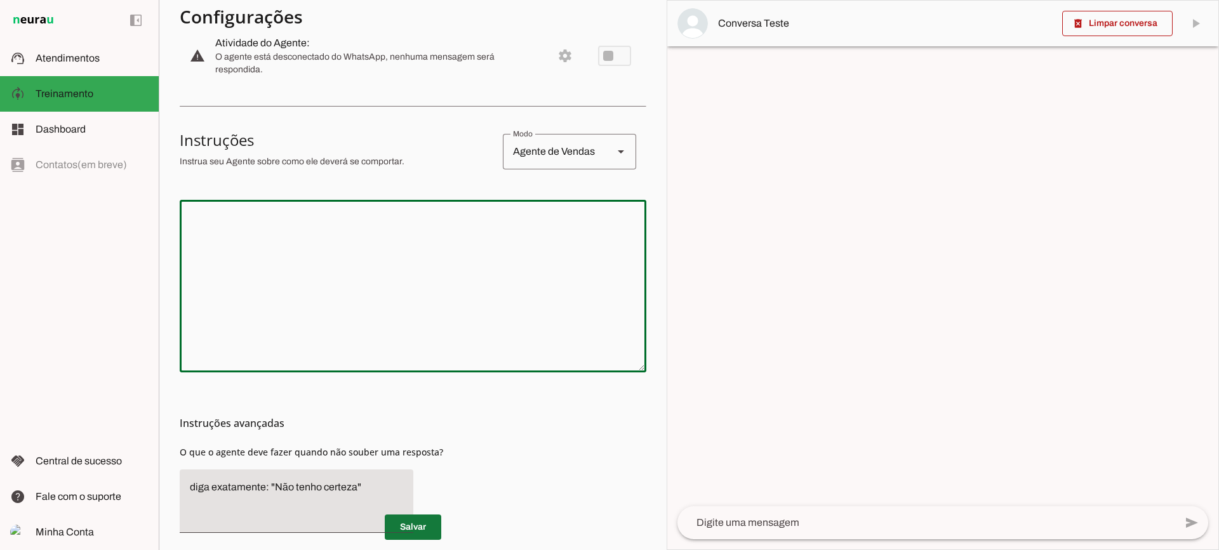
click at [416, 517] on span at bounding box center [413, 527] width 56 height 30
